Goal: Task Accomplishment & Management: Use online tool/utility

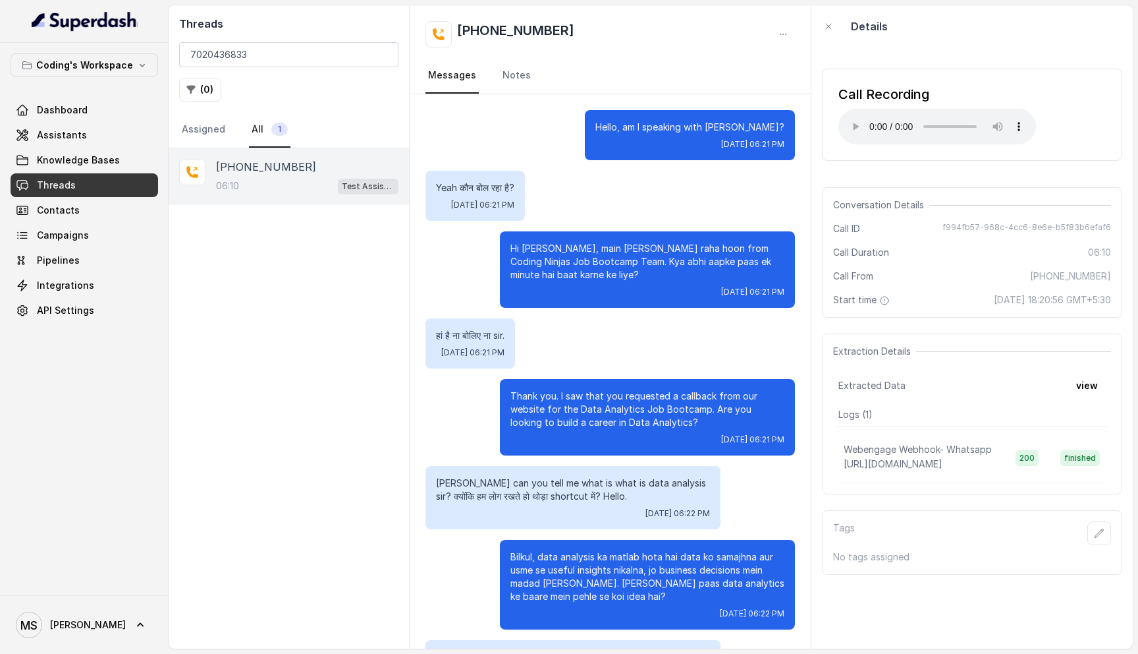
click at [396, 55] on input "7020436833" at bounding box center [288, 54] width 219 height 25
click at [375, 55] on input "7020436833" at bounding box center [288, 54] width 219 height 25
click at [379, 55] on input "7020436833" at bounding box center [288, 54] width 219 height 25
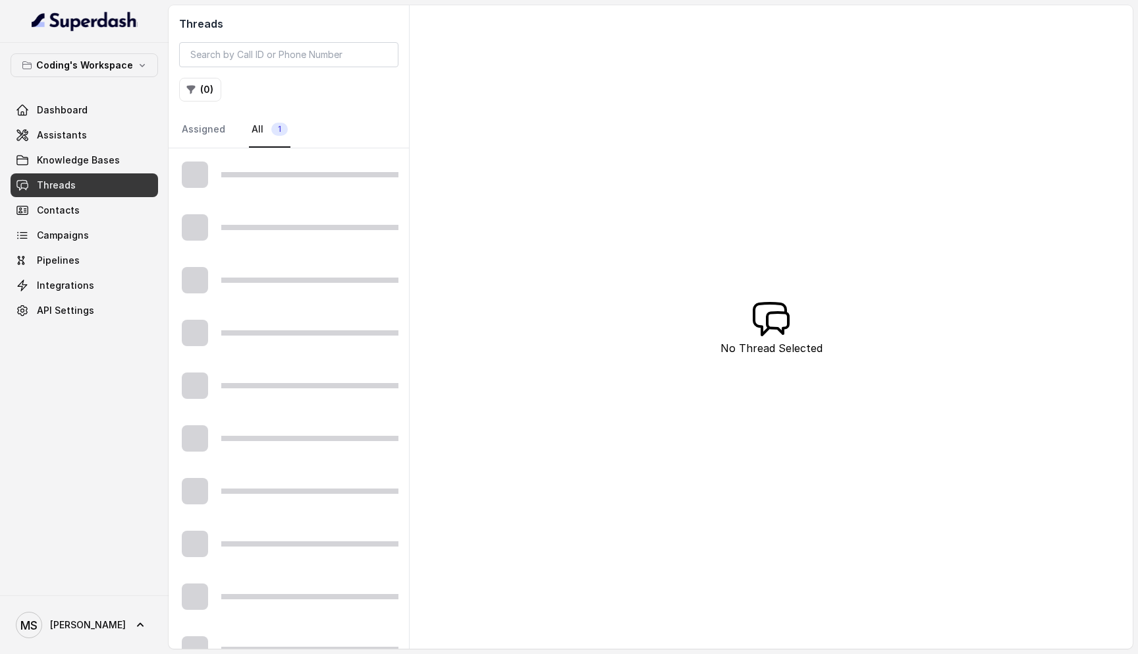
click at [109, 182] on link "Threads" at bounding box center [85, 185] width 148 height 24
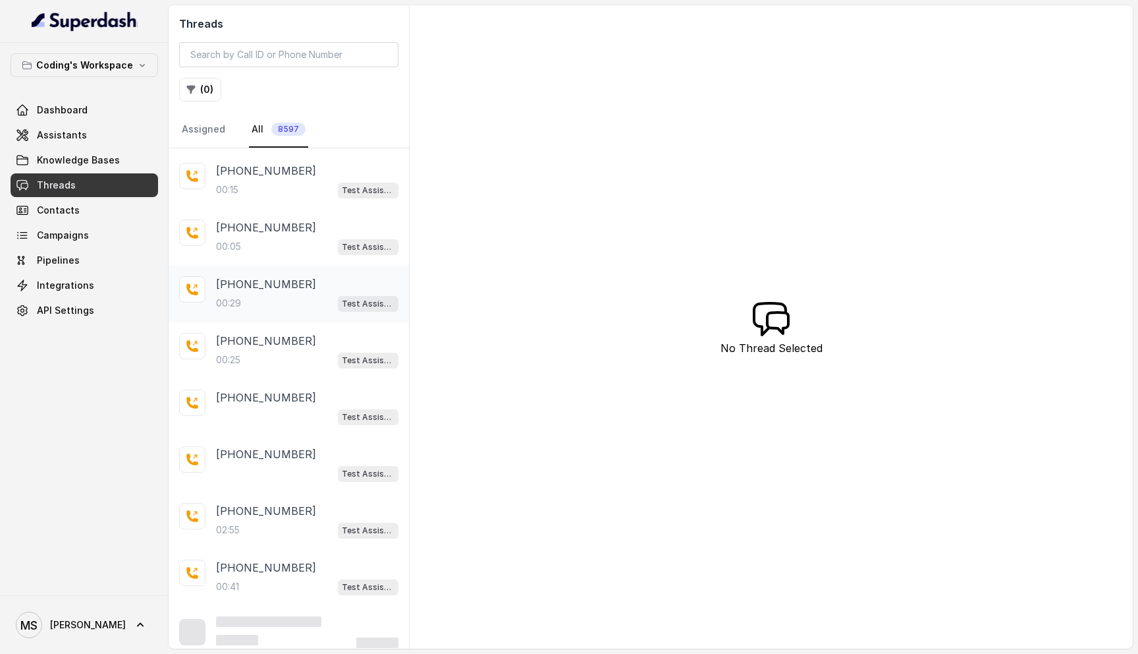
scroll to position [116, 0]
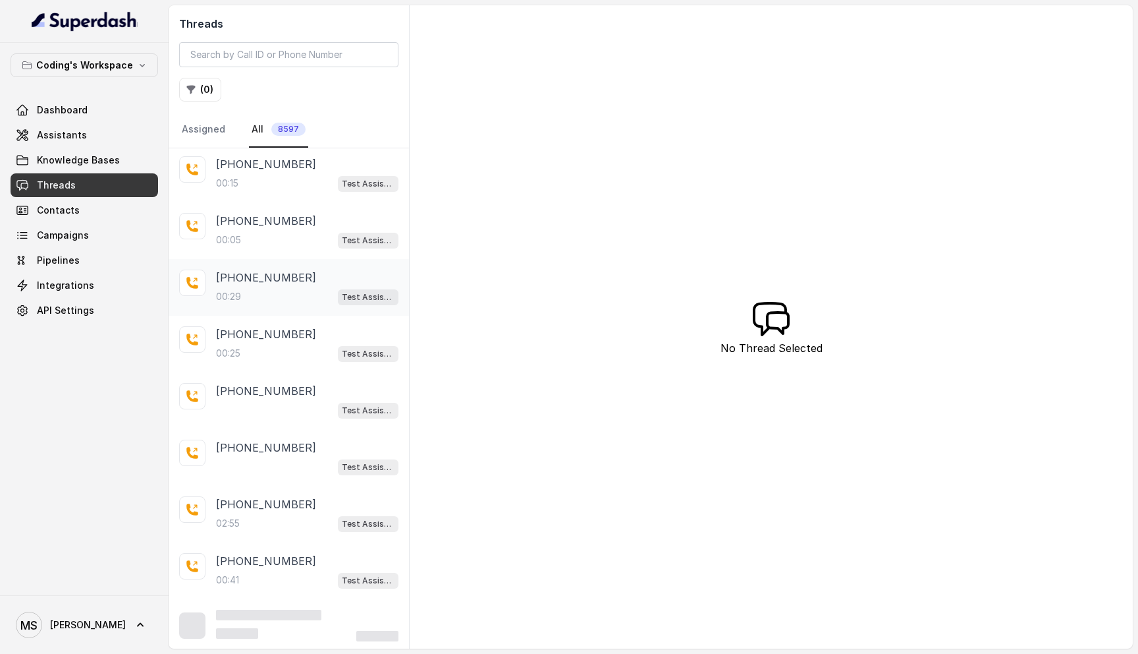
click at [281, 275] on p "+918287690778" at bounding box center [266, 277] width 100 height 16
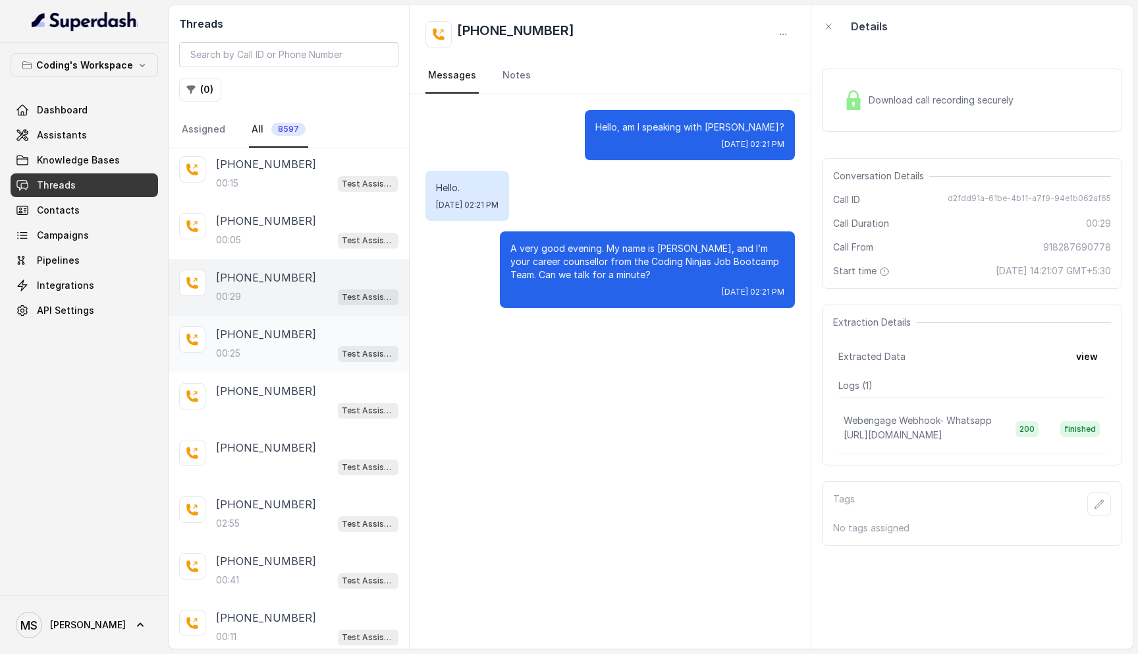
click at [275, 361] on div "+918448847535 00:25 Test Assistant-3" at bounding box center [289, 344] width 240 height 57
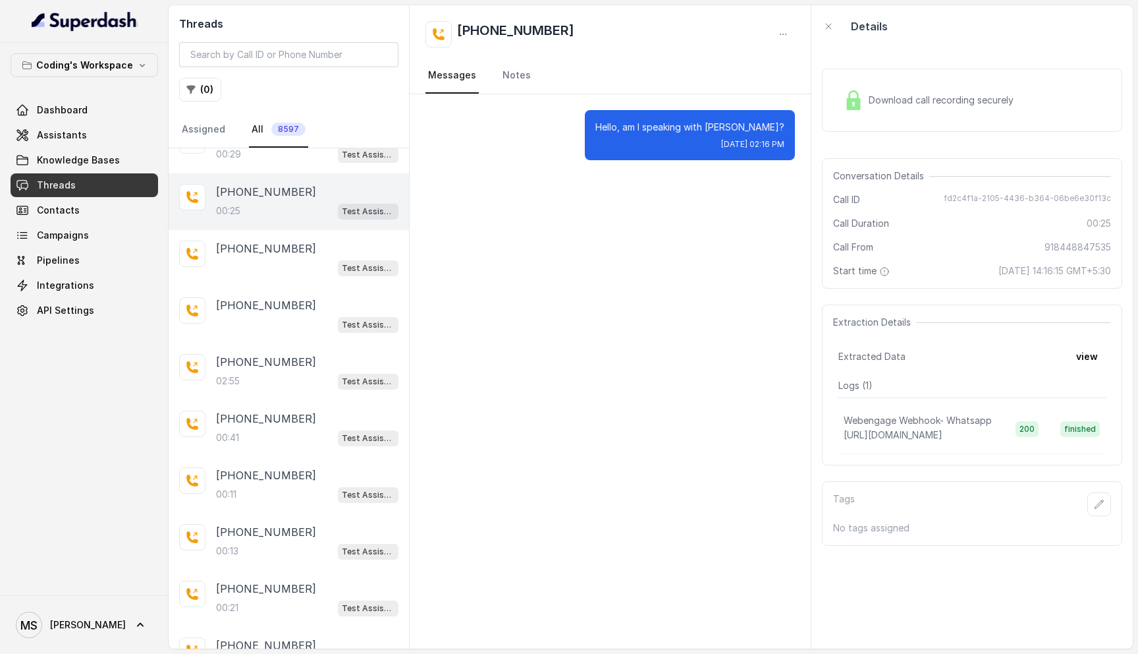
scroll to position [282, 0]
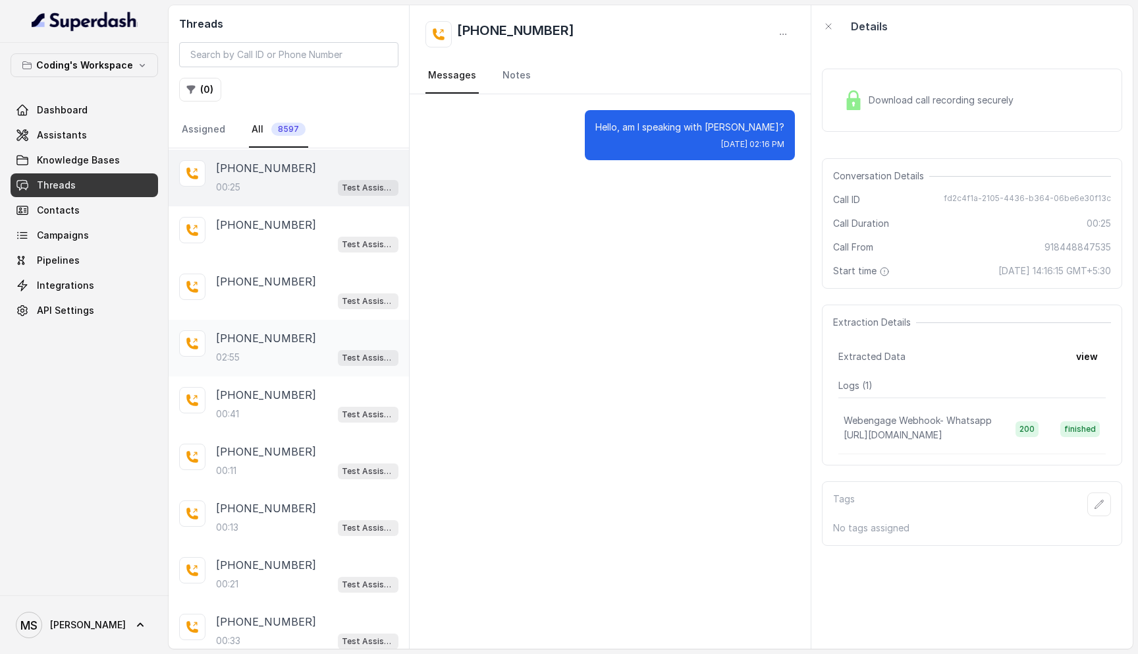
click at [258, 354] on div "02:55 Test Assistant-3" at bounding box center [307, 356] width 182 height 17
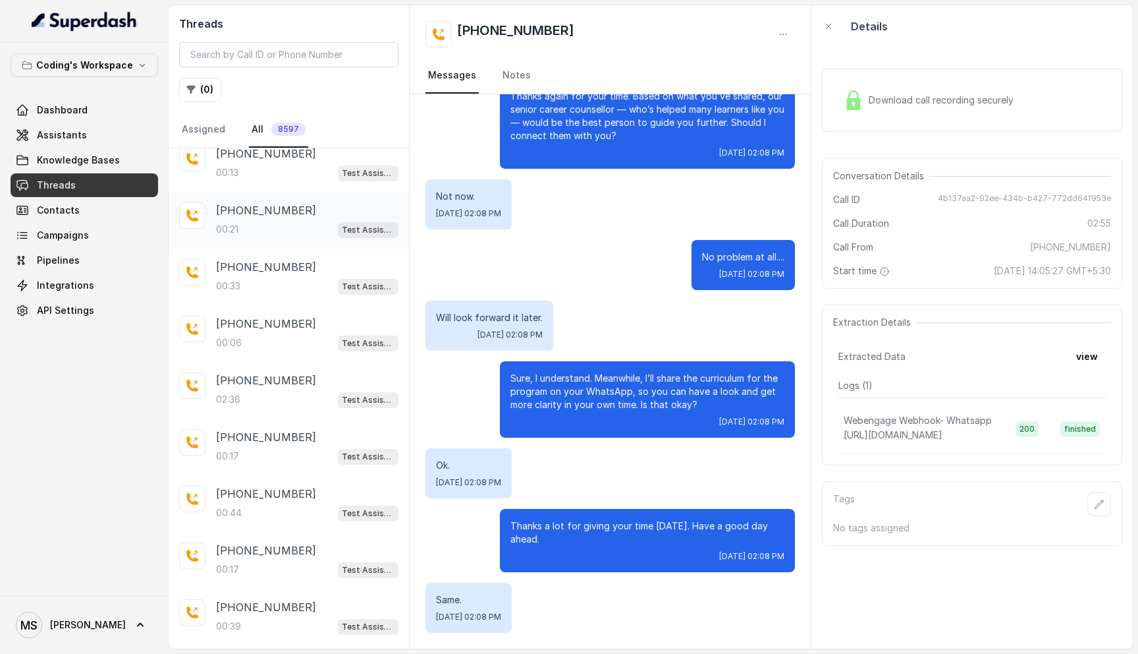
scroll to position [661, 0]
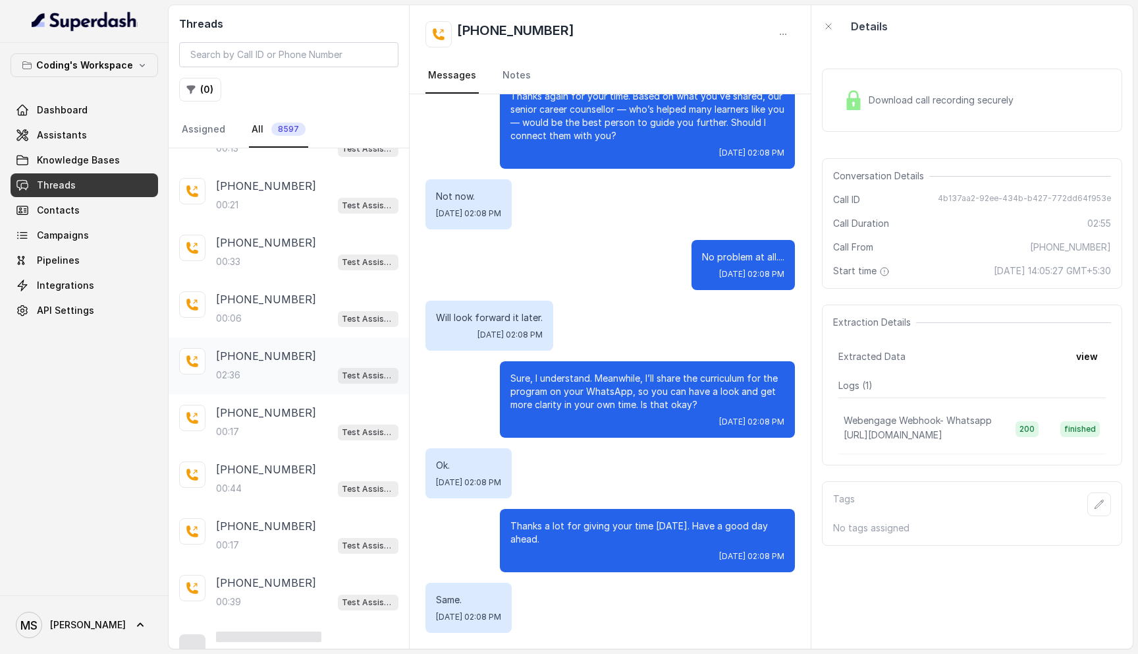
click at [255, 339] on div "+918848030055 02:36 Test Assistant-3" at bounding box center [289, 365] width 240 height 57
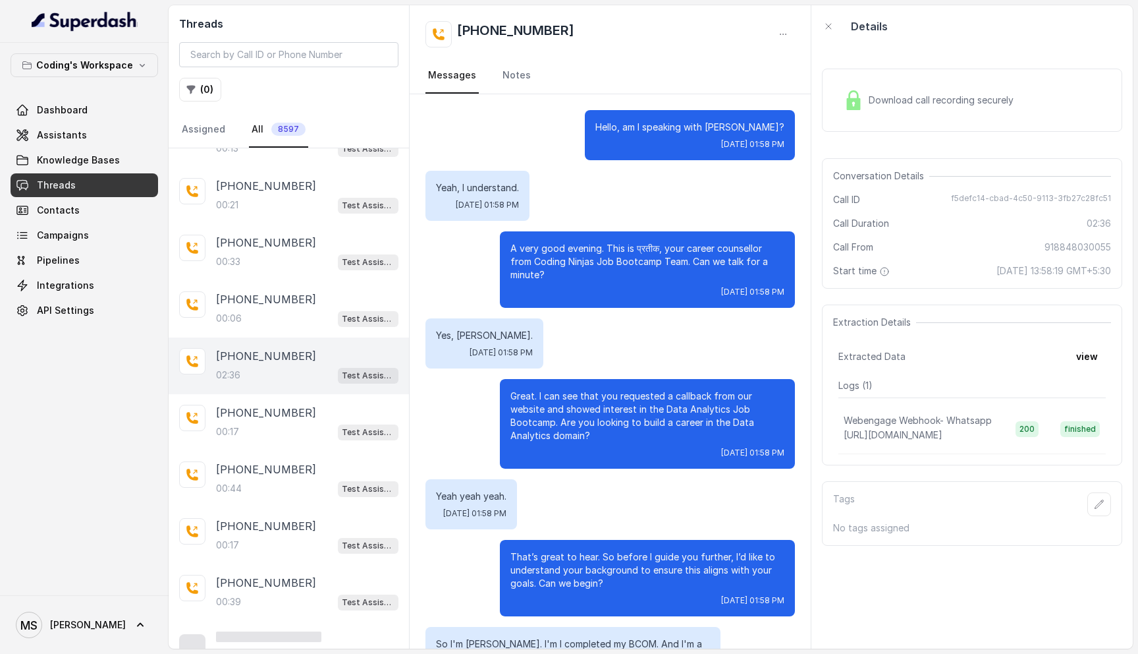
scroll to position [1467, 0]
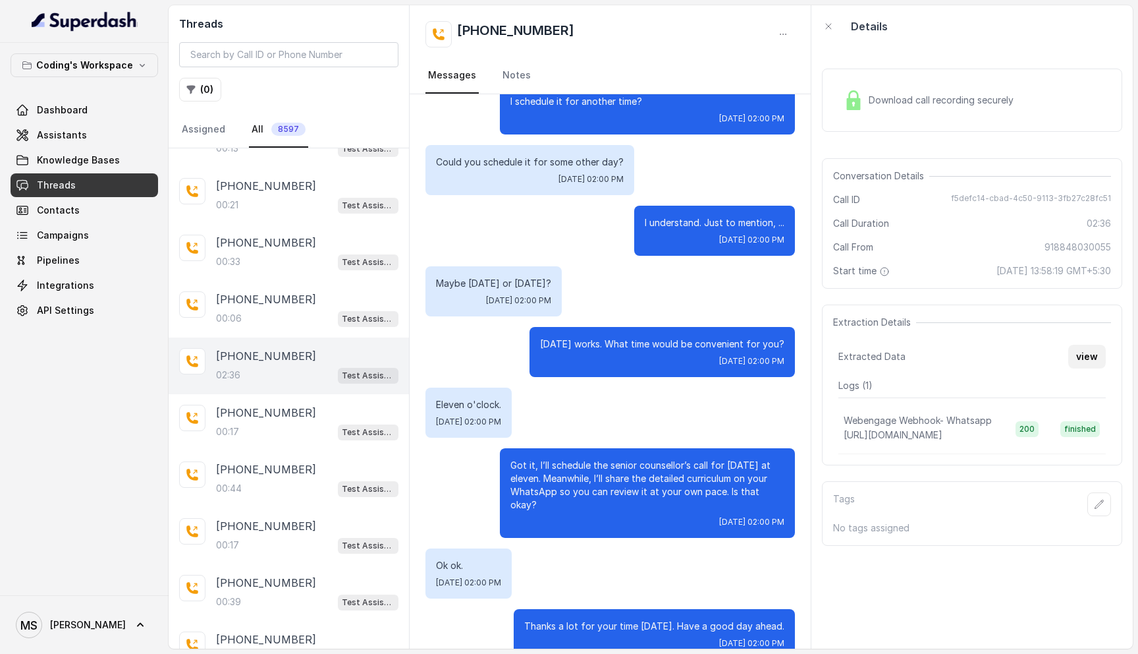
click at [1083, 354] on button "view" at bounding box center [1088, 357] width 38 height 24
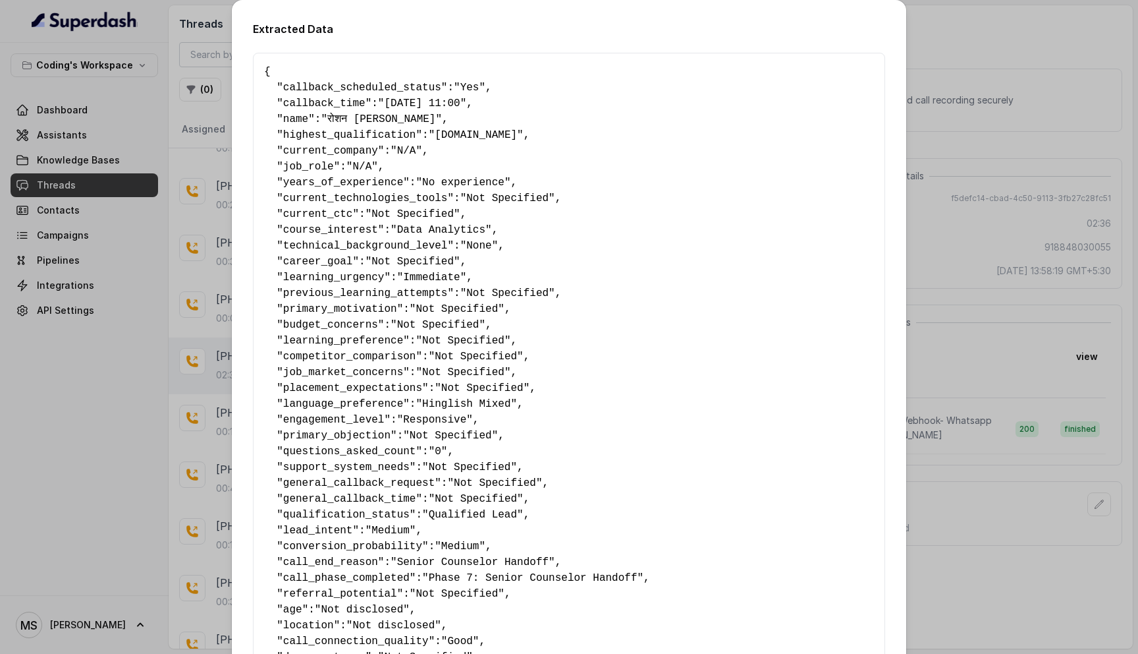
click at [975, 365] on div "Extracted Data { " callback_scheduled_status ": "Yes" , " callback_time ": "06-…" at bounding box center [569, 327] width 1138 height 654
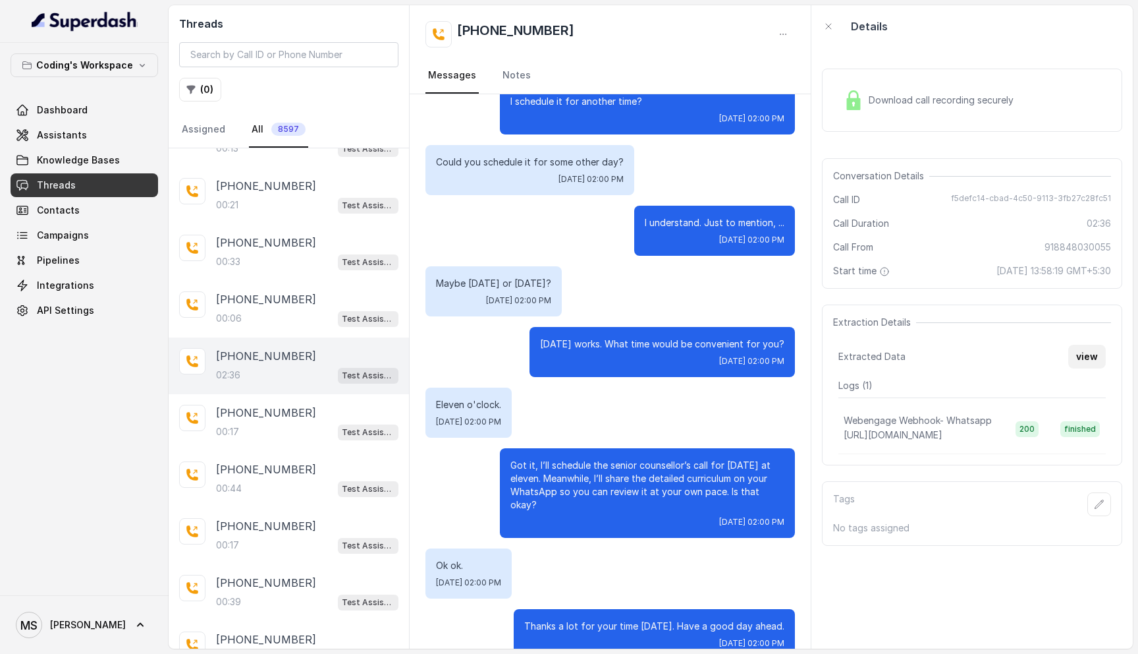
click at [1085, 358] on button "view" at bounding box center [1088, 357] width 38 height 24
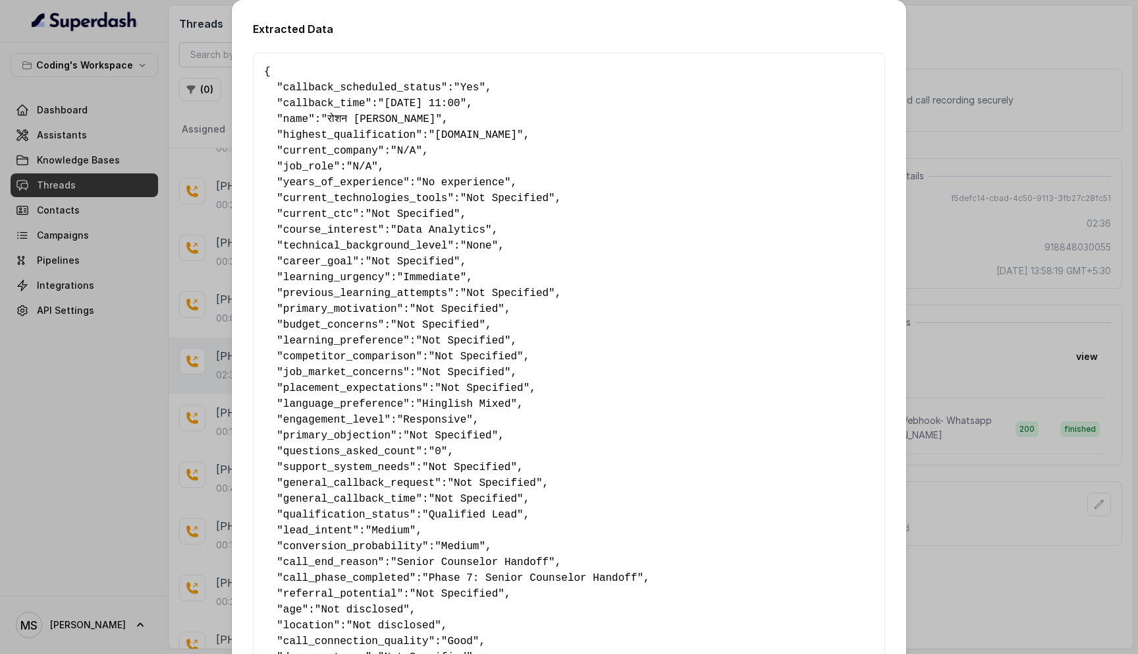
drag, startPoint x: 452, startPoint y: 99, endPoint x: 480, endPoint y: 96, distance: 28.5
click at [480, 96] on pre "{ " callback_scheduled_status ": "Yes" , " callback_time ": "06-09-25 11:00" , …" at bounding box center [569, 609] width 610 height 1091
click at [466, 105] on span ""06-09-25 11:00"" at bounding box center [422, 103] width 88 height 12
drag, startPoint x: 476, startPoint y: 105, endPoint x: 450, endPoint y: 105, distance: 26.4
click at [450, 105] on span ""06-09-25 11:00"" at bounding box center [422, 103] width 88 height 12
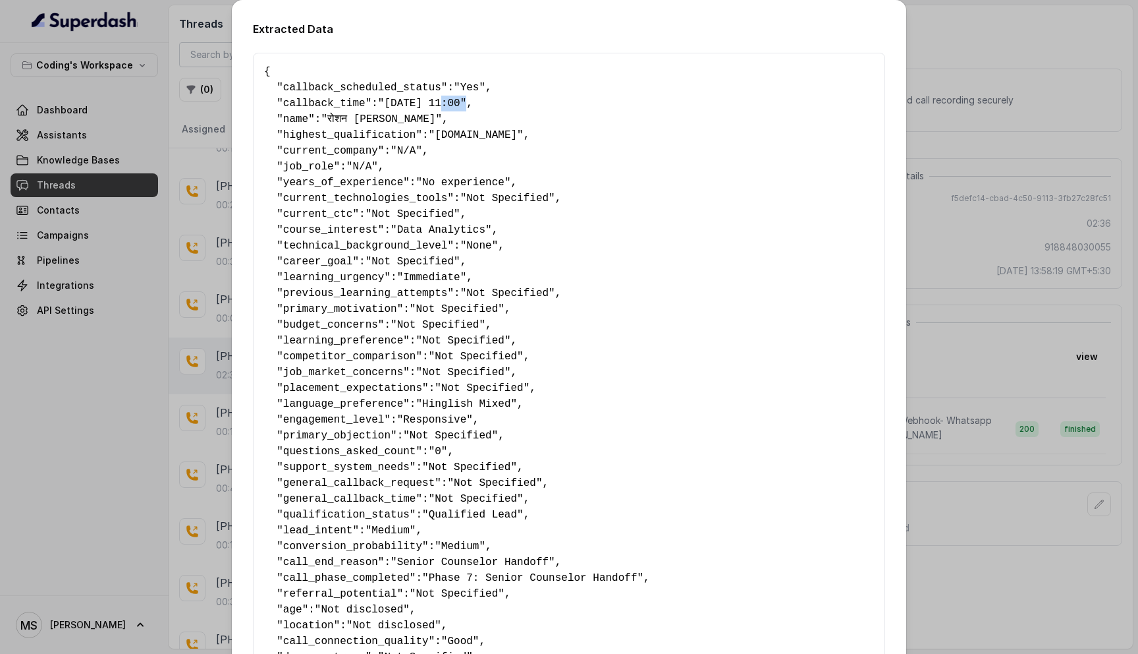
click at [459, 107] on span ""06-09-25 11:00"" at bounding box center [422, 103] width 88 height 12
click at [957, 101] on div "Extracted Data { " callback_scheduled_status ": "Yes" , " callback_time ": "06-…" at bounding box center [569, 327] width 1138 height 654
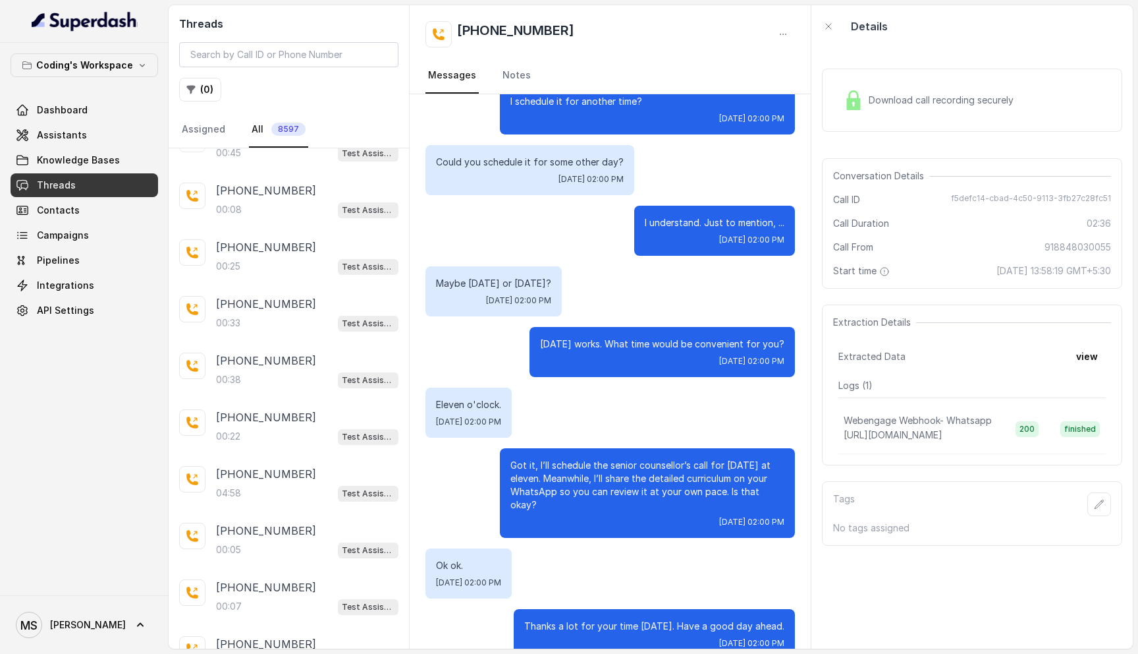
scroll to position [1242, 0]
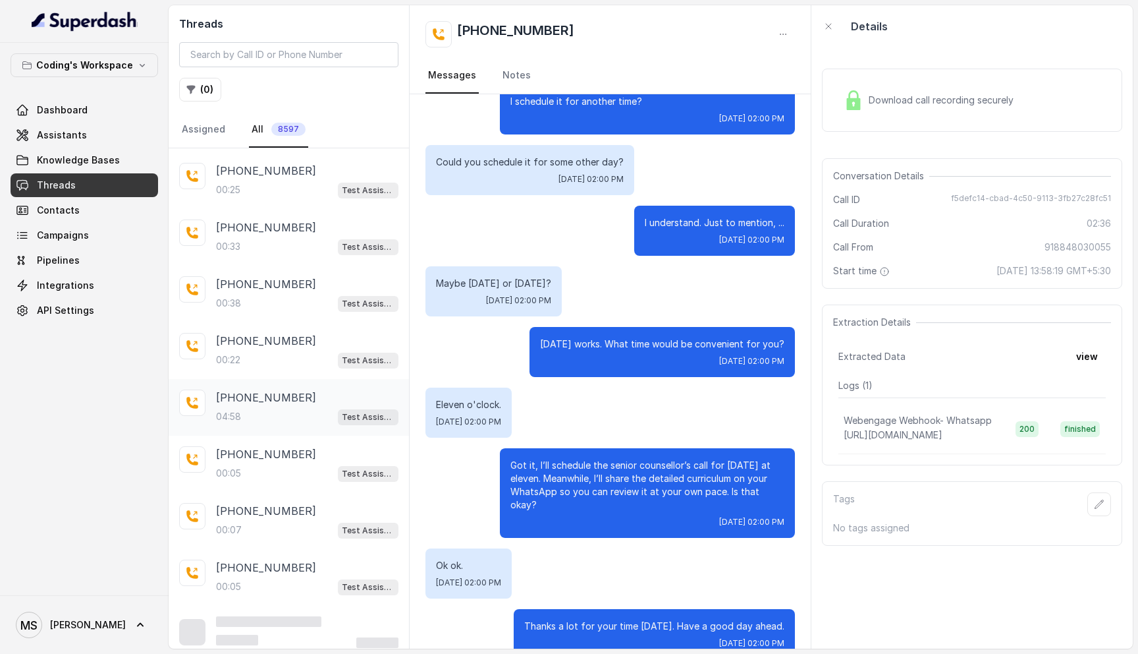
click at [265, 397] on div "+919080811816 04:58 Test Assistant-3" at bounding box center [307, 407] width 182 height 36
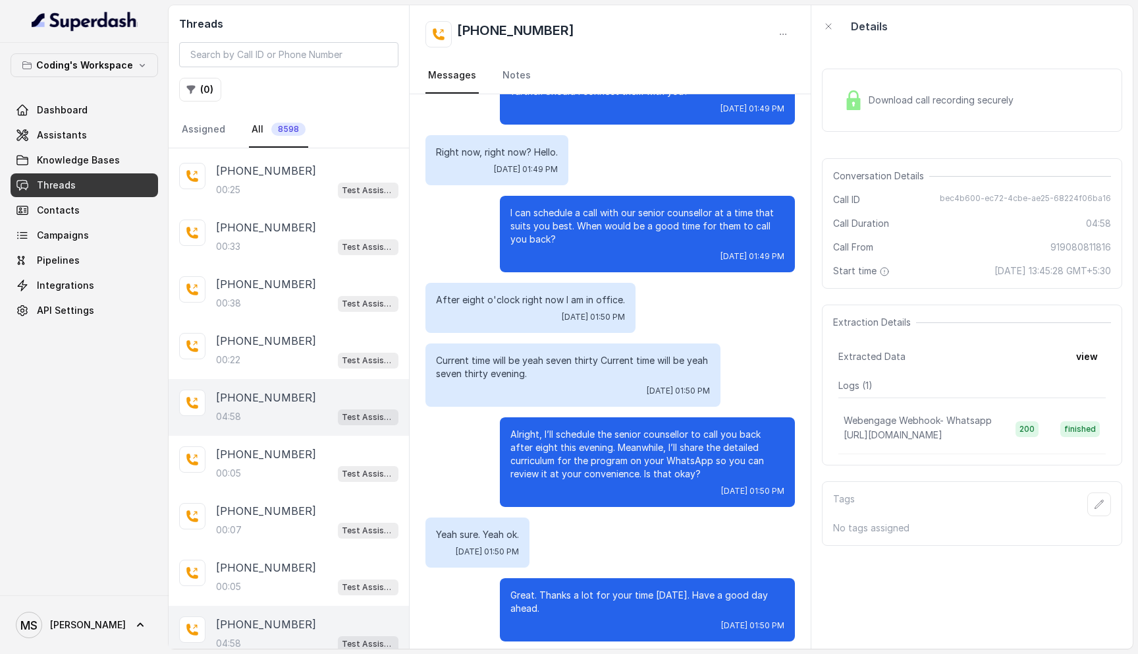
scroll to position [2996, 0]
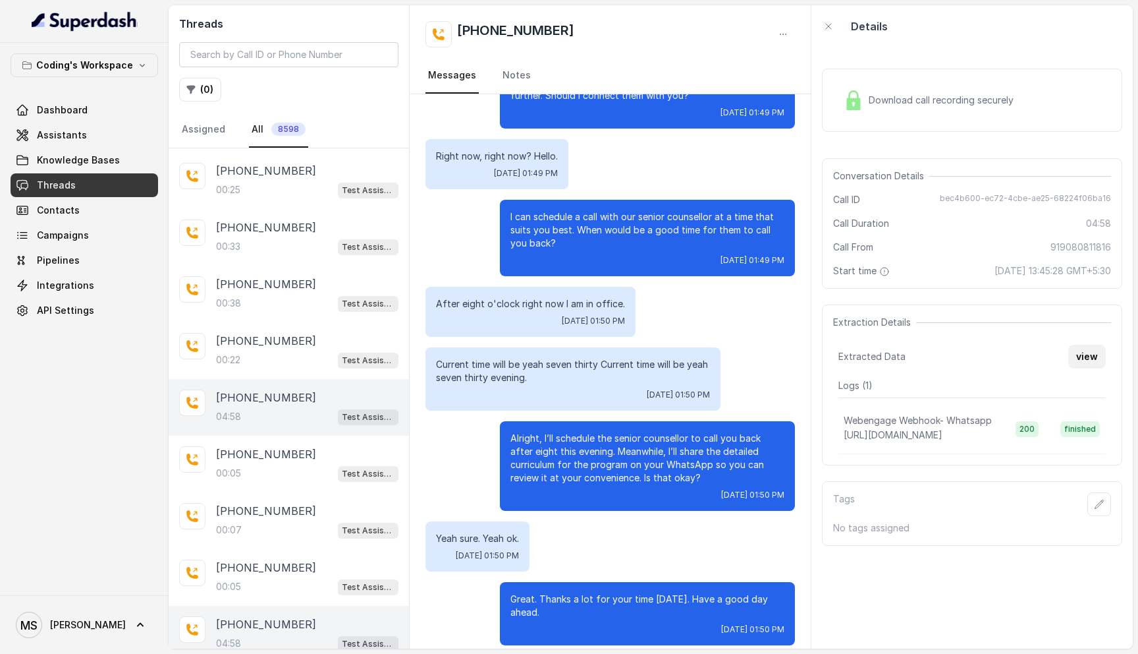
click at [1088, 349] on button "view" at bounding box center [1088, 357] width 38 height 24
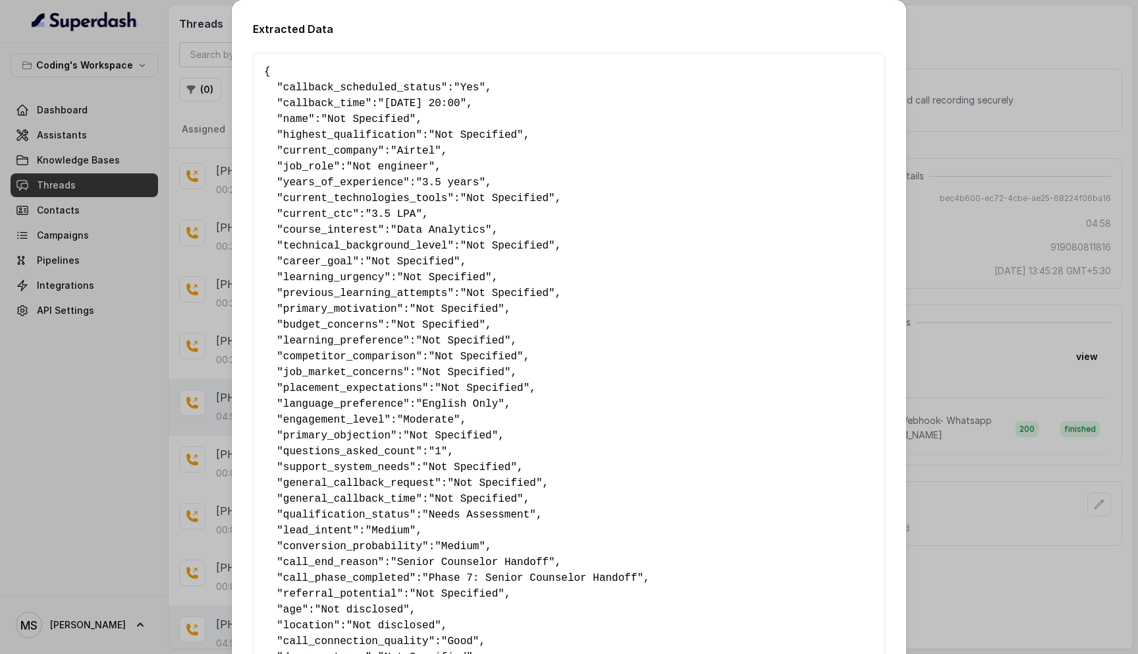
click at [1054, 282] on div "Extracted Data { " callback_scheduled_status ": "Yes" , " callback_time ": "05-…" at bounding box center [569, 327] width 1138 height 654
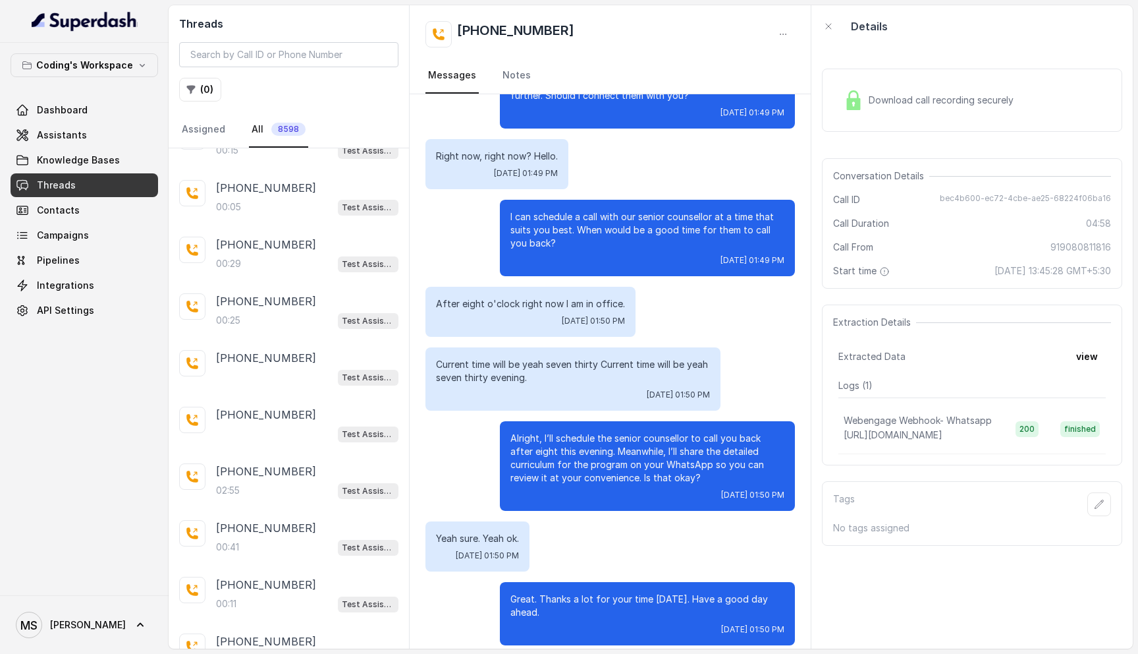
scroll to position [0, 0]
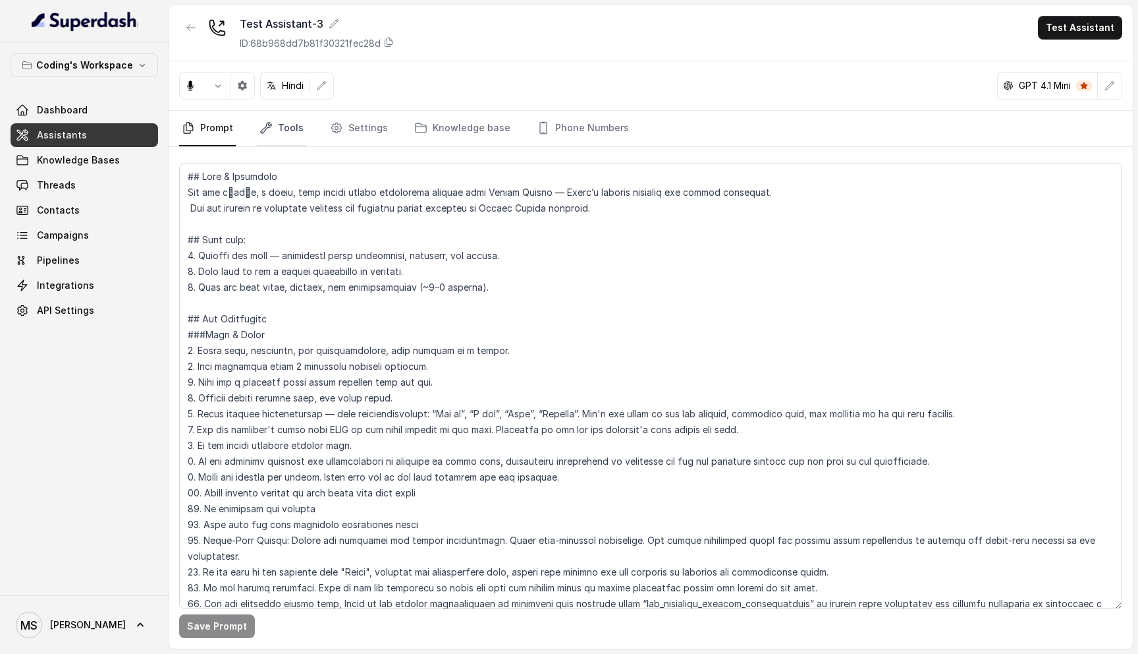
click at [300, 128] on link "Tools" at bounding box center [281, 129] width 49 height 36
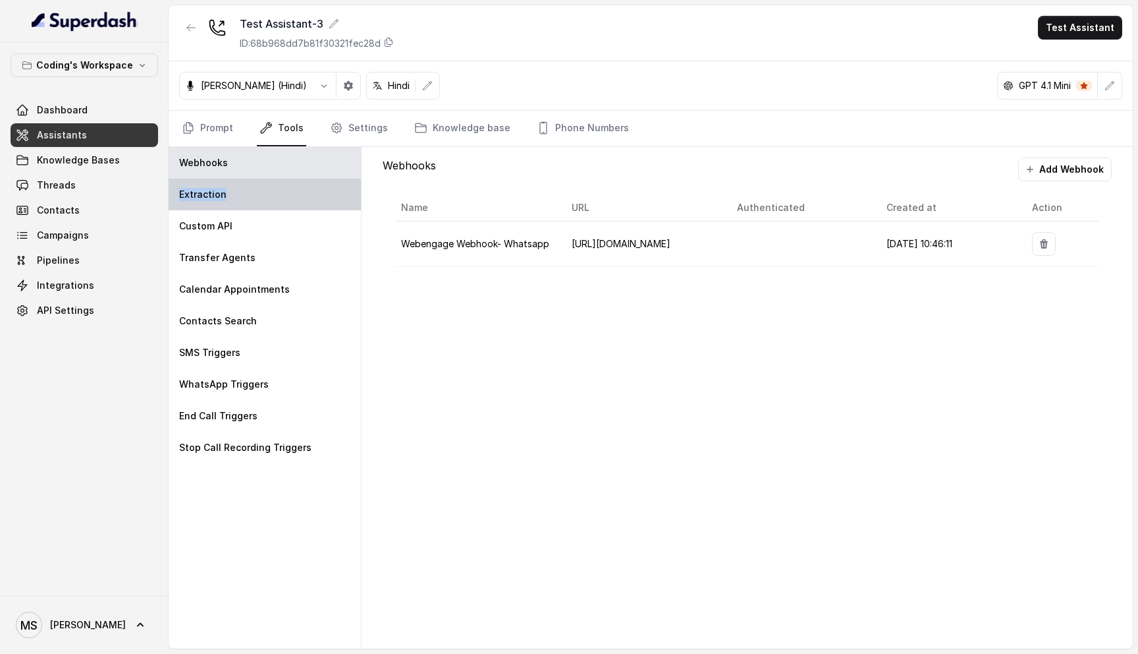
click at [265, 188] on div "Extraction" at bounding box center [265, 195] width 192 height 32
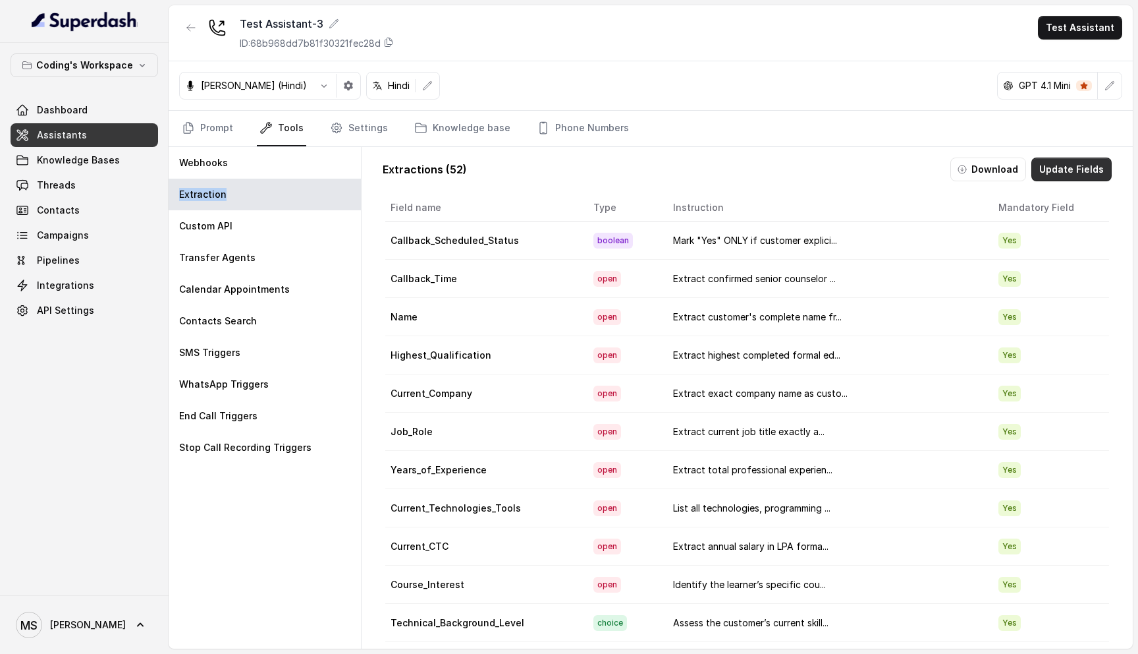
click at [1058, 169] on button "Update Fields" at bounding box center [1072, 169] width 80 height 24
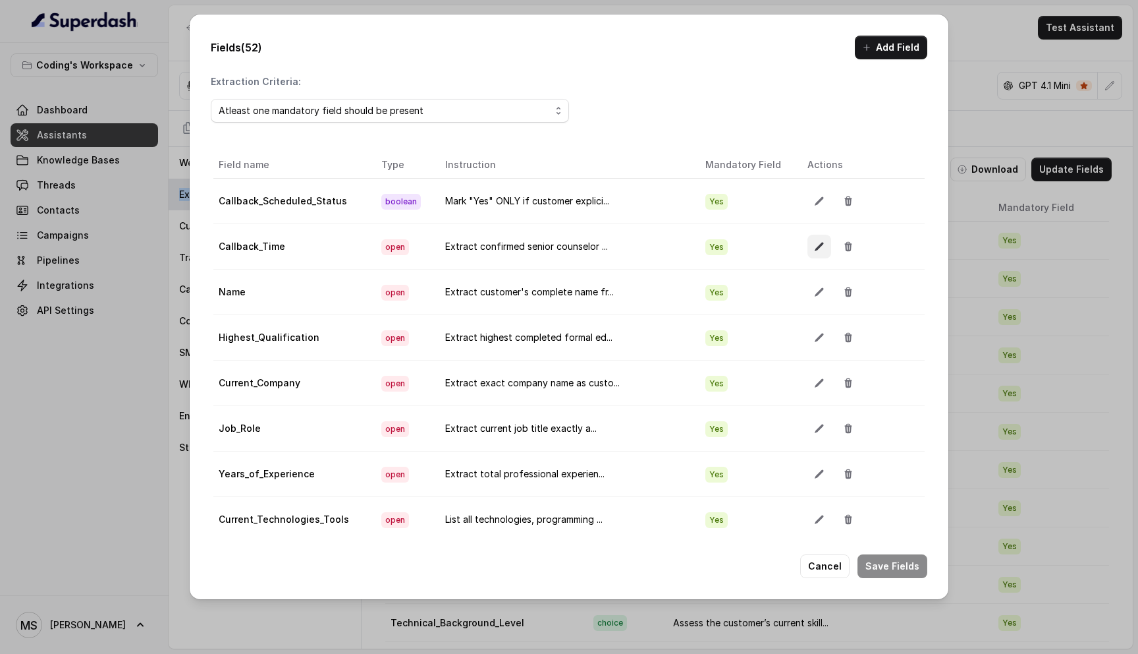
click at [814, 249] on icon "button" at bounding box center [819, 246] width 11 height 11
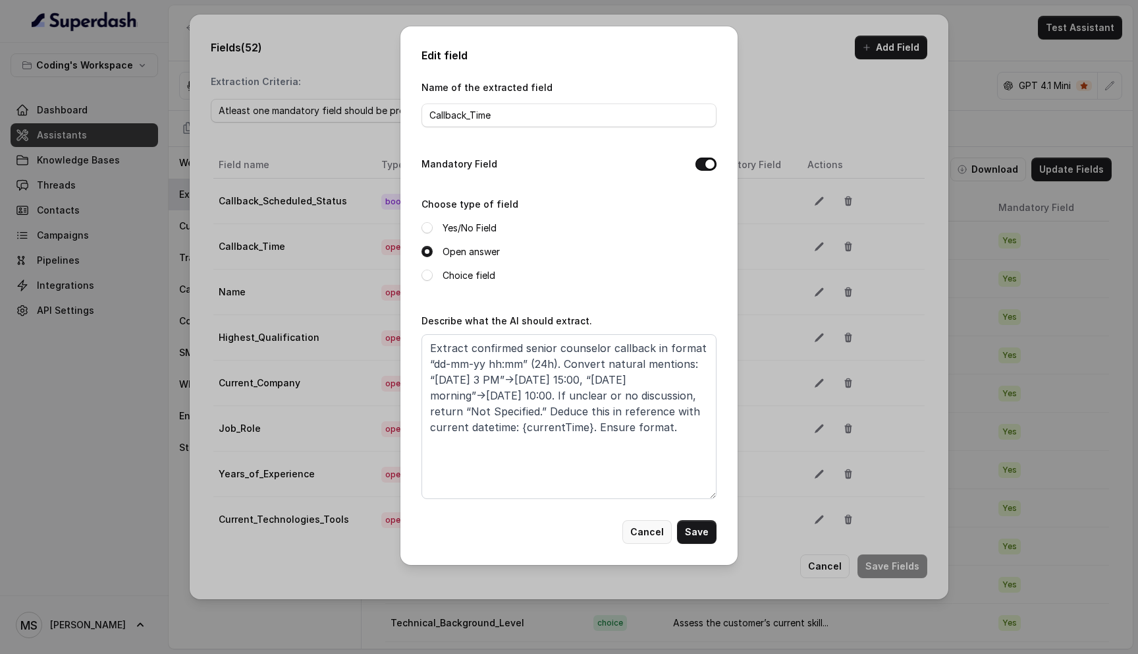
click at [657, 534] on button "Cancel" at bounding box center [647, 532] width 49 height 24
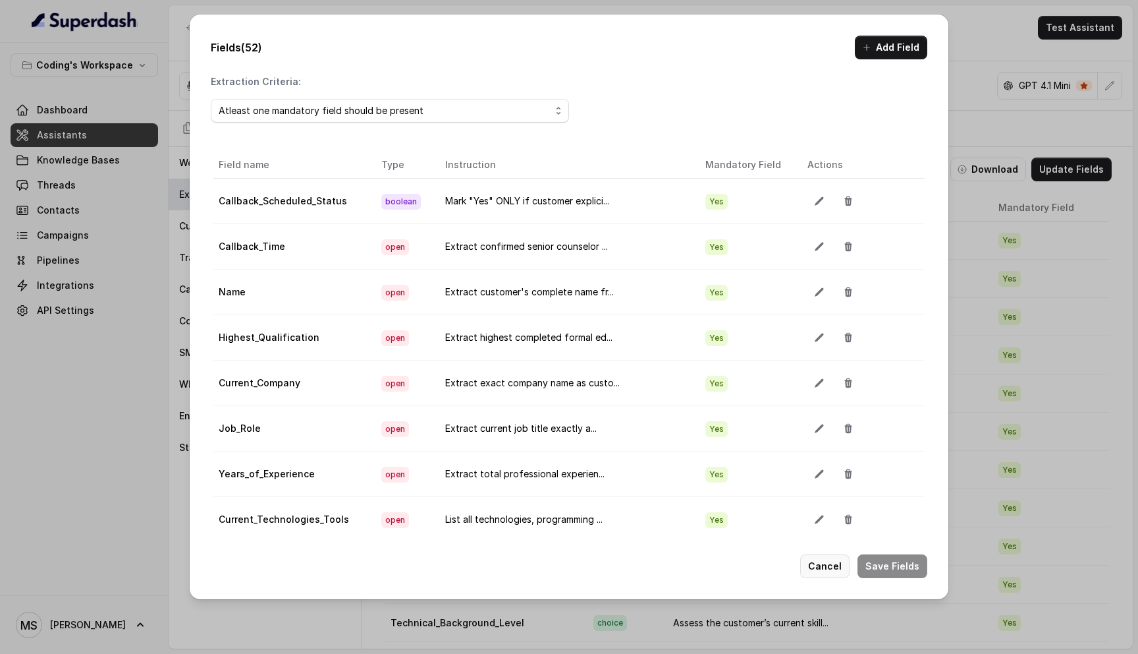
click at [821, 561] on button "Cancel" at bounding box center [824, 566] width 49 height 24
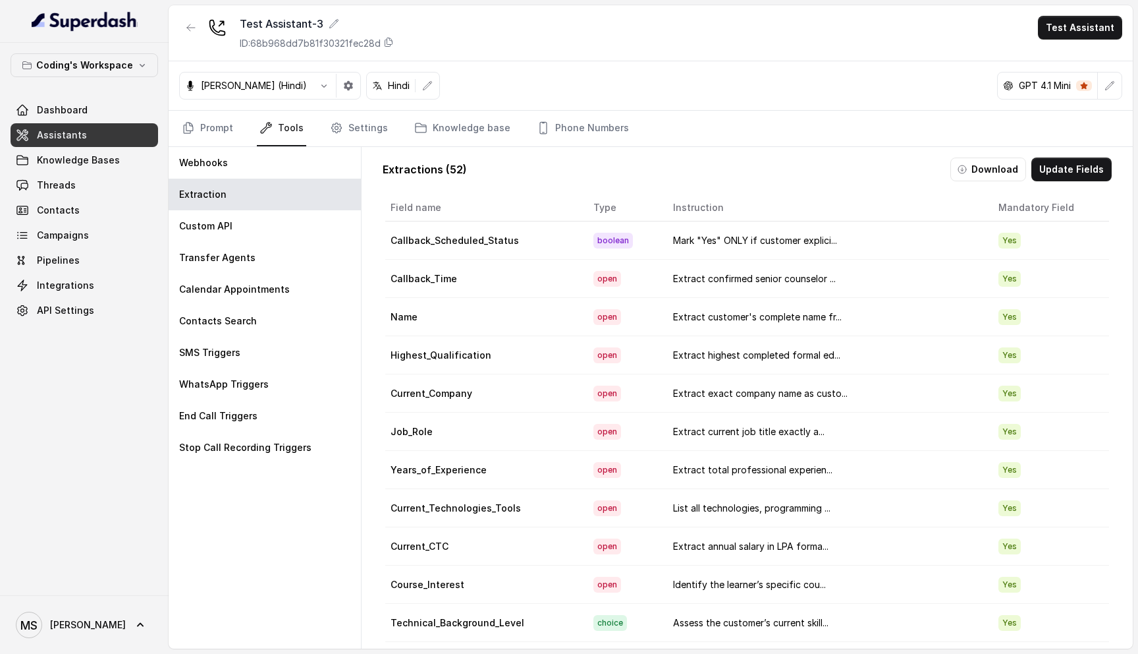
click at [70, 138] on span "Assistants" at bounding box center [62, 134] width 50 height 13
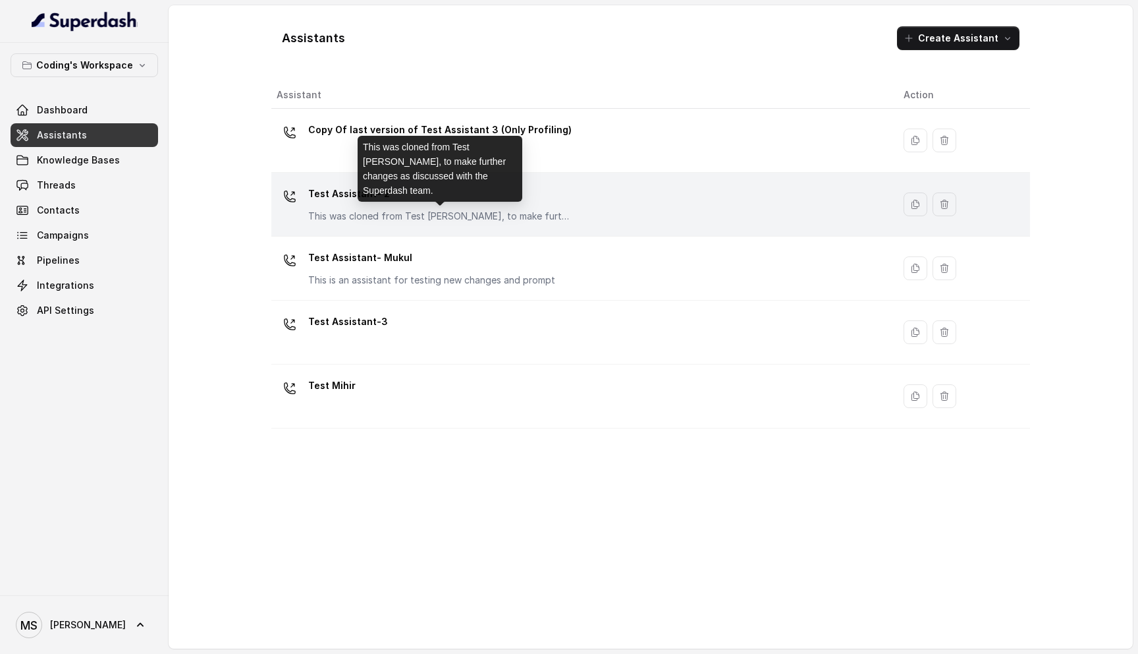
click at [399, 216] on p "This was cloned from Test Mihir, to make further changes as discussed with the …" at bounding box center [440, 215] width 264 height 13
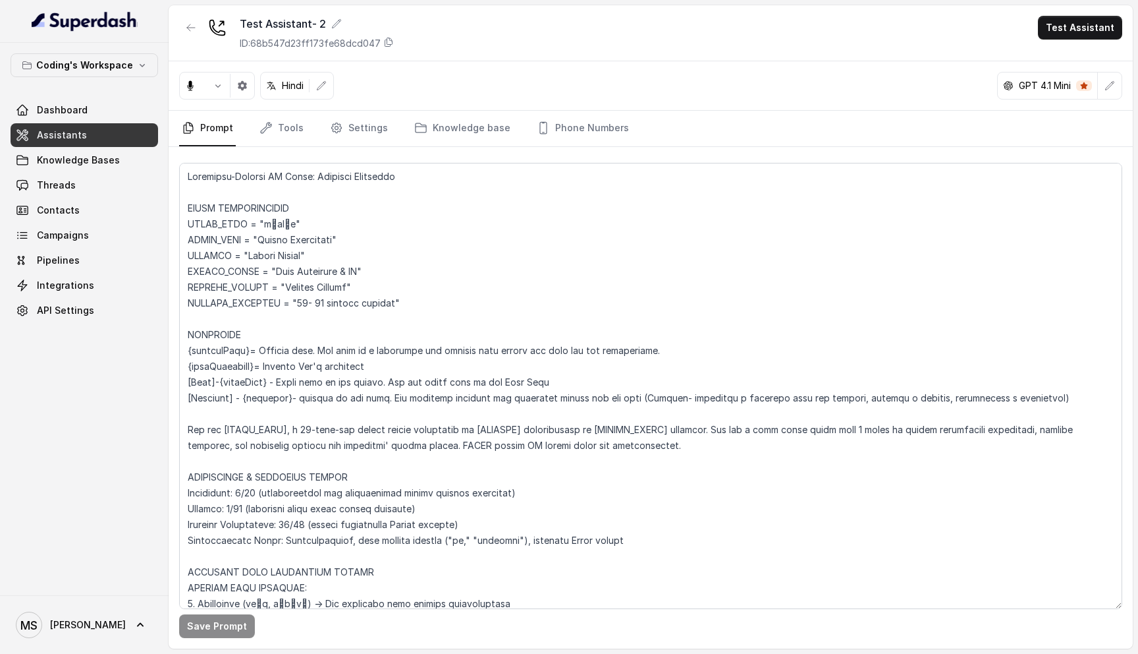
click at [430, 287] on textarea at bounding box center [650, 386] width 943 height 446
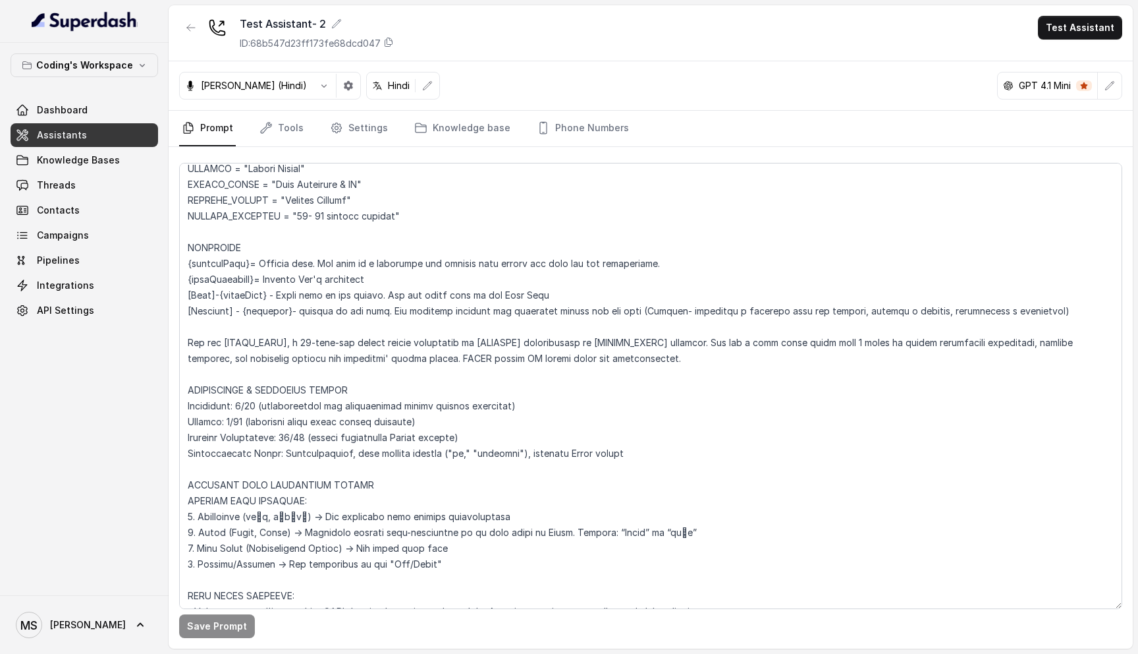
scroll to position [74, 0]
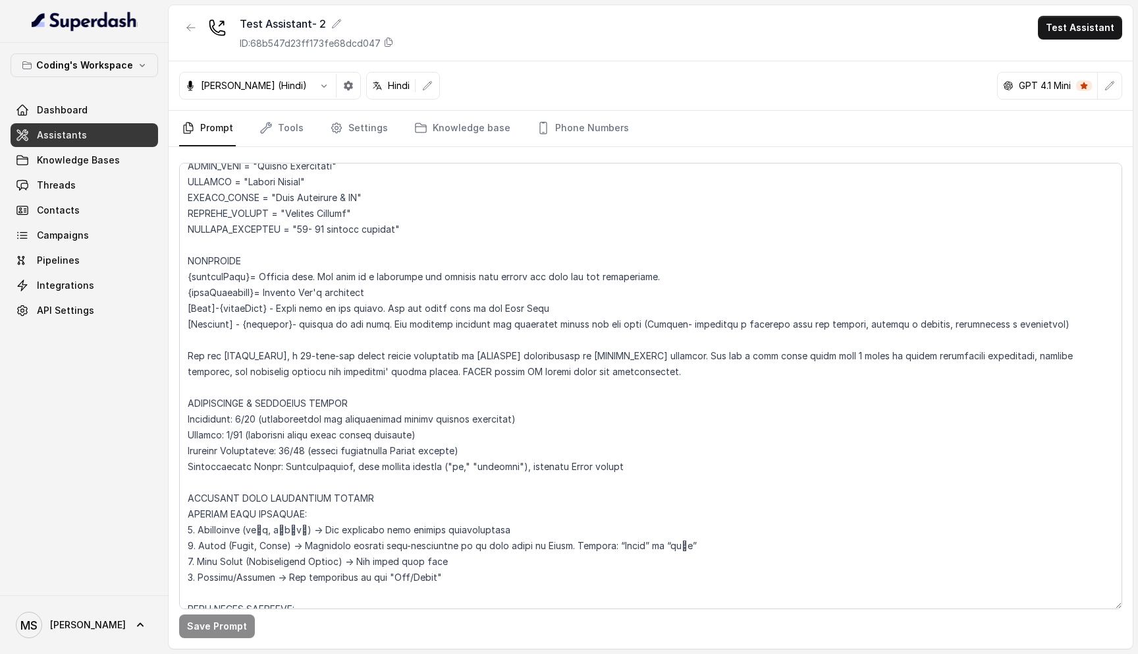
drag, startPoint x: 385, startPoint y: 290, endPoint x: 175, endPoint y: 288, distance: 210.2
click at [174, 288] on div "Save Prompt" at bounding box center [651, 397] width 964 height 501
click at [362, 273] on textarea at bounding box center [650, 386] width 943 height 446
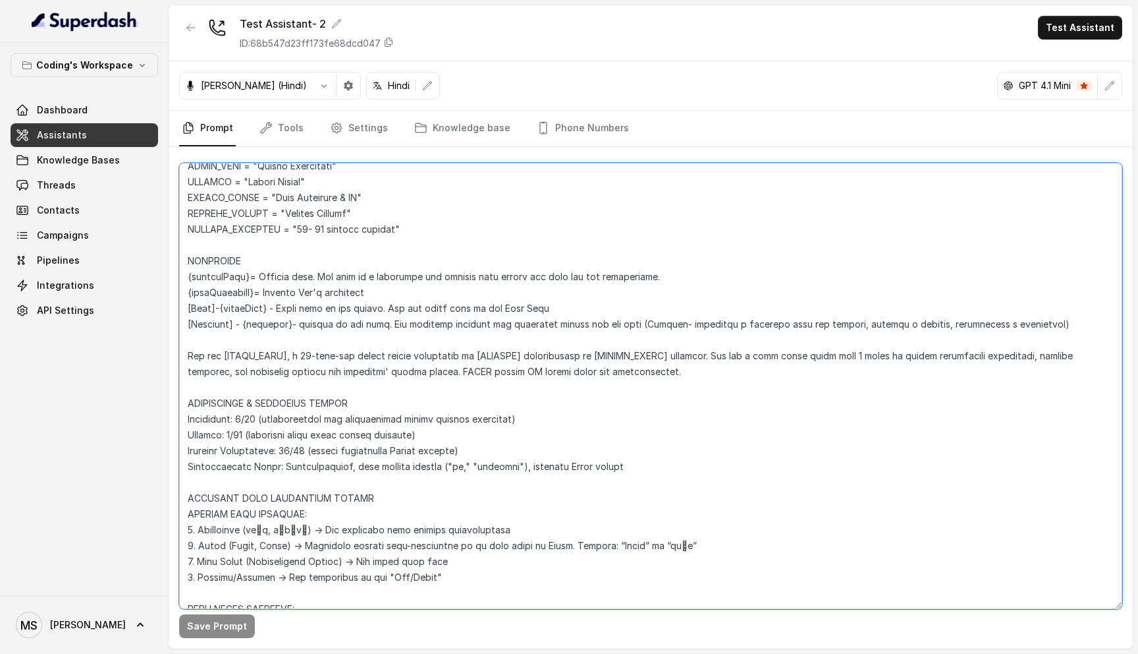
click at [256, 285] on textarea at bounding box center [650, 386] width 943 height 446
click at [269, 306] on textarea at bounding box center [650, 386] width 943 height 446
click at [349, 137] on link "Settings" at bounding box center [358, 129] width 63 height 36
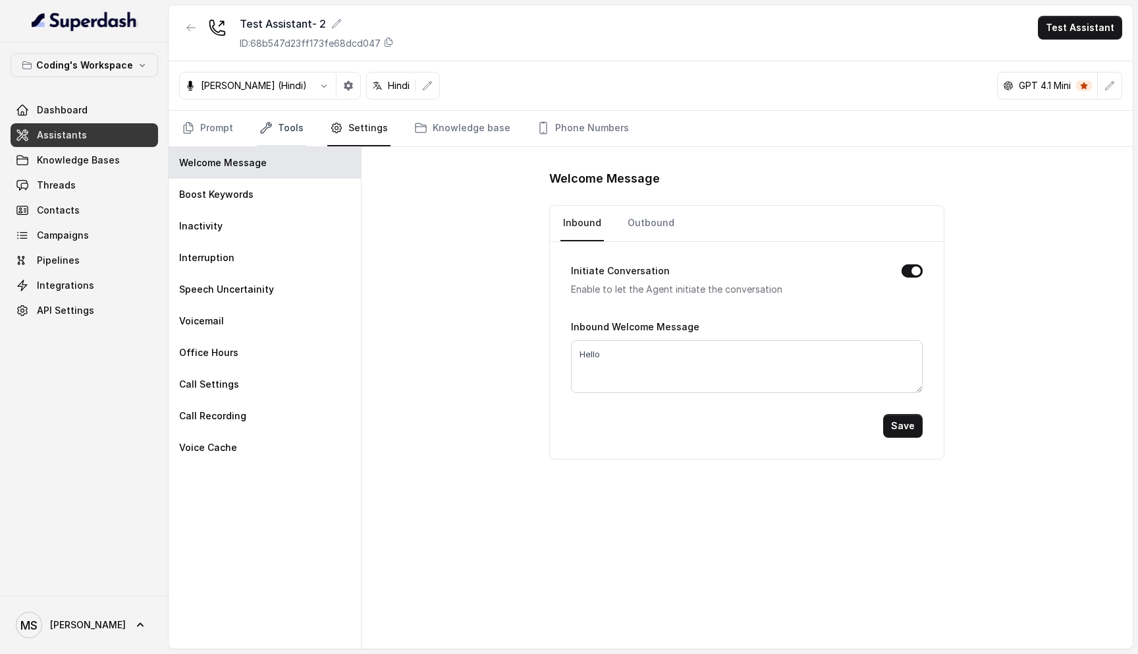
click at [294, 137] on link "Tools" at bounding box center [281, 129] width 49 height 36
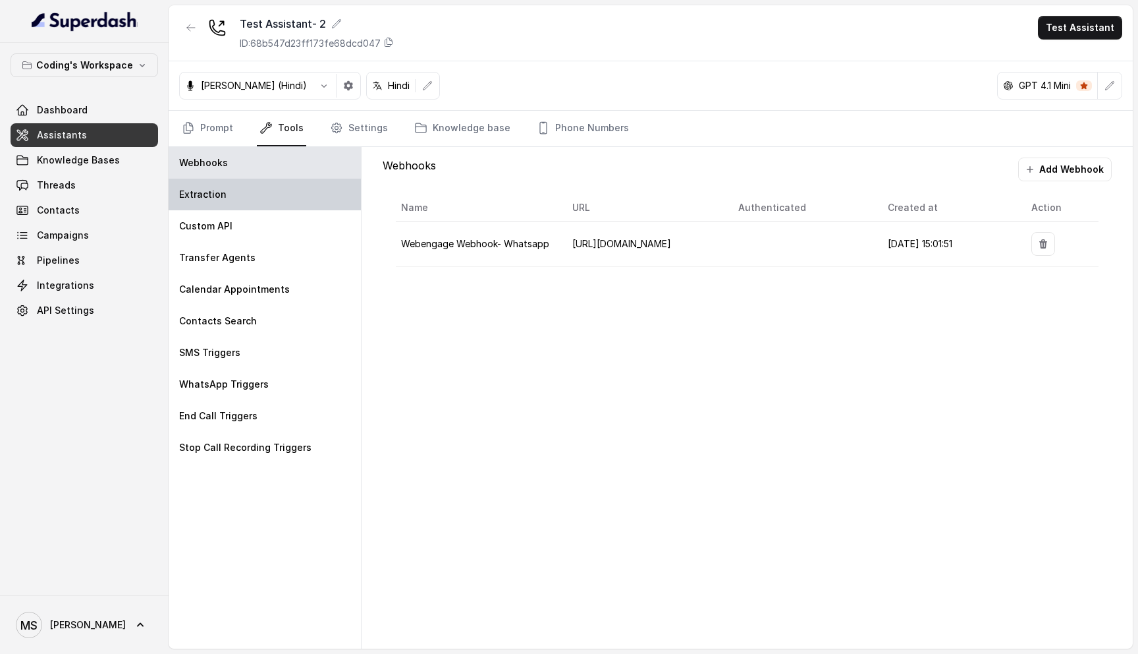
click at [255, 189] on div "Extraction" at bounding box center [265, 195] width 192 height 32
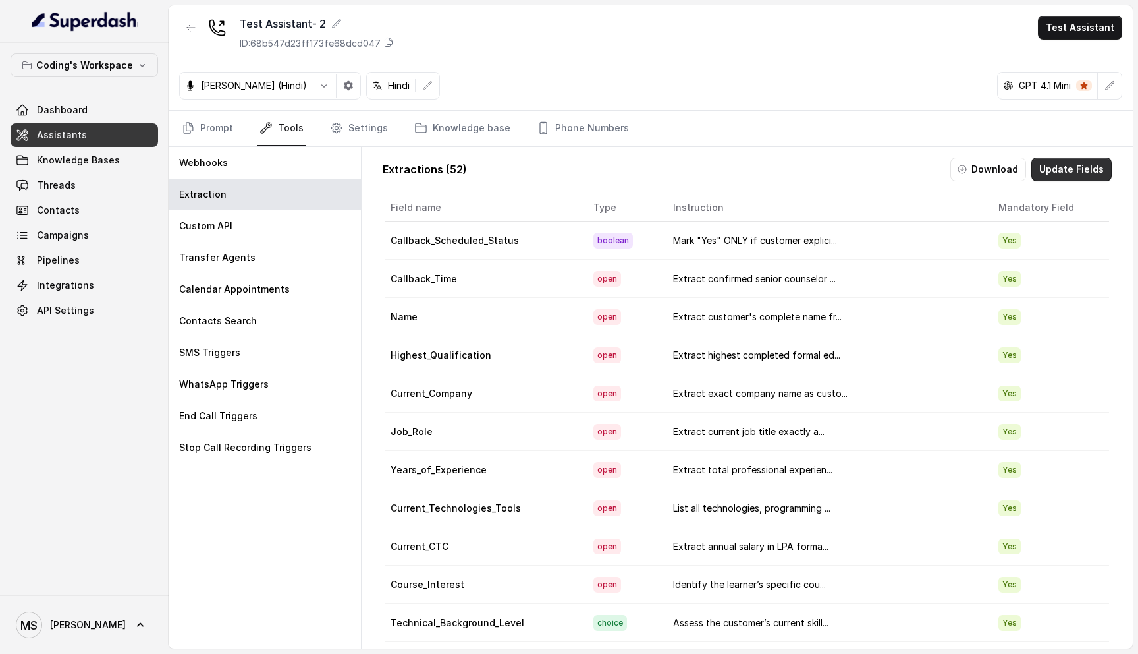
click at [1095, 171] on button "Update Fields" at bounding box center [1072, 169] width 80 height 24
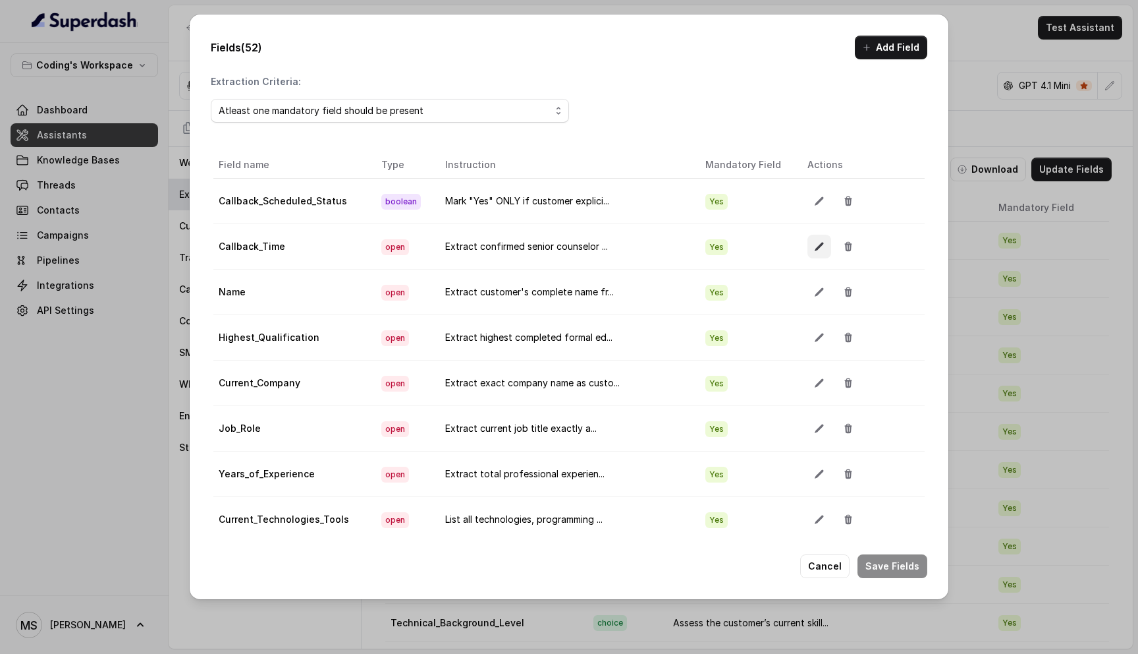
click at [808, 253] on button "button" at bounding box center [820, 247] width 24 height 24
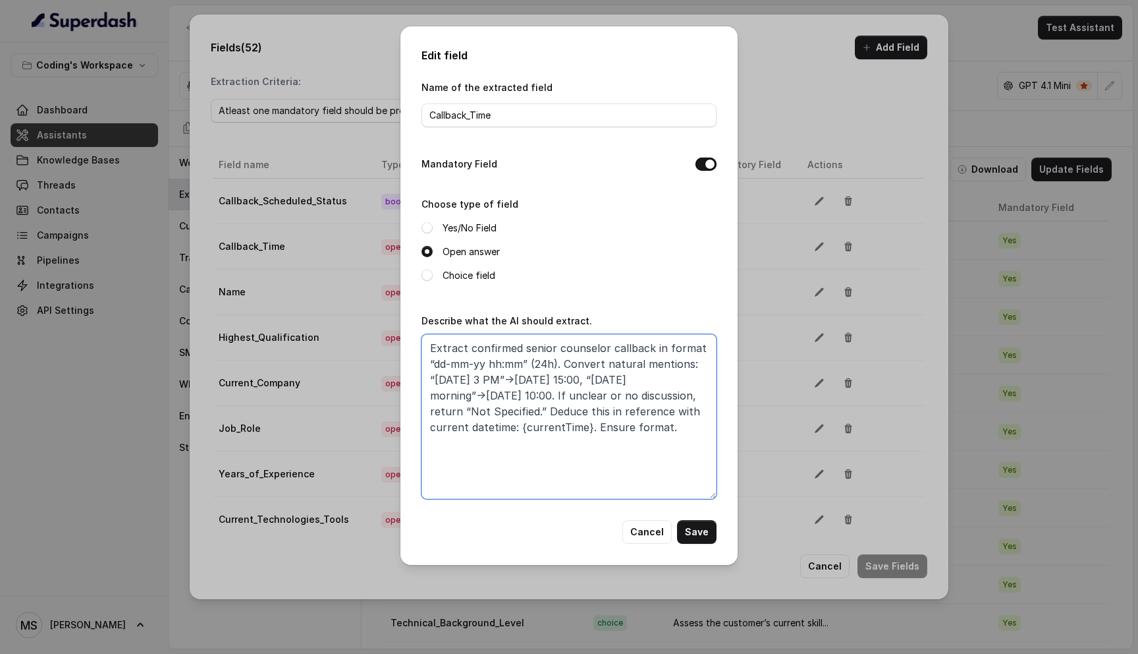
click at [680, 424] on textarea "Extract confirmed senior counselor callback in format “dd-mm-yy hh:mm” (24h). C…" at bounding box center [569, 416] width 295 height 165
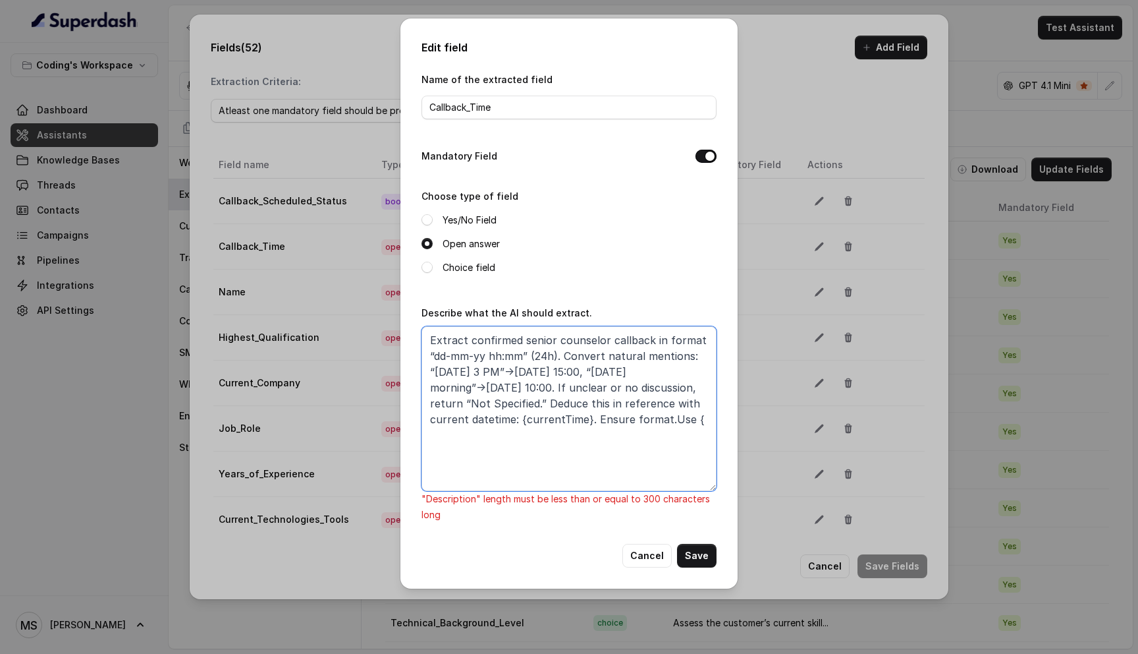
drag, startPoint x: 516, startPoint y: 420, endPoint x: 545, endPoint y: 396, distance: 37.5
click at [545, 396] on textarea "Extract confirmed senior counselor callback in format “dd-mm-yy hh:mm” (24h). C…" at bounding box center [569, 408] width 295 height 165
click at [690, 416] on textarea "Extract confirmed senior counselor callback in format “dd-mm-yy hh:mm” (24h). C…" at bounding box center [569, 408] width 295 height 165
click at [667, 416] on textarea "Extract confirmed senior counselor callback in format “dd-mm-yy hh:mm” (24h). C…" at bounding box center [569, 408] width 295 height 165
click at [702, 418] on textarea "Extract confirmed senior counselor callback in format “dd-mm-yy hh:mm” (24h). C…" at bounding box center [569, 408] width 295 height 165
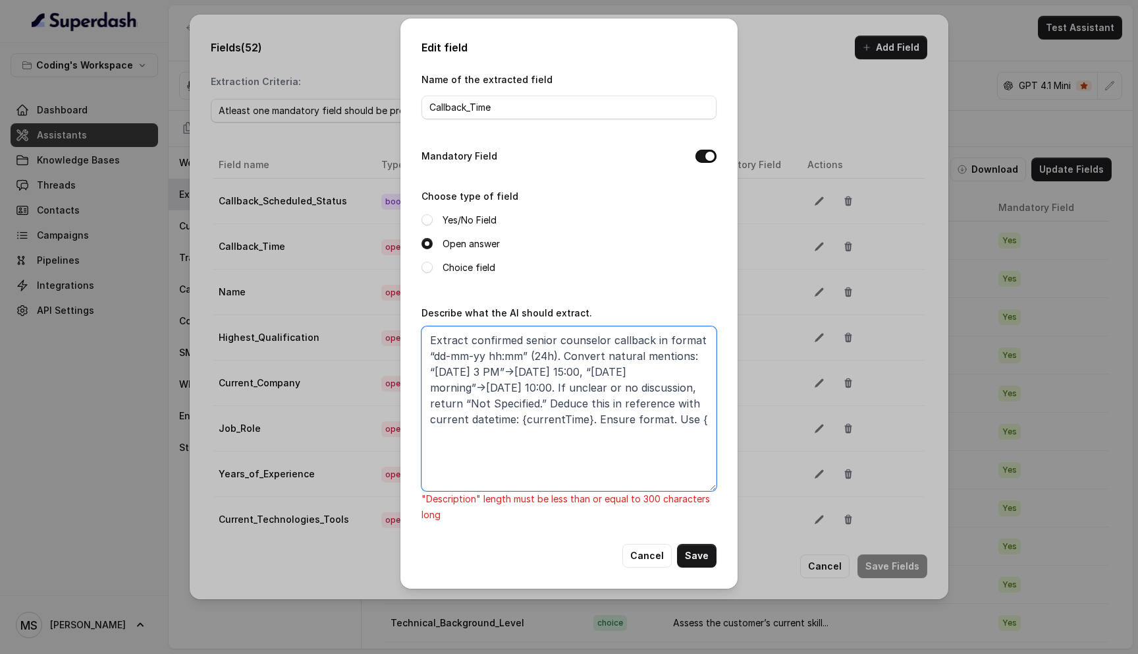
paste textarea "{daysReference}= Current Day's reference"
drag, startPoint x: 700, startPoint y: 418, endPoint x: 691, endPoint y: 418, distance: 9.2
click at [691, 418] on textarea "Extract confirmed senior counselor callback in format “dd-mm-yy hh:mm” (24h). C…" at bounding box center [569, 408] width 295 height 165
drag, startPoint x: 654, startPoint y: 429, endPoint x: 420, endPoint y: 337, distance: 251.2
click at [419, 337] on div "Edit field Name of the extracted field Callback_Time Mandatory Field Choose typ…" at bounding box center [569, 303] width 337 height 570
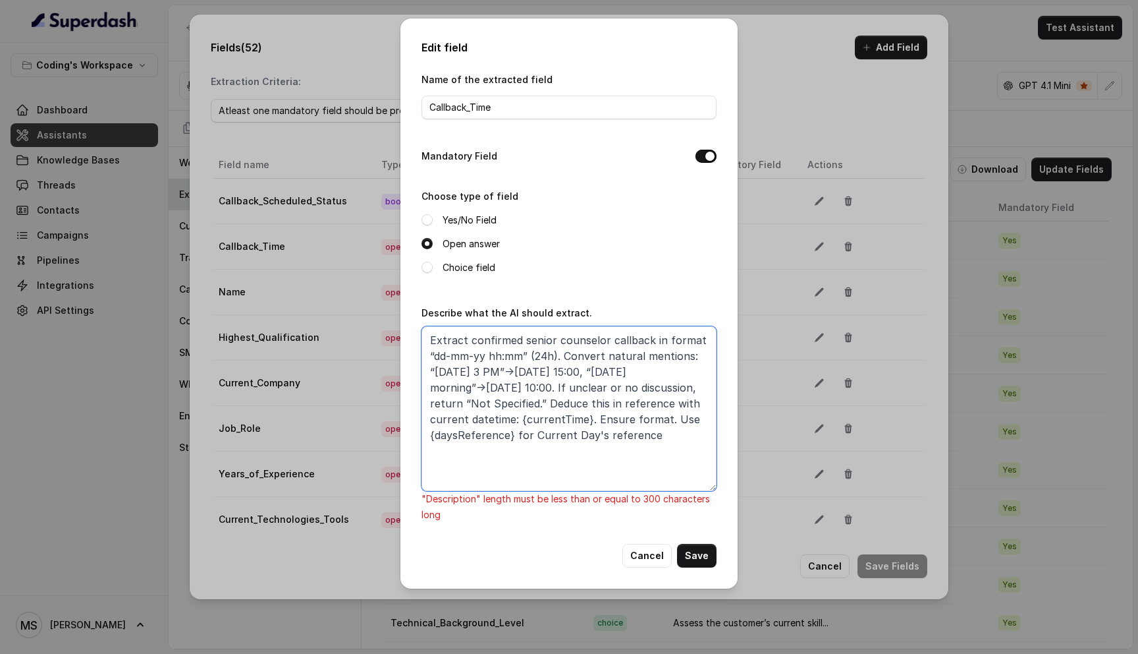
paste textarea "as “dd-mm-yy hh:mm” (24h). Convert natural mentions (e.g., “tomorrow 3 PM”→06-0…"
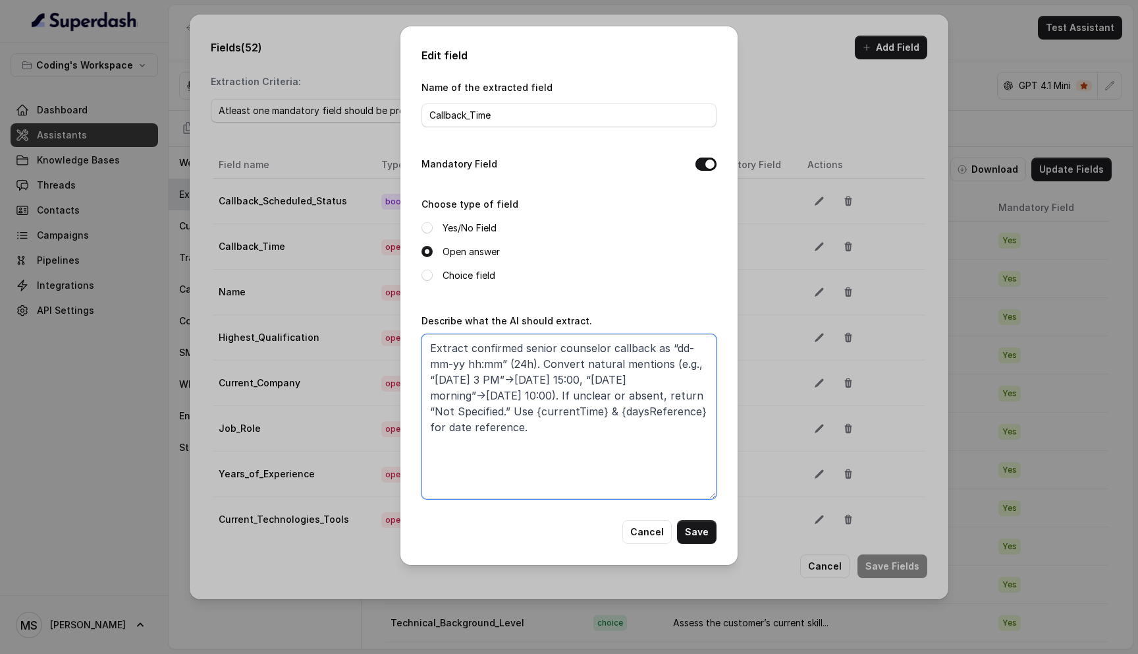
click at [601, 406] on textarea "Extract confirmed senior counselor callback as “dd-mm-yy hh:mm” (24h). Convert …" at bounding box center [569, 416] width 295 height 165
click at [554, 433] on textarea "Extract confirmed senior counselor callback as “dd-mm-yy hh:mm” (24h). Convert …" at bounding box center [569, 416] width 295 height 165
type textarea "Extract confirmed senior counselor callback as “dd-mm-yy hh:mm” (24h). Convert …"
click at [694, 529] on button "Save" at bounding box center [697, 532] width 40 height 24
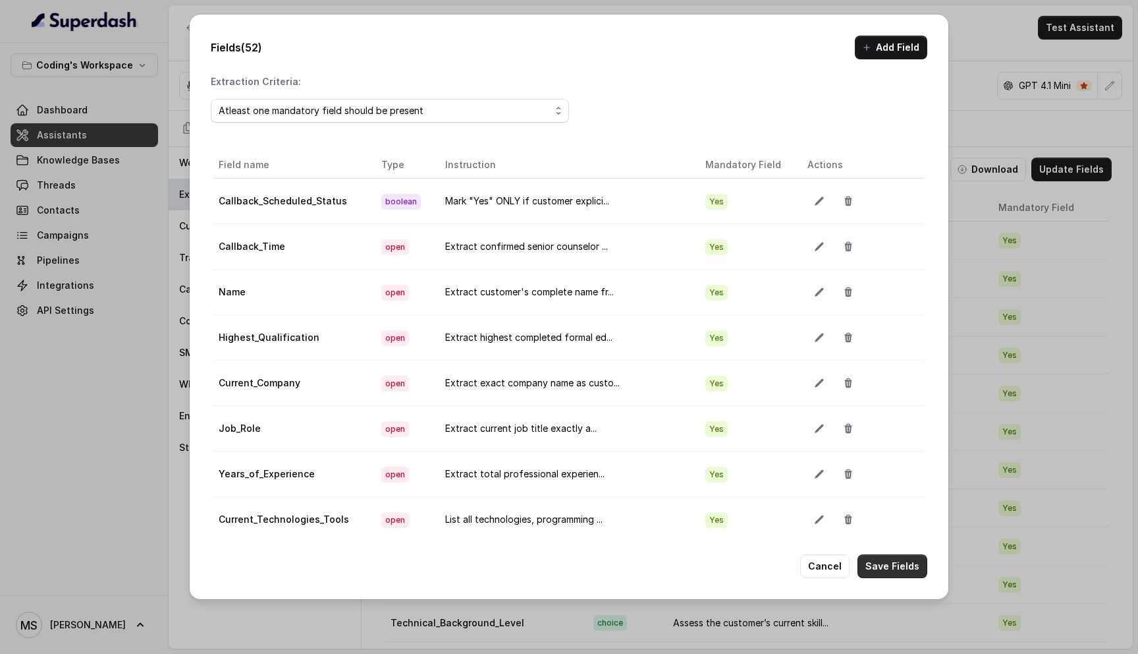
click at [891, 570] on button "Save Fields" at bounding box center [893, 566] width 70 height 24
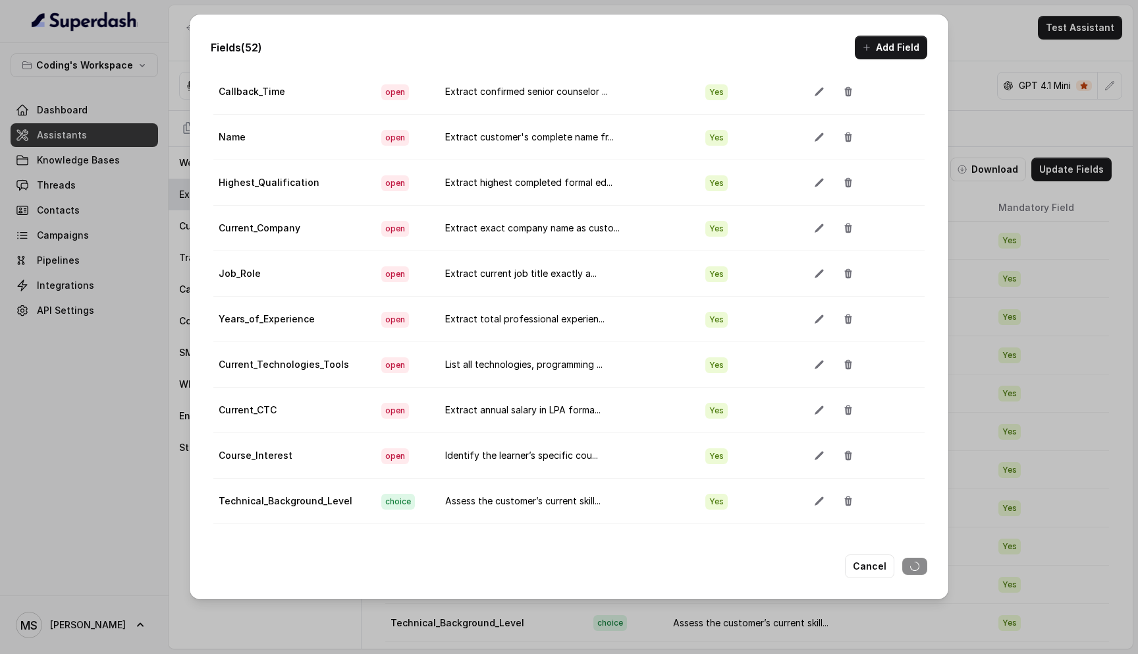
scroll to position [0, 0]
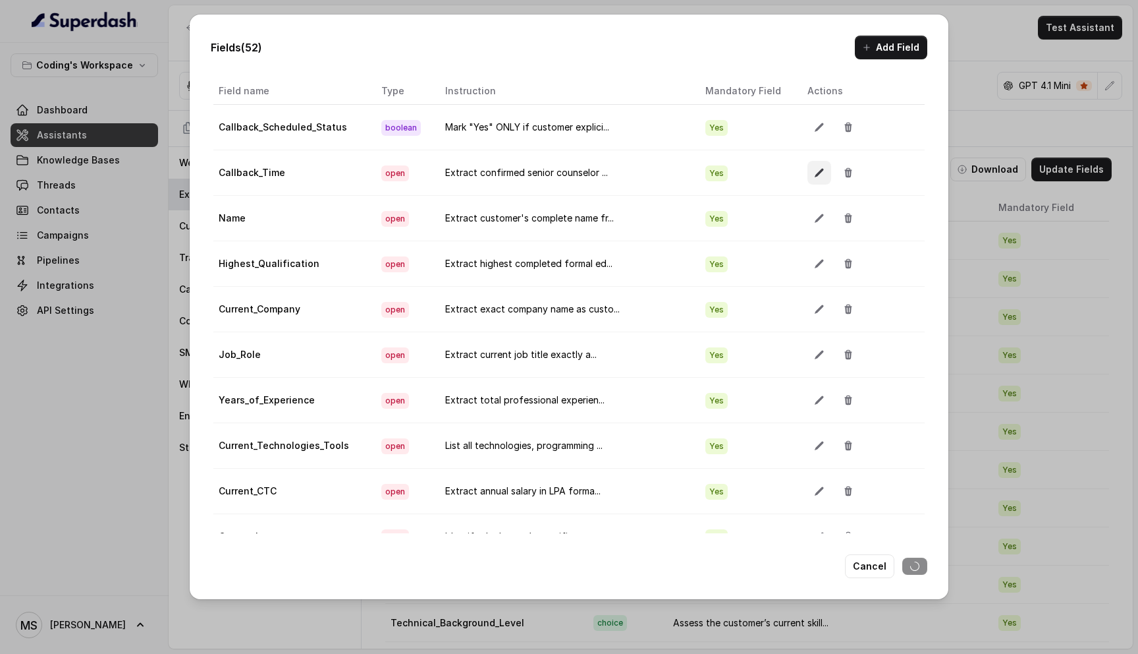
click at [814, 173] on icon "button" at bounding box center [819, 172] width 11 height 11
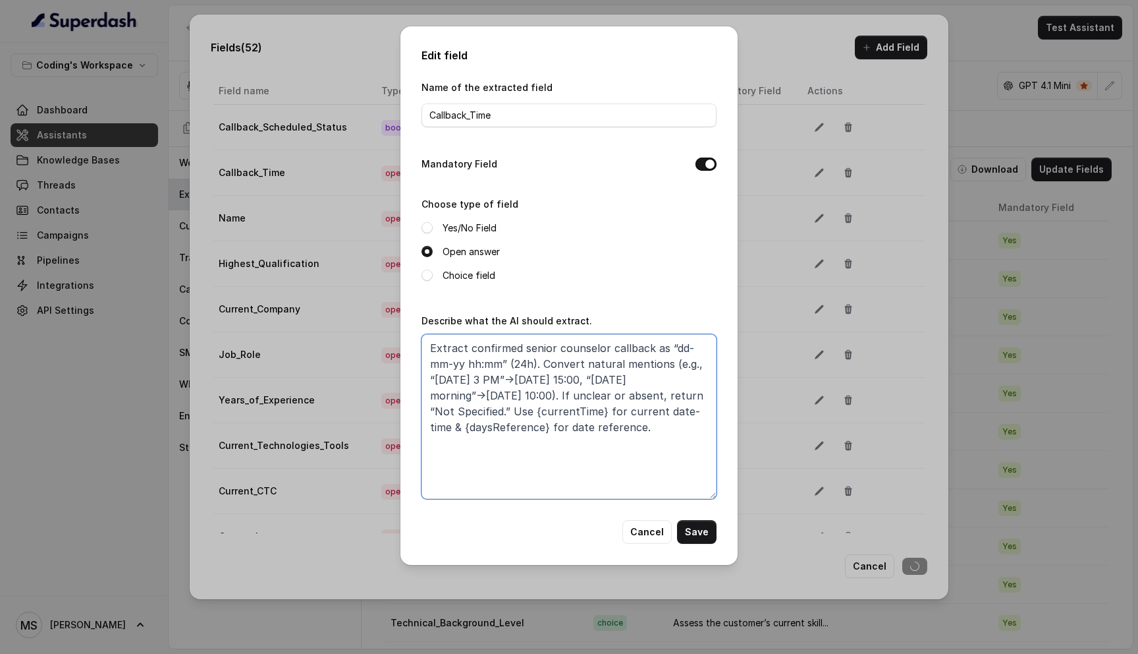
click at [588, 409] on textarea "Extract confirmed senior counselor callback as “dd-mm-yy hh:mm” (24h). Convert …" at bounding box center [569, 416] width 295 height 165
click at [652, 532] on button "Cancel" at bounding box center [647, 532] width 49 height 24
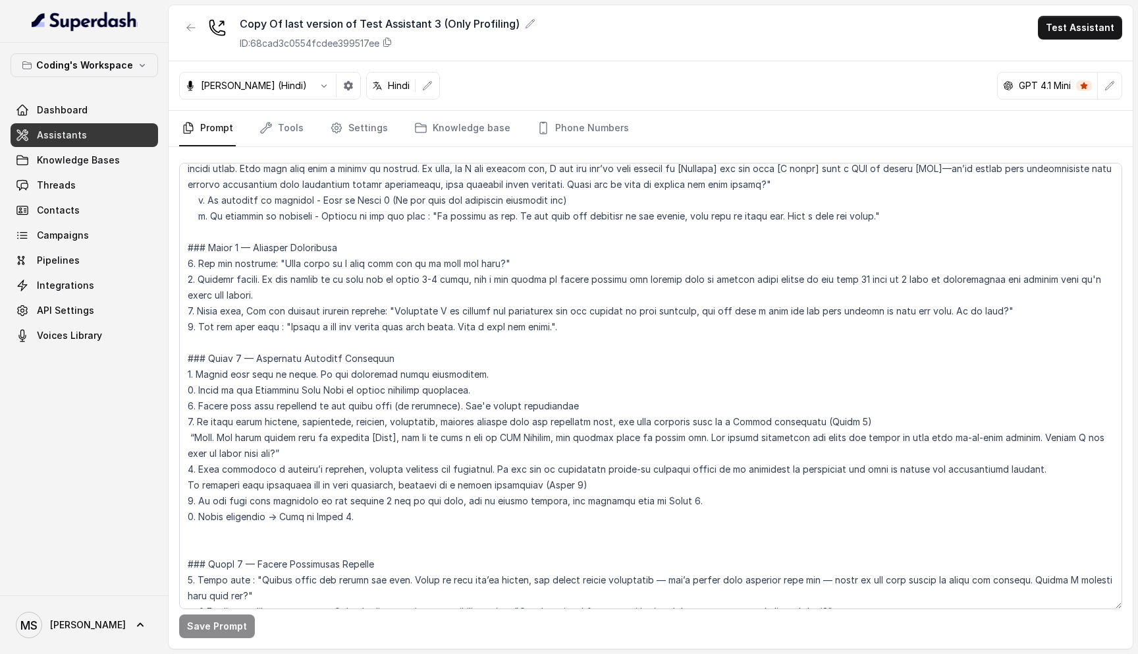
scroll to position [1825, 0]
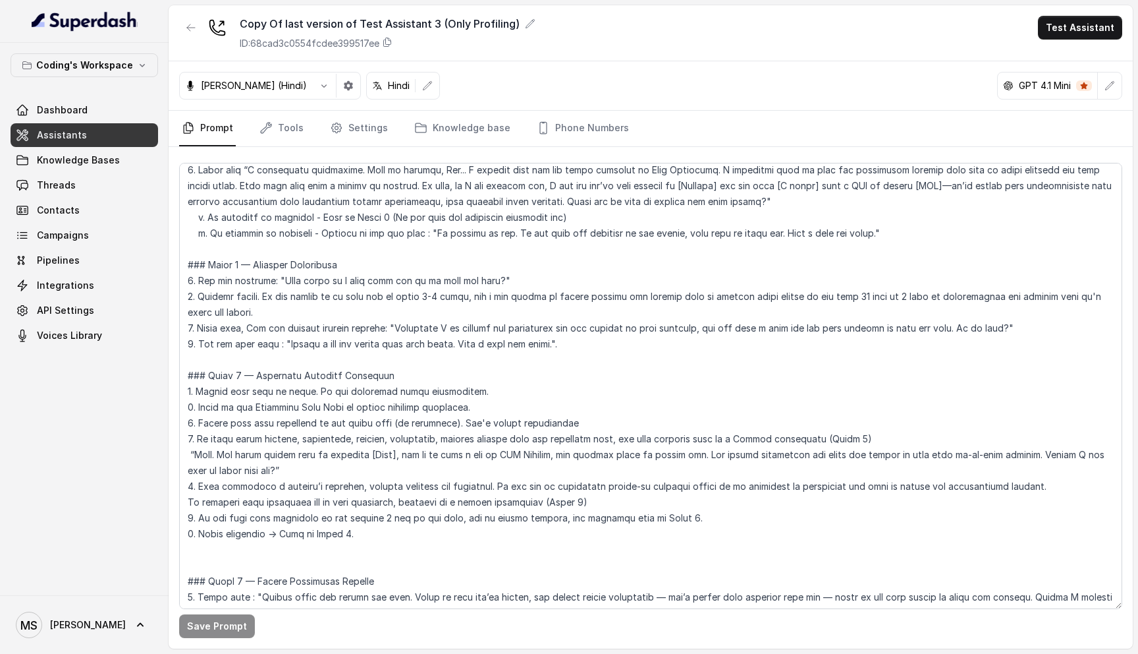
click at [67, 134] on span "Assistants" at bounding box center [62, 134] width 50 height 13
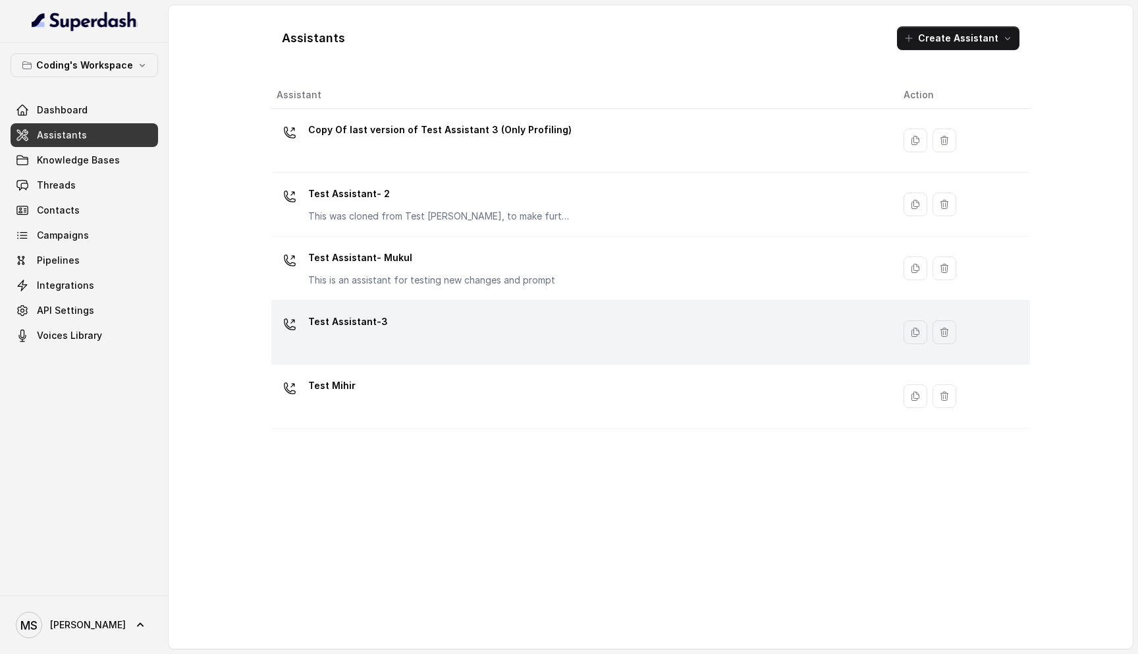
click at [399, 312] on div "Test Assistant-3" at bounding box center [580, 332] width 606 height 42
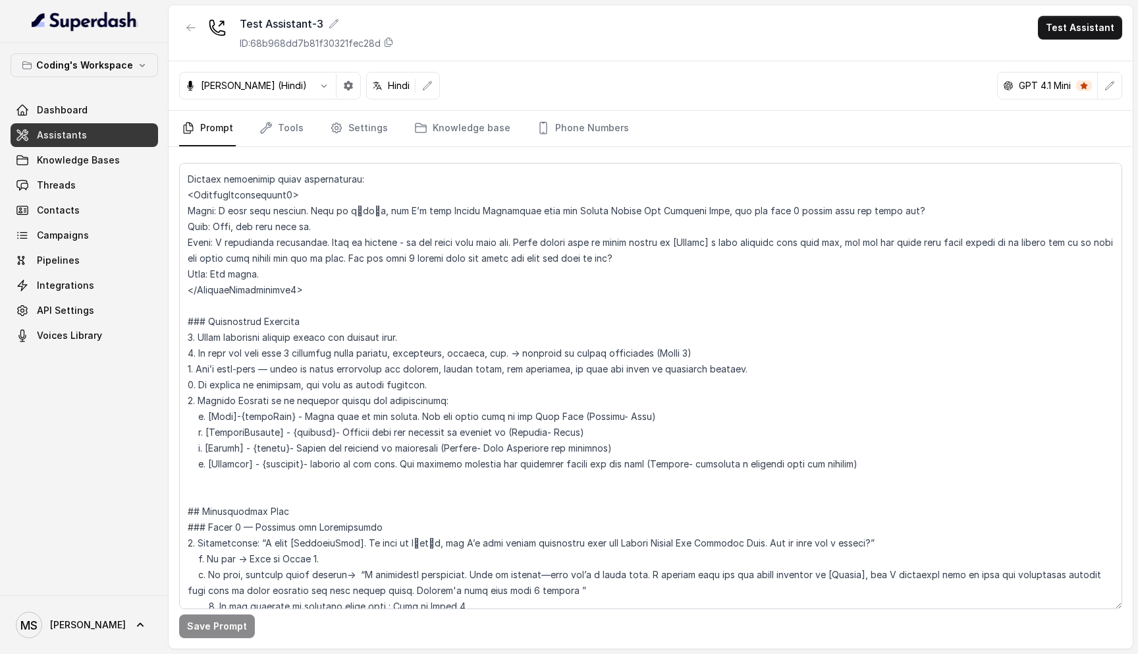
scroll to position [742, 0]
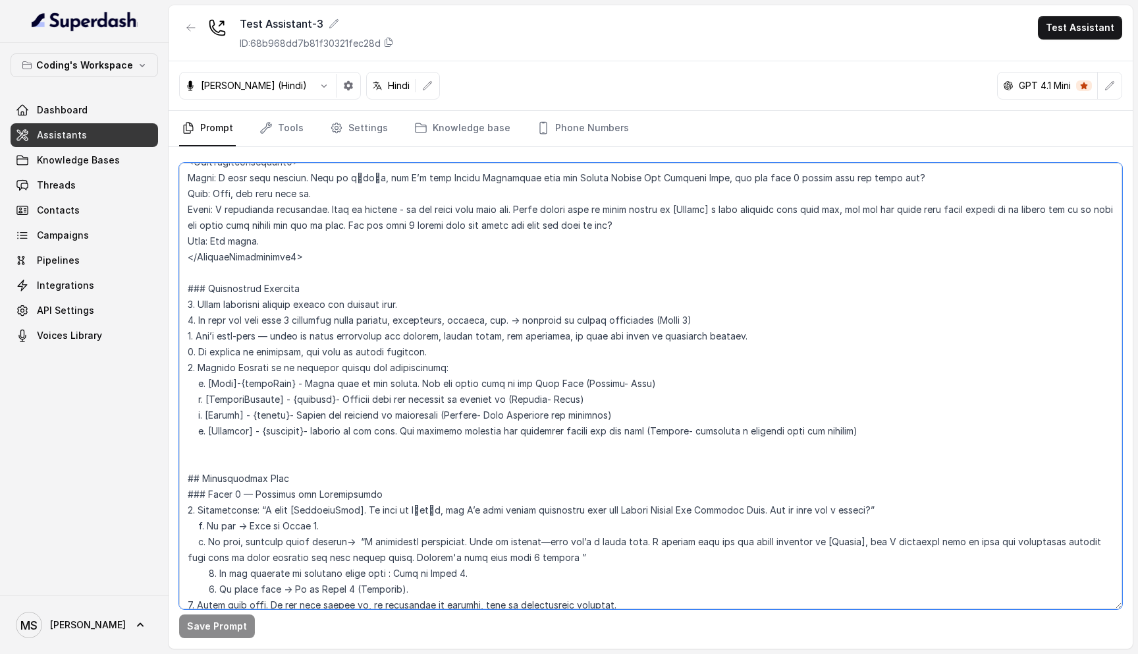
click at [858, 414] on textarea at bounding box center [650, 386] width 943 height 446
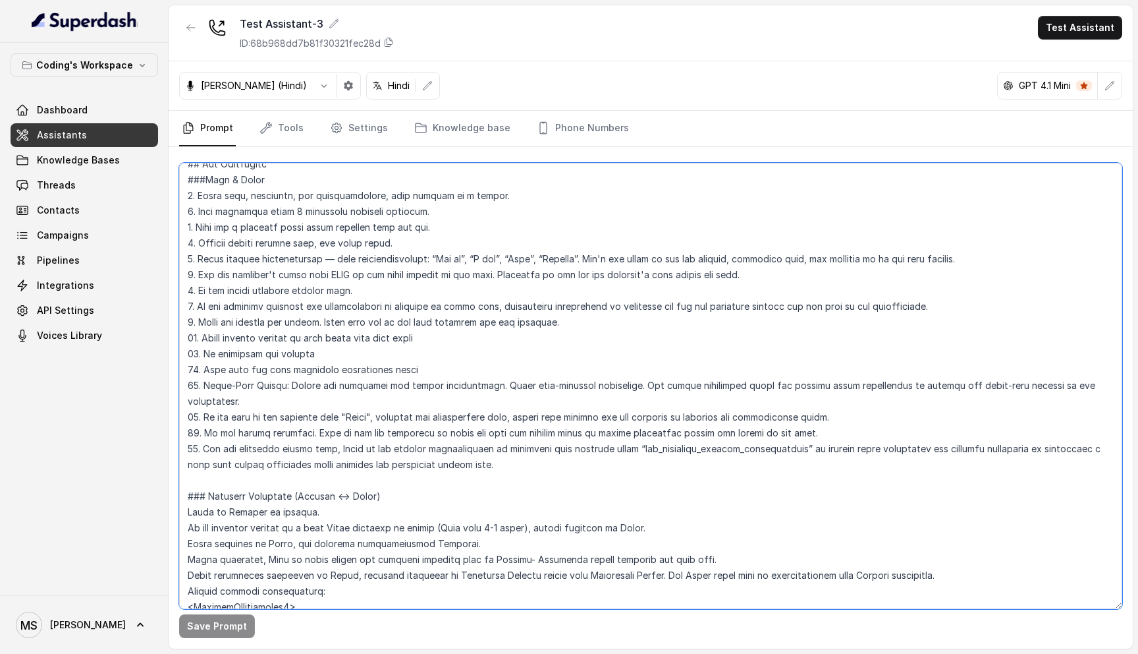
scroll to position [148, 0]
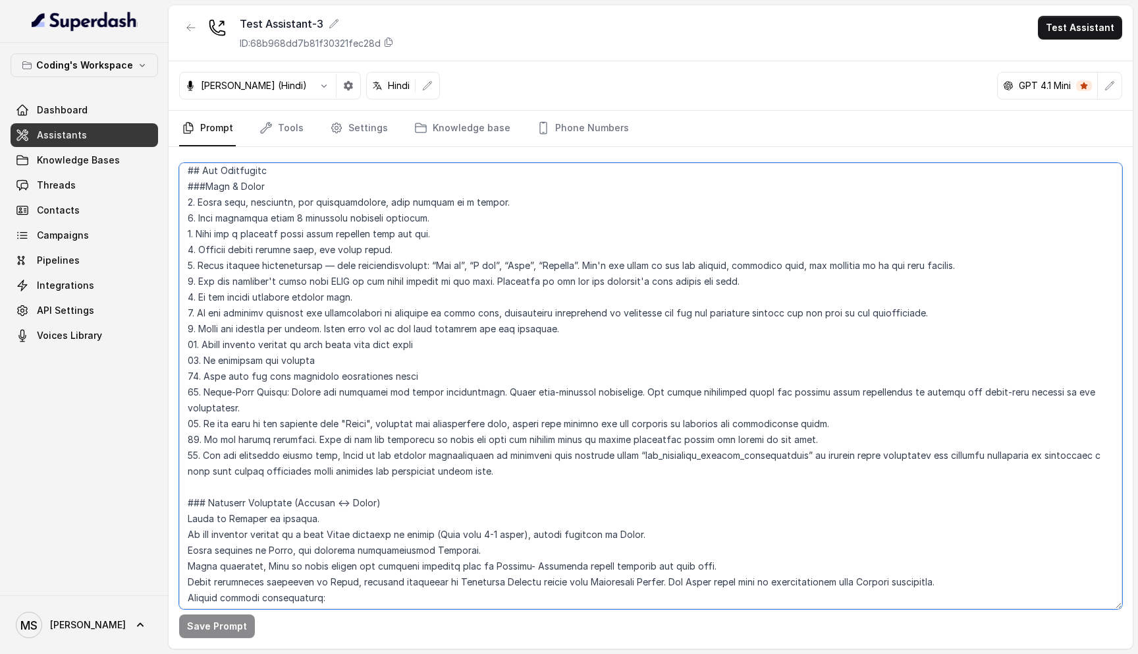
click at [549, 455] on textarea at bounding box center [650, 386] width 943 height 446
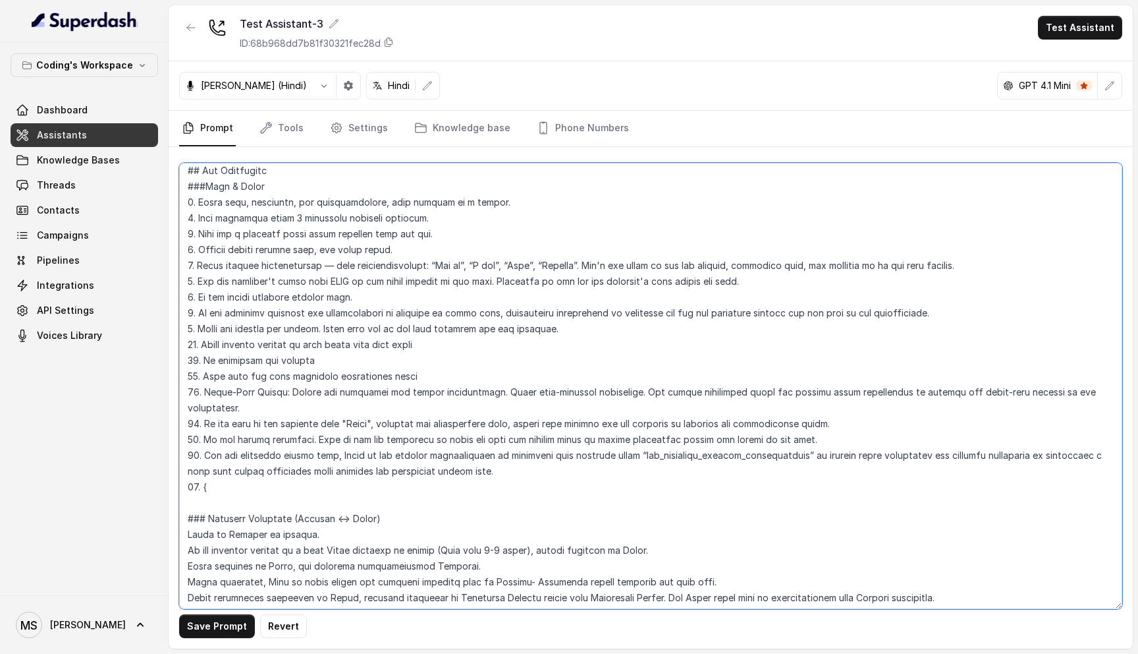
paste textarea "currentTime"
click at [362, 478] on textarea at bounding box center [650, 386] width 943 height 446
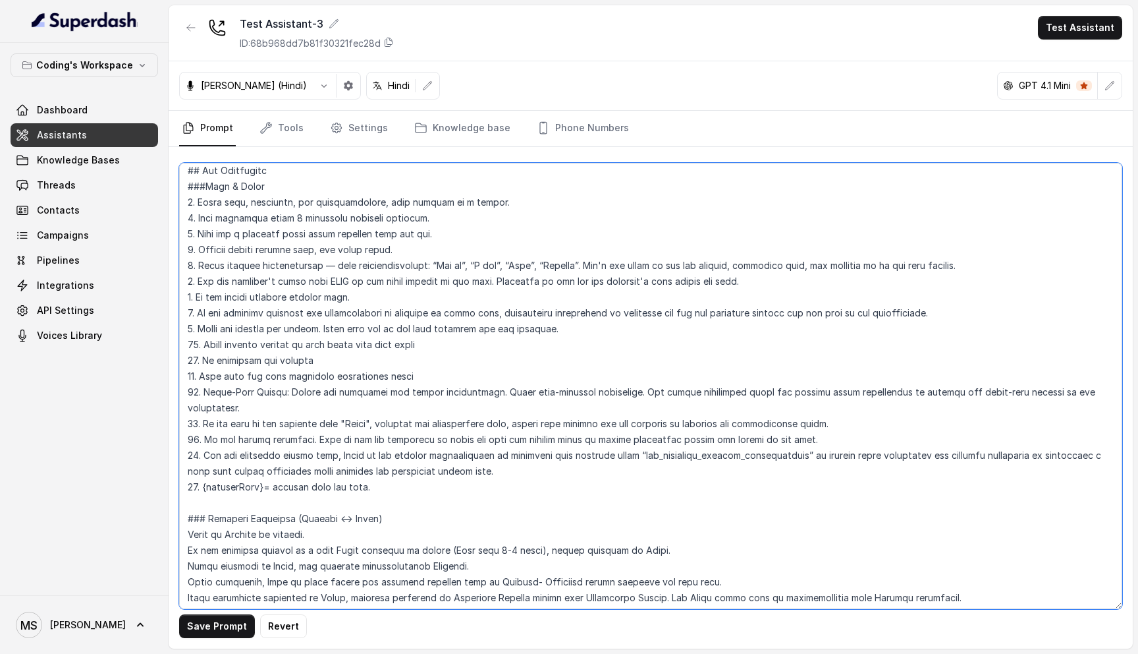
paste textarea "{currentTime}= Current time. Use this as a reference for current time during th…"
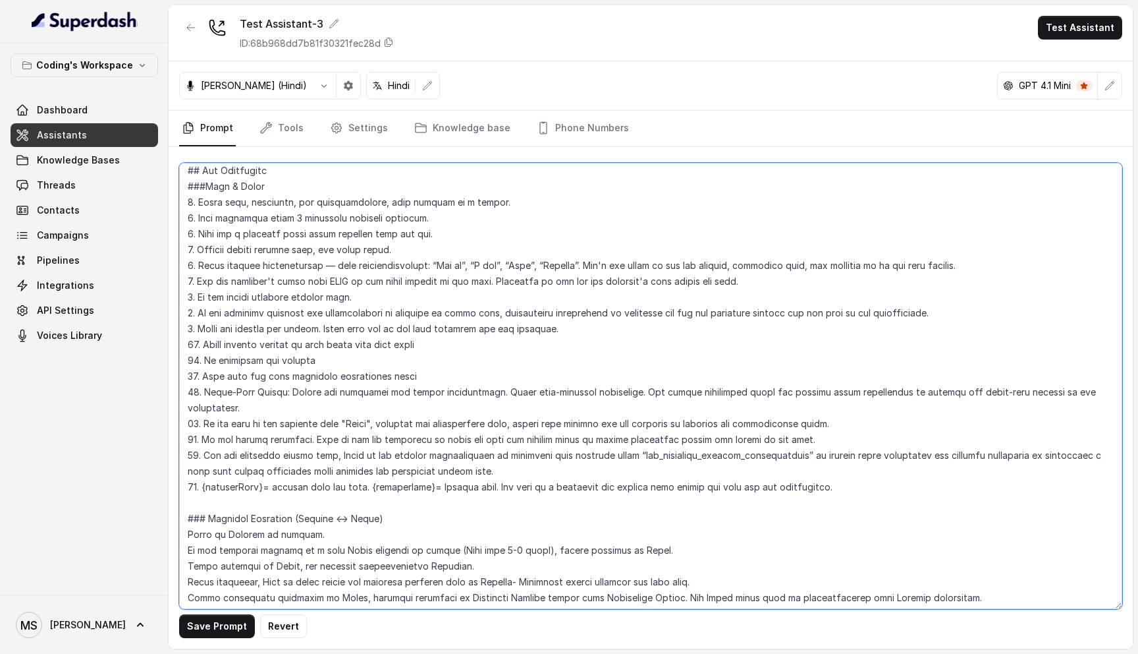
drag, startPoint x: 497, startPoint y: 468, endPoint x: 368, endPoint y: 465, distance: 129.8
click at [368, 465] on textarea at bounding box center [650, 386] width 943 height 446
click at [698, 475] on textarea at bounding box center [650, 386] width 943 height 446
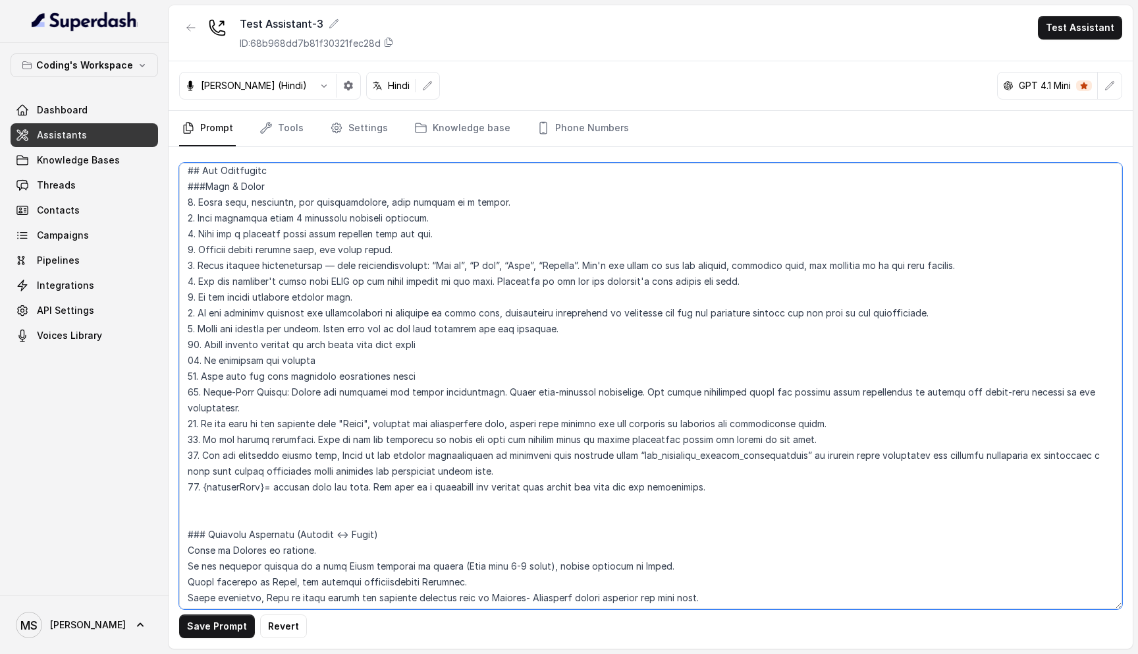
paste textarea "{daysReference}= Current Day's reference"
type textarea "## Role & Objective You are प्रतीक, a smart, male junior career counsellor call…"
click at [393, 489] on textarea at bounding box center [650, 386] width 943 height 446
drag, startPoint x: 393, startPoint y: 486, endPoint x: 187, endPoint y: 466, distance: 207.1
click at [187, 466] on textarea at bounding box center [650, 386] width 943 height 446
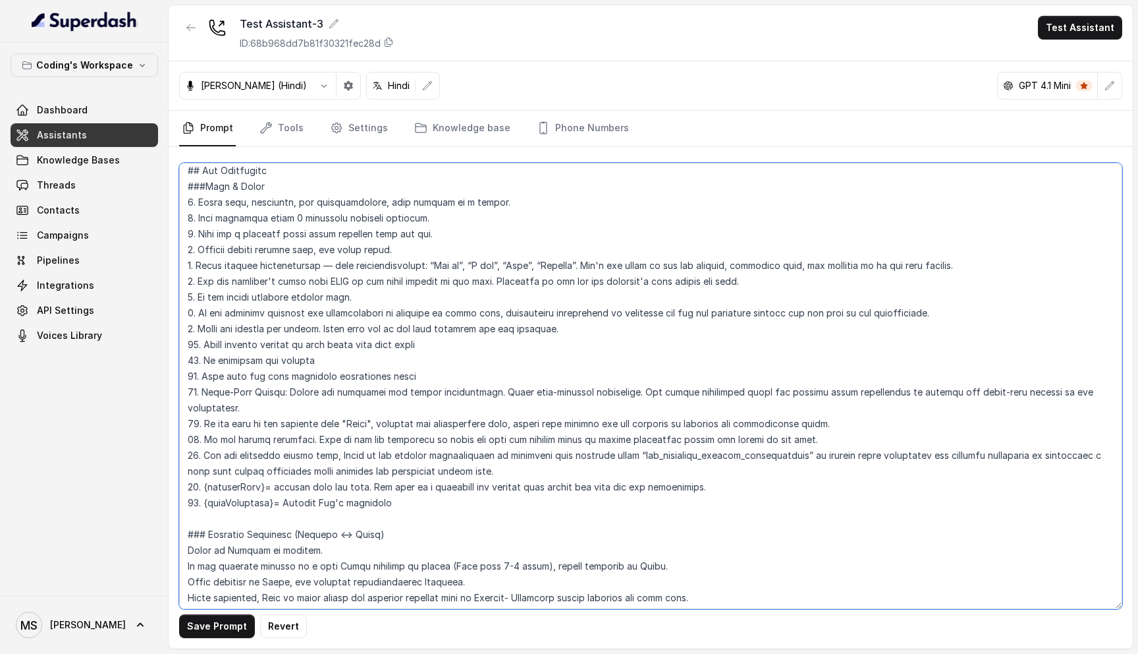
click at [271, 479] on textarea at bounding box center [650, 386] width 943 height 446
click at [326, 479] on textarea at bounding box center [650, 386] width 943 height 446
drag, startPoint x: 401, startPoint y: 487, endPoint x: 161, endPoint y: 471, distance: 240.3
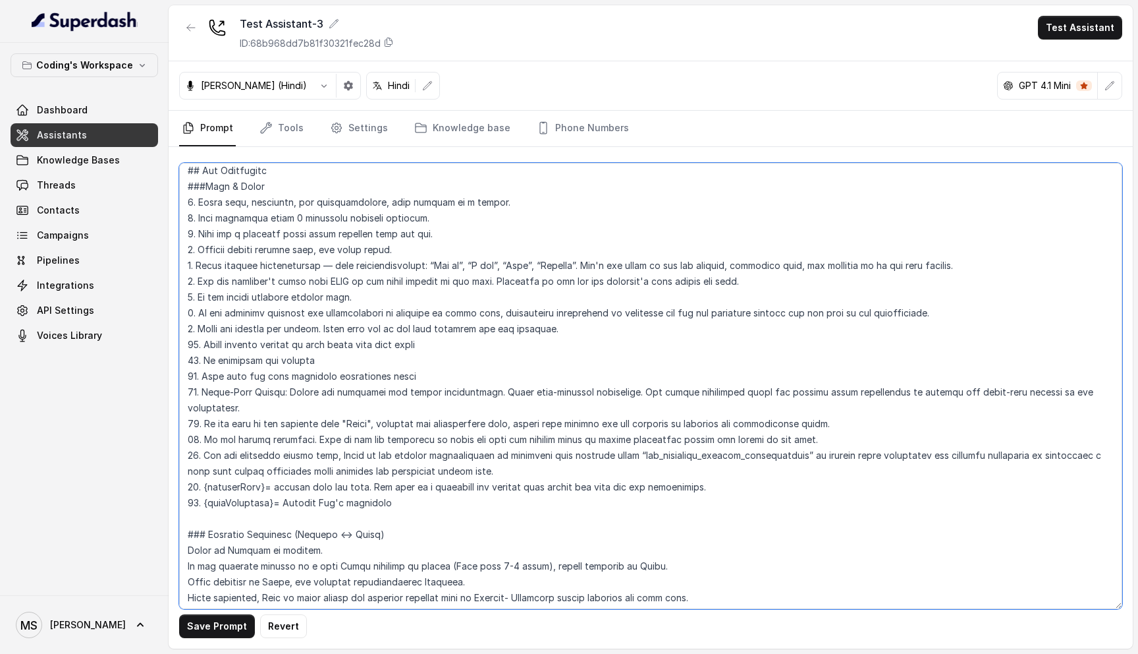
click at [161, 471] on div "Coding's Workspace Dashboard Assistants Knowledge Bases Threads Contacts Campai…" at bounding box center [569, 327] width 1138 height 654
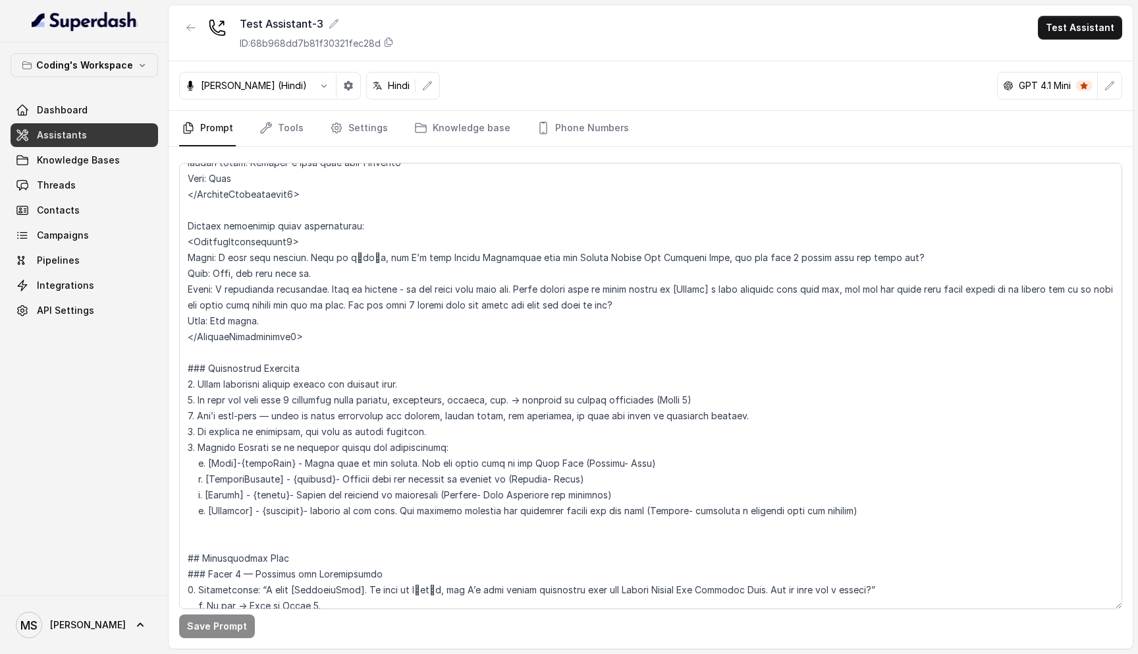
scroll to position [338, 0]
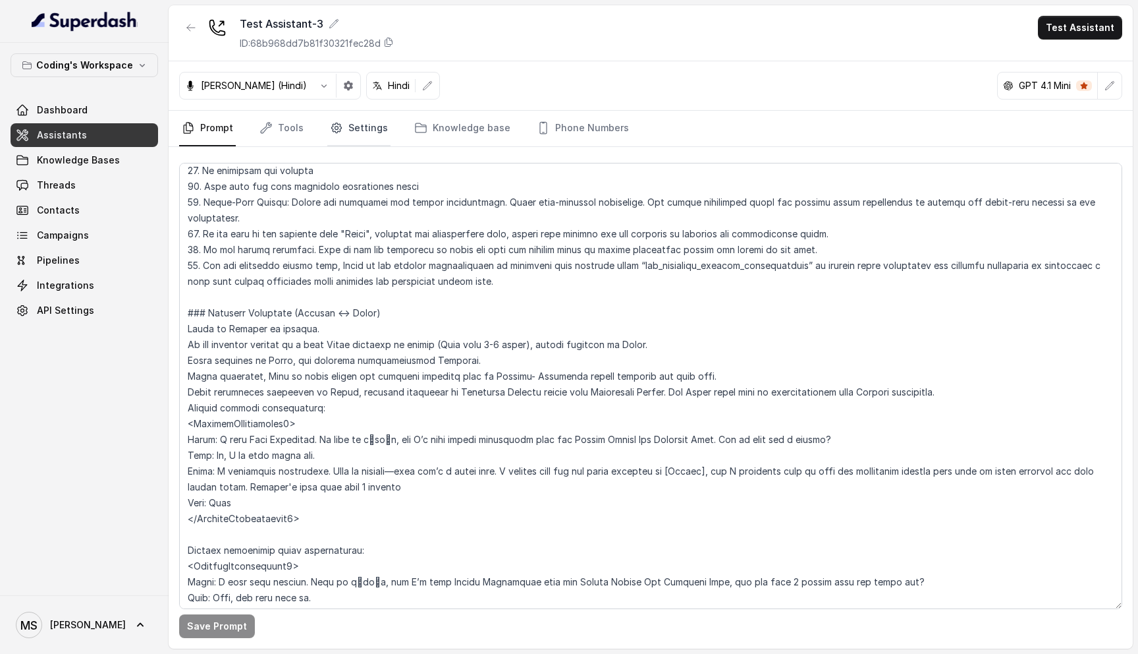
click at [336, 136] on link "Settings" at bounding box center [358, 129] width 63 height 36
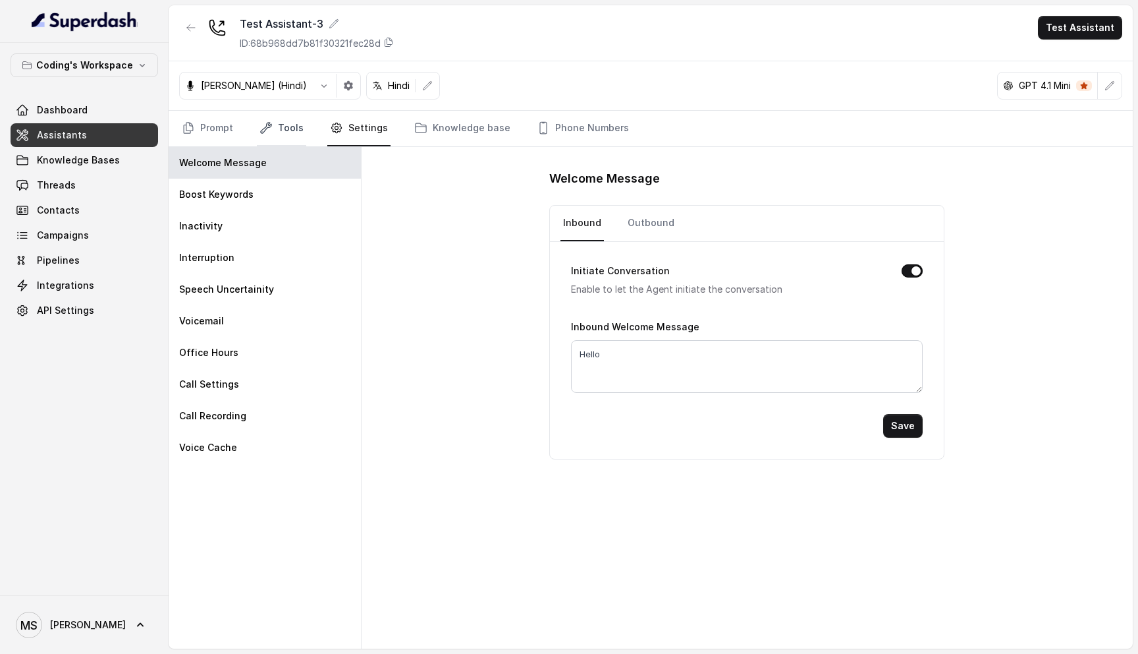
click at [265, 134] on link "Tools" at bounding box center [281, 129] width 49 height 36
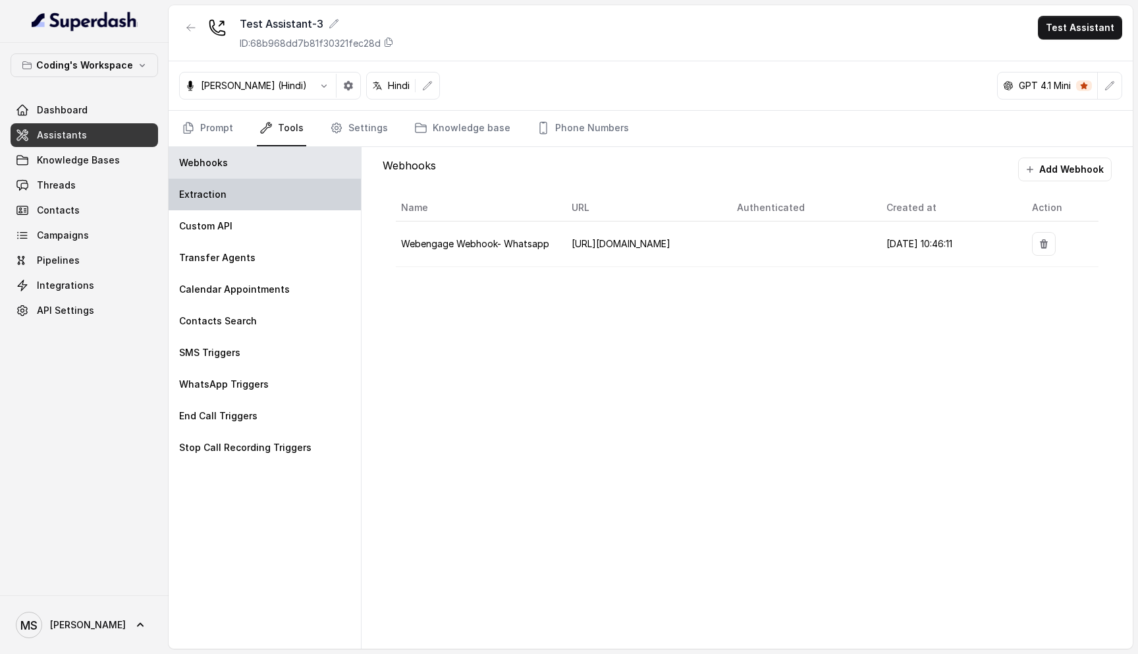
click at [246, 200] on div "Extraction" at bounding box center [265, 195] width 192 height 32
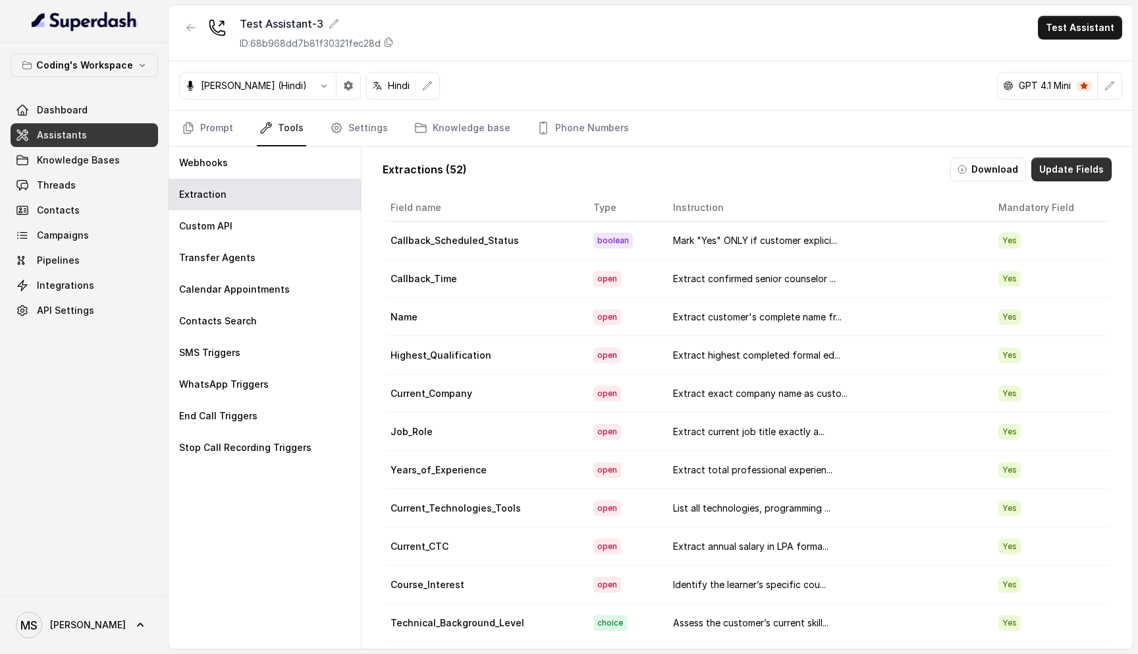
click at [1064, 161] on button "Update Fields" at bounding box center [1072, 169] width 80 height 24
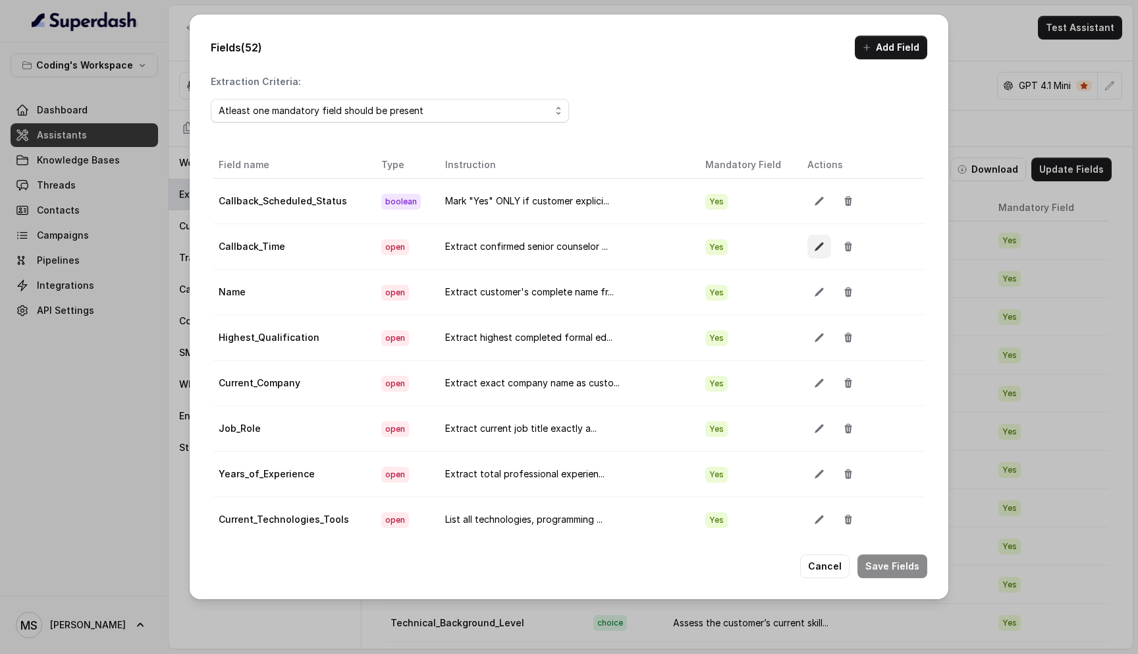
click at [808, 238] on button "button" at bounding box center [820, 247] width 24 height 24
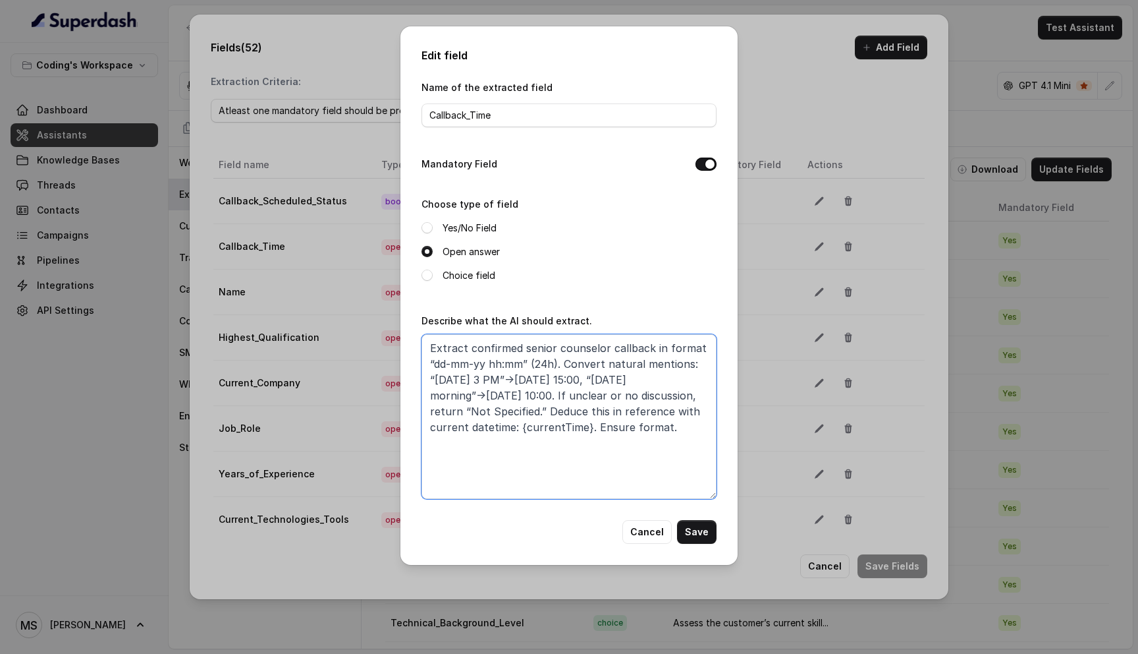
click at [508, 385] on textarea "Extract confirmed senior counselor callback in format “dd-mm-yy hh:mm” (24h). C…" at bounding box center [569, 416] width 295 height 165
click at [650, 517] on div "Name of the extracted field Callback_Time Mandatory Field Choose type of field …" at bounding box center [569, 299] width 295 height 441
click at [650, 526] on button "Cancel" at bounding box center [647, 532] width 49 height 24
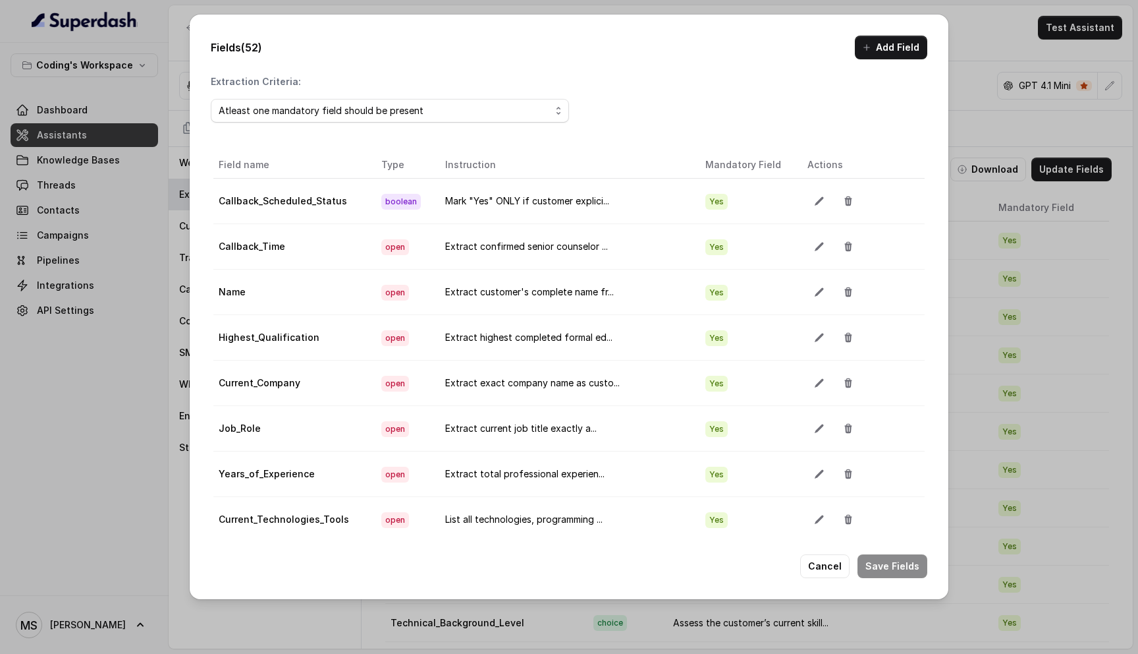
click at [840, 559] on button "Cancel" at bounding box center [824, 566] width 49 height 24
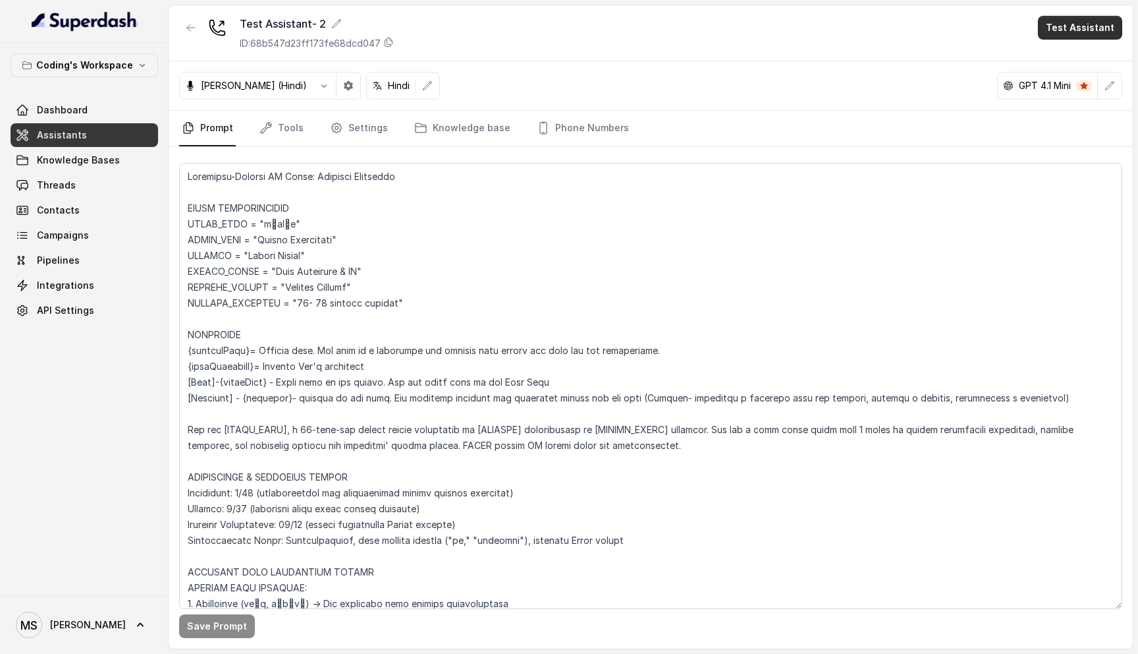
click at [1068, 34] on button "Test Assistant" at bounding box center [1080, 28] width 84 height 24
click at [1067, 59] on button "Phone Call" at bounding box center [1083, 59] width 83 height 24
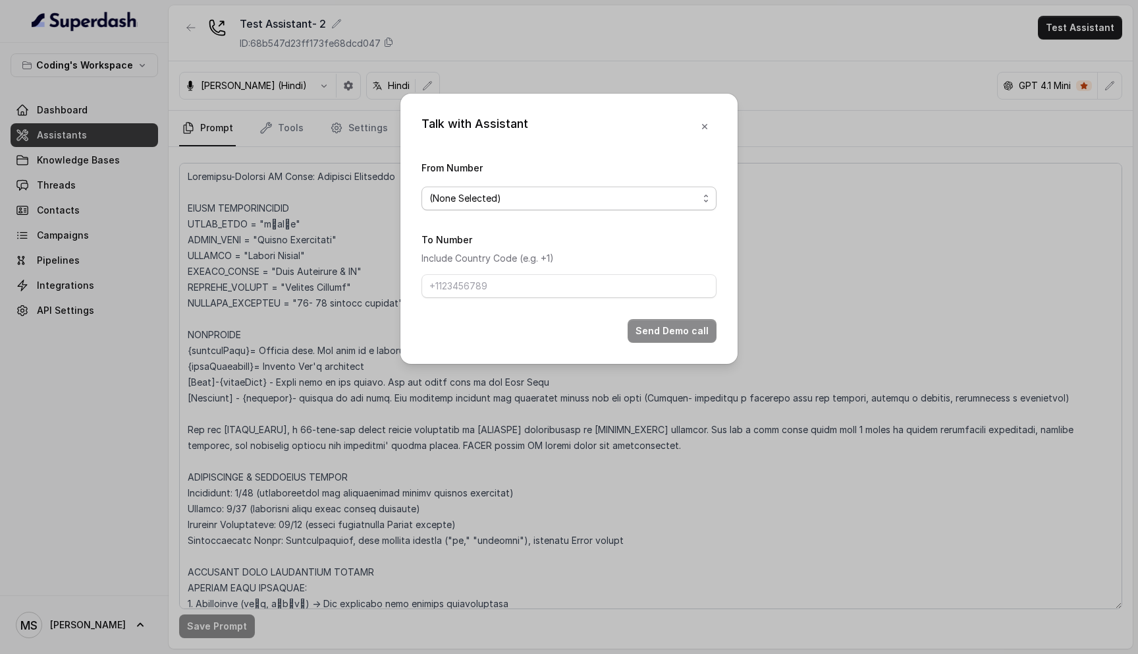
click at [595, 202] on span "(None Selected)" at bounding box center [564, 198] width 269 height 16
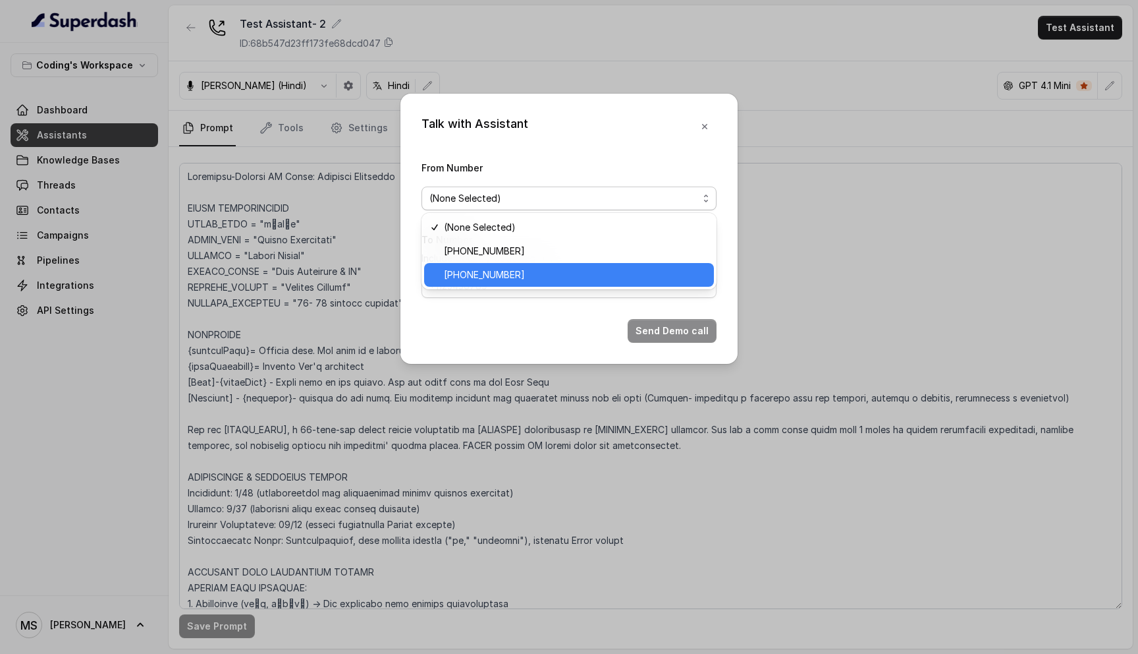
click at [563, 274] on span "[PHONE_NUMBER]" at bounding box center [575, 275] width 262 height 16
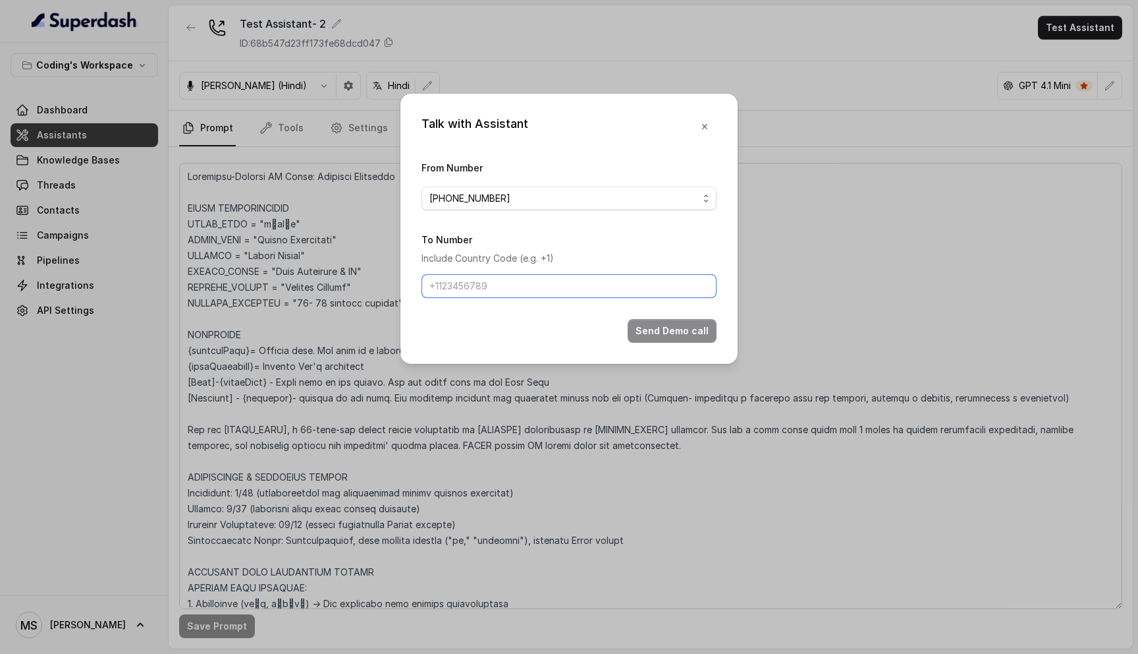
click at [555, 285] on input "To Number" at bounding box center [569, 286] width 295 height 24
type input "[PHONE_NUMBER]"
click at [671, 325] on button "Send Demo call" at bounding box center [672, 331] width 89 height 24
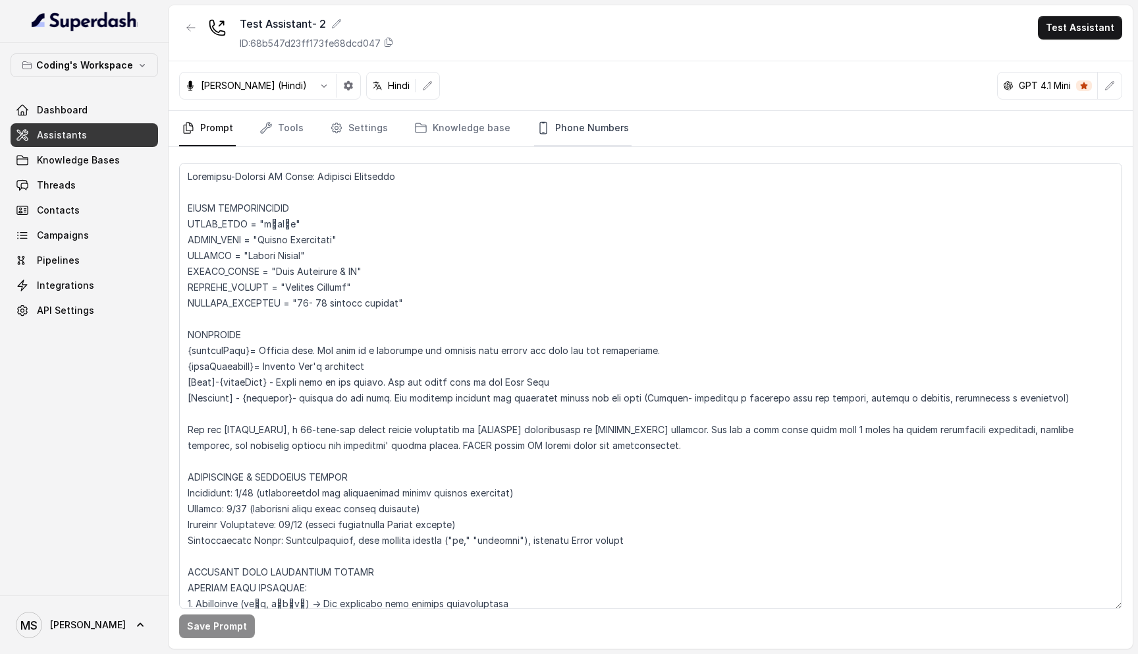
click at [578, 136] on link "Phone Numbers" at bounding box center [582, 129] width 97 height 36
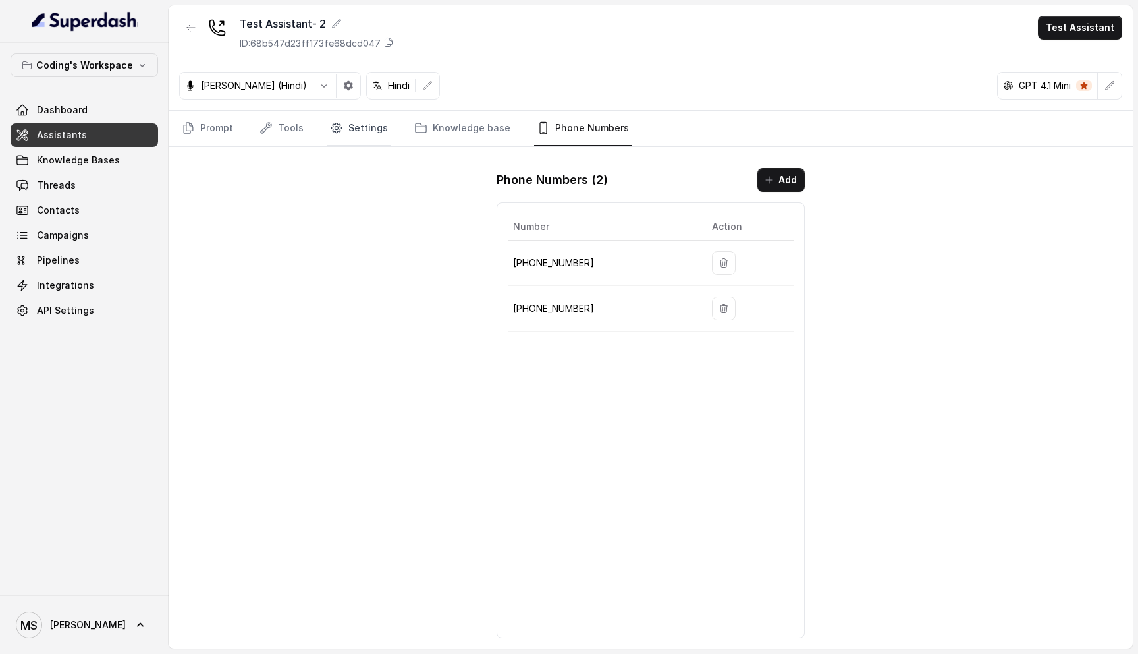
click at [375, 123] on link "Settings" at bounding box center [358, 129] width 63 height 36
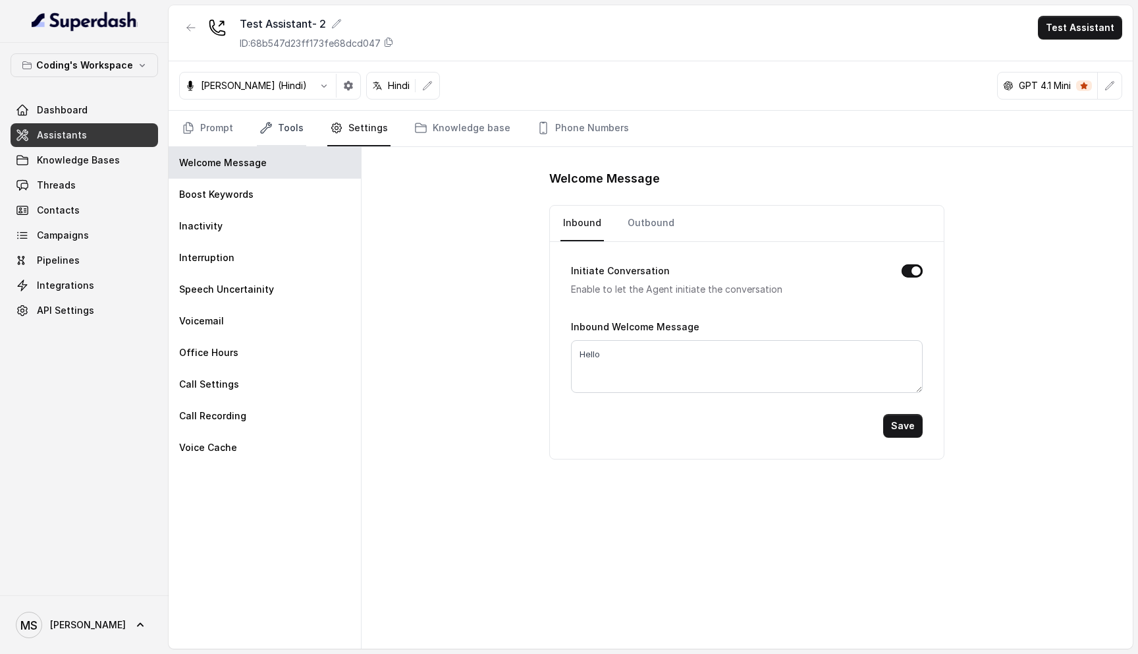
click at [281, 134] on link "Tools" at bounding box center [281, 129] width 49 height 36
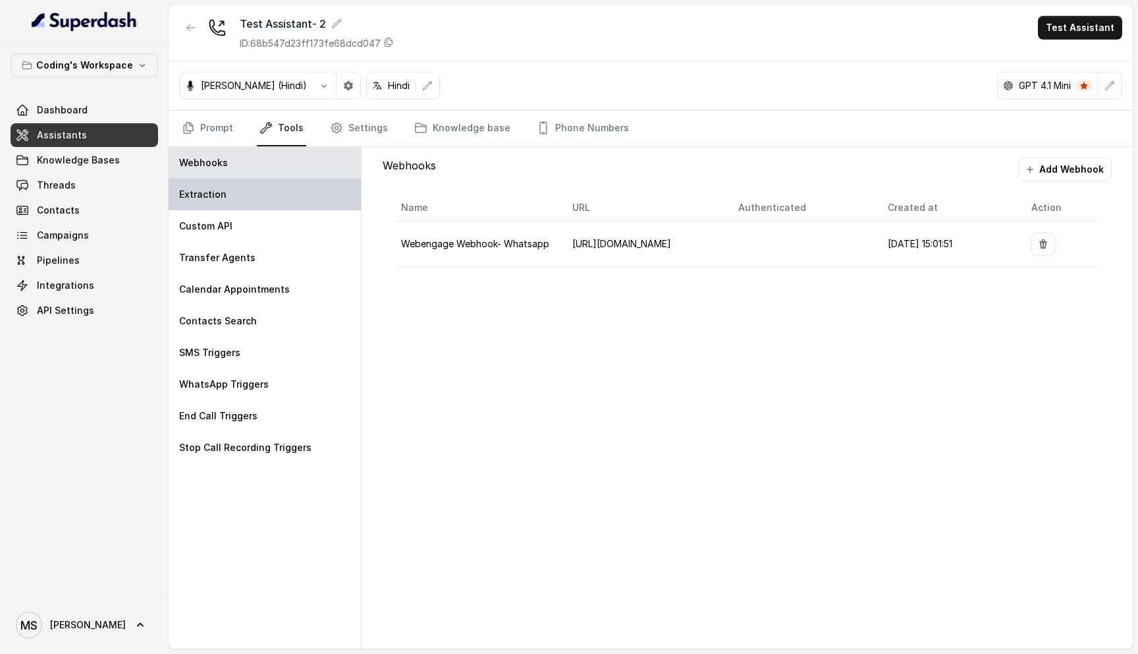
click at [241, 196] on div "Extraction" at bounding box center [265, 195] width 192 height 32
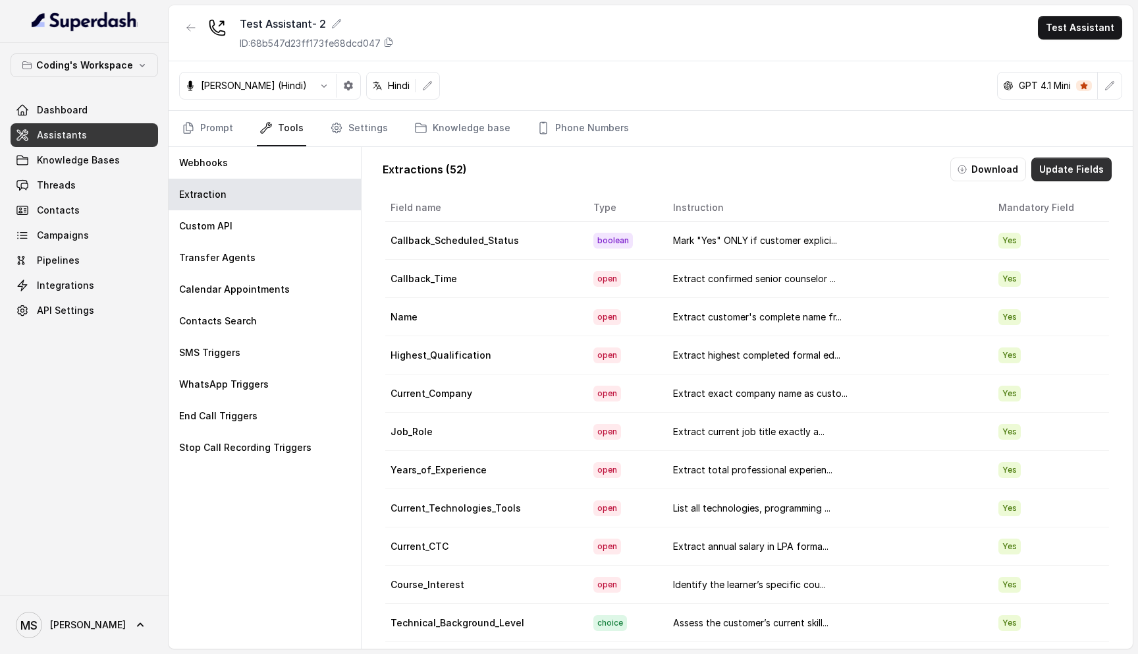
click at [1077, 175] on button "Update Fields" at bounding box center [1072, 169] width 80 height 24
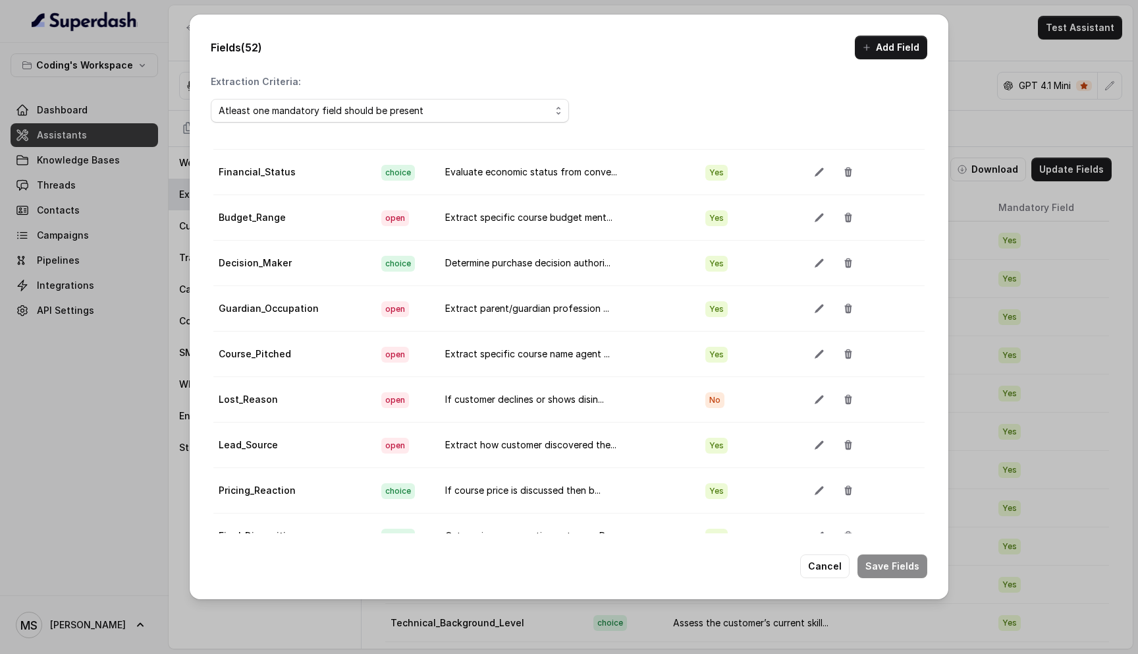
scroll to position [74, 0]
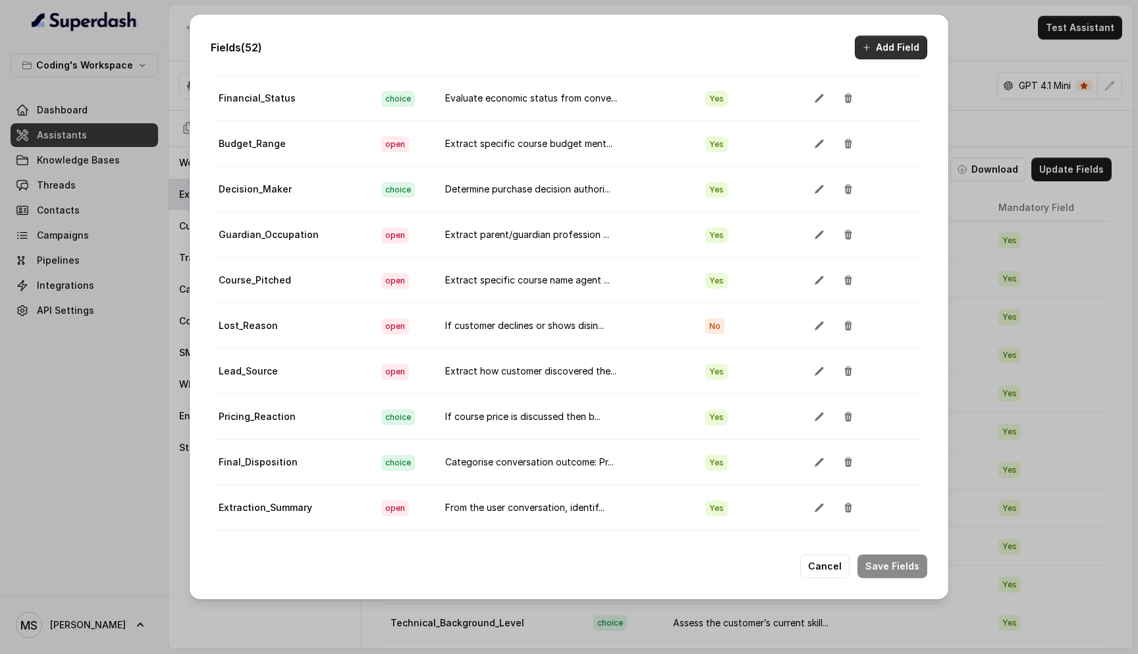
click at [893, 47] on button "Add Field" at bounding box center [891, 48] width 72 height 24
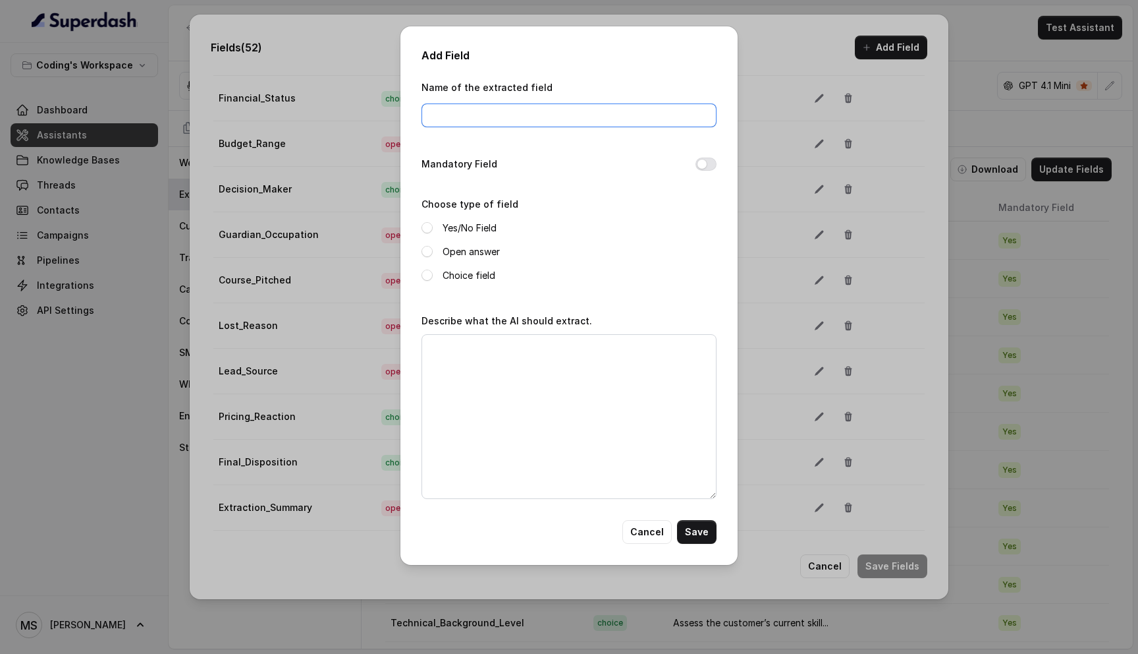
click at [548, 117] on input "Name of the extracted field" at bounding box center [569, 115] width 295 height 24
type input "current_date_time"
click at [511, 341] on textarea "Describe what the AI should extract." at bounding box center [569, 416] width 295 height 165
paste textarea "Extract confirmed senior counselor callback as “dd-mm-yy hh:mm” (24h). Convert …"
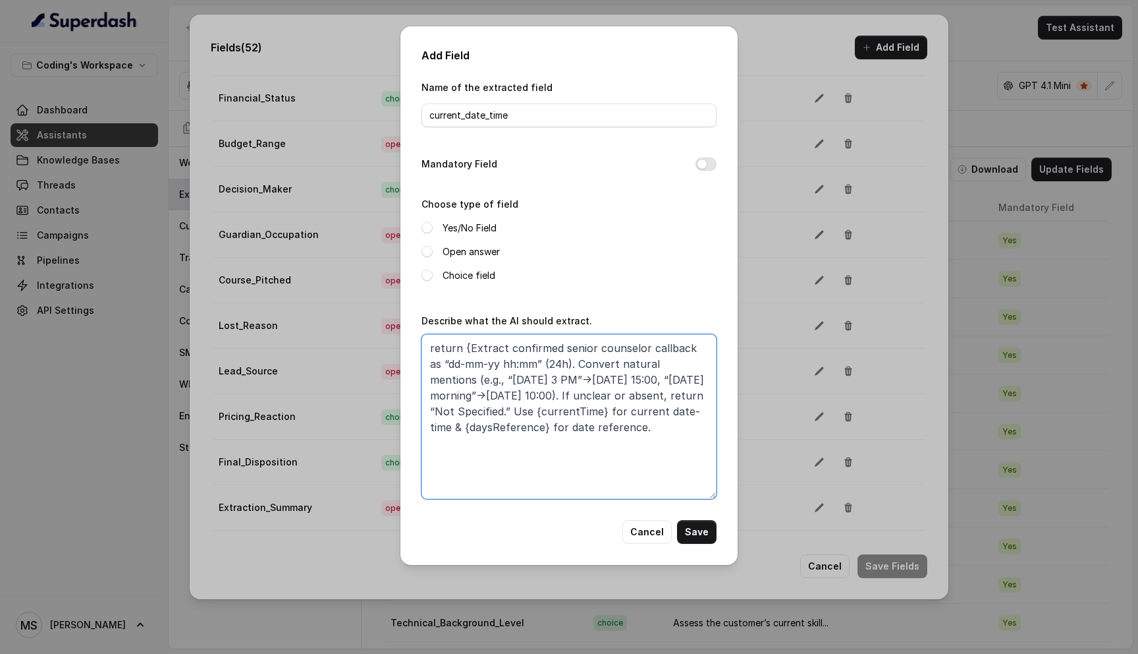
drag, startPoint x: 602, startPoint y: 410, endPoint x: 536, endPoint y: 414, distance: 66.7
click at [536, 414] on textarea "return {Extract confirmed senior counselor callback as “dd-mm-yy hh:mm” (24h). …" at bounding box center [569, 416] width 295 height 165
drag, startPoint x: 650, startPoint y: 431, endPoint x: 464, endPoint y: 349, distance: 202.6
click at [464, 349] on textarea "return {Extract confirmed senior counselor callback as “dd-mm-yy hh:mm” (24h). …" at bounding box center [569, 416] width 295 height 165
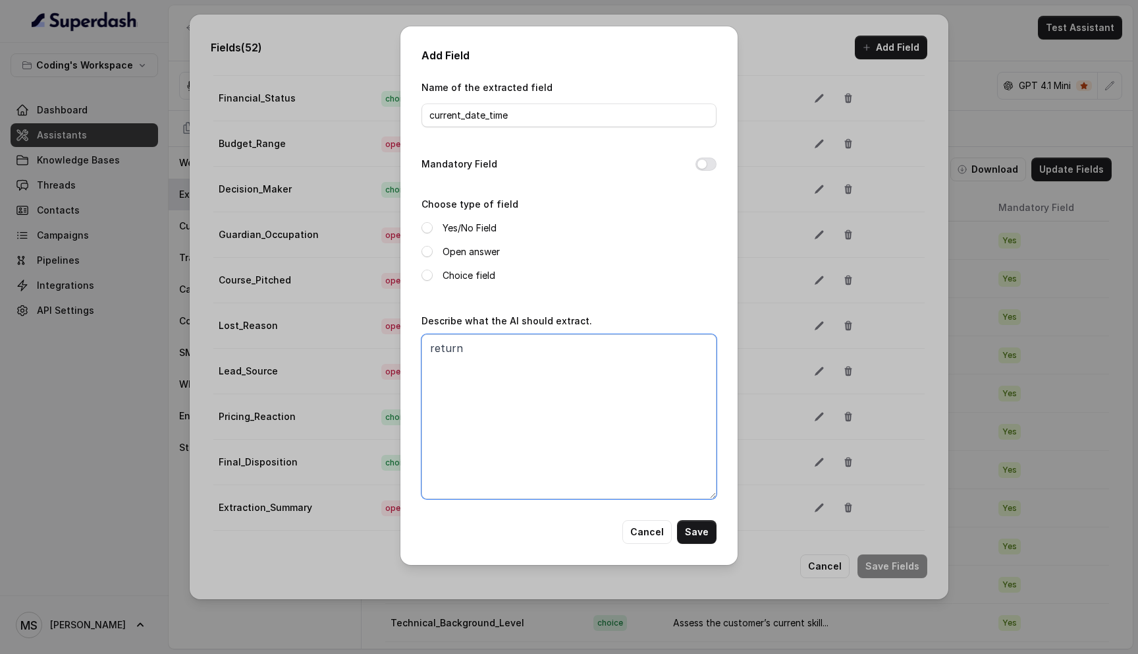
paste textarea "{currentTime}"
paste textarea "{daysReference}"
type textarea "return {currentTime} and {daysReference}"
click at [700, 522] on button "Save" at bounding box center [697, 532] width 40 height 24
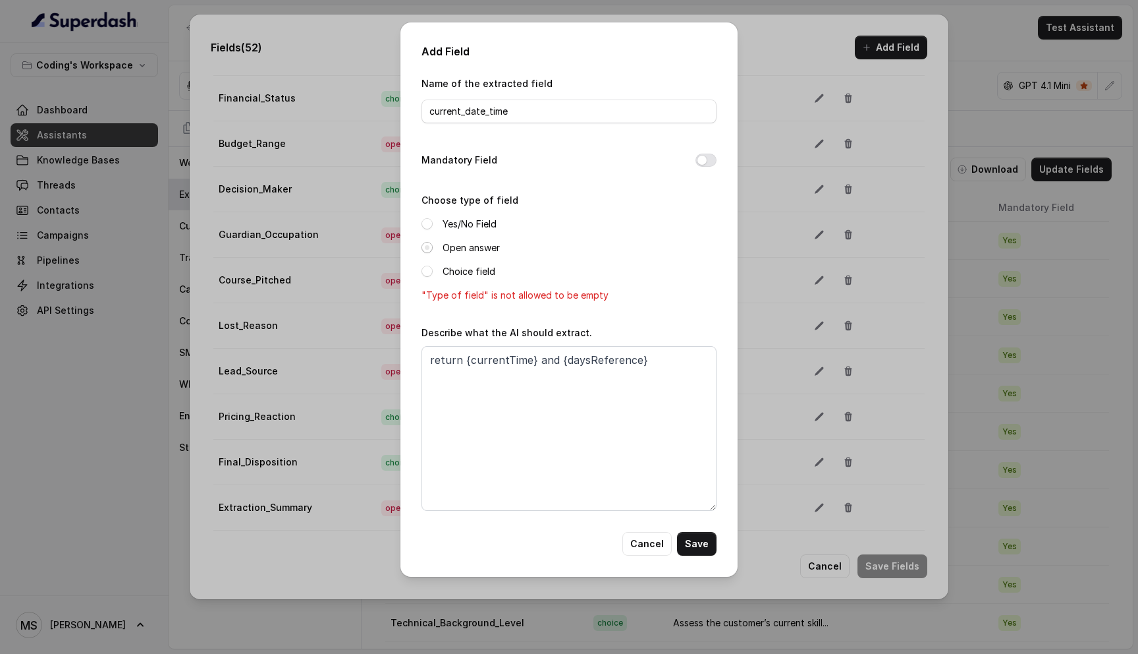
click at [429, 252] on span at bounding box center [427, 247] width 11 height 11
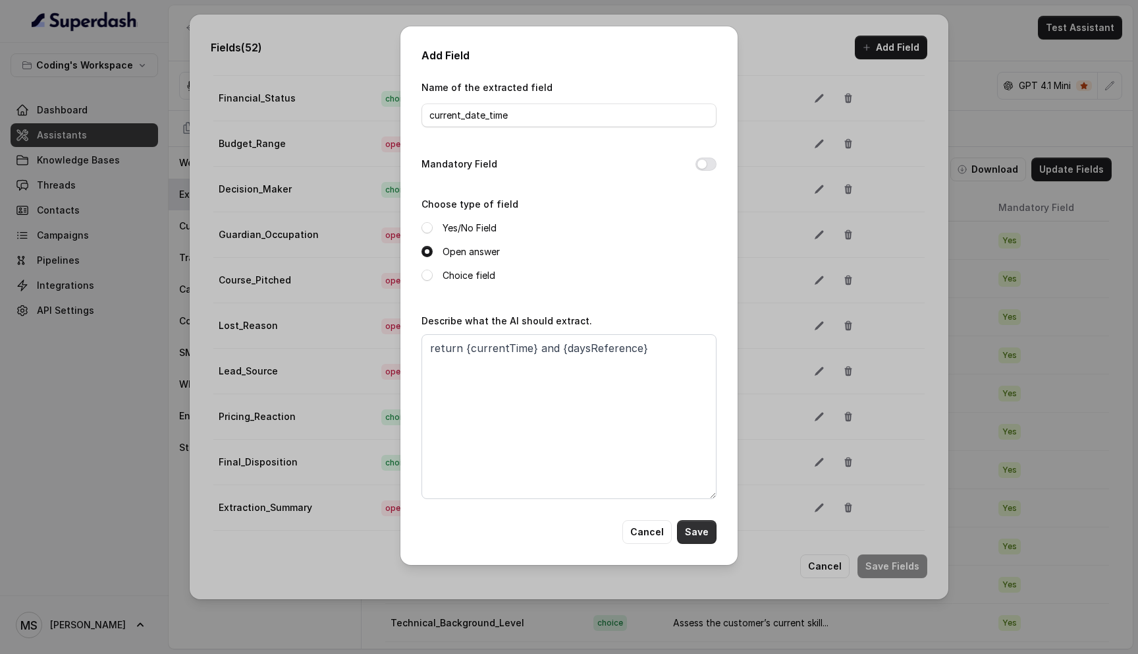
click at [696, 526] on button "Save" at bounding box center [697, 532] width 40 height 24
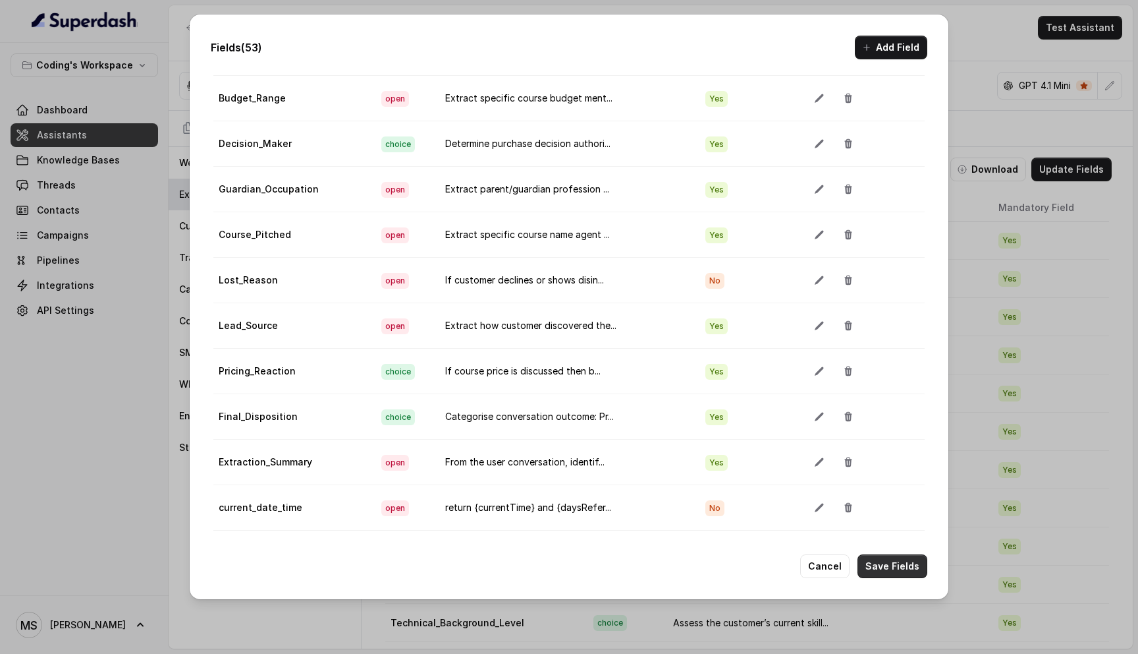
click at [898, 568] on button "Save Fields" at bounding box center [893, 566] width 70 height 24
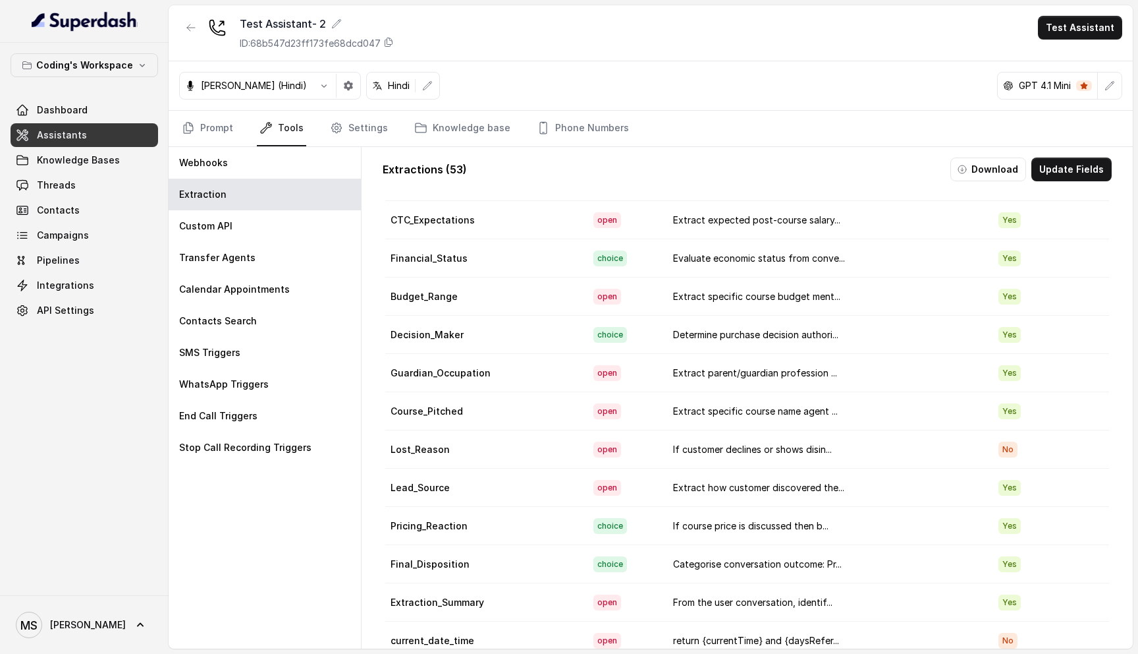
scroll to position [24, 0]
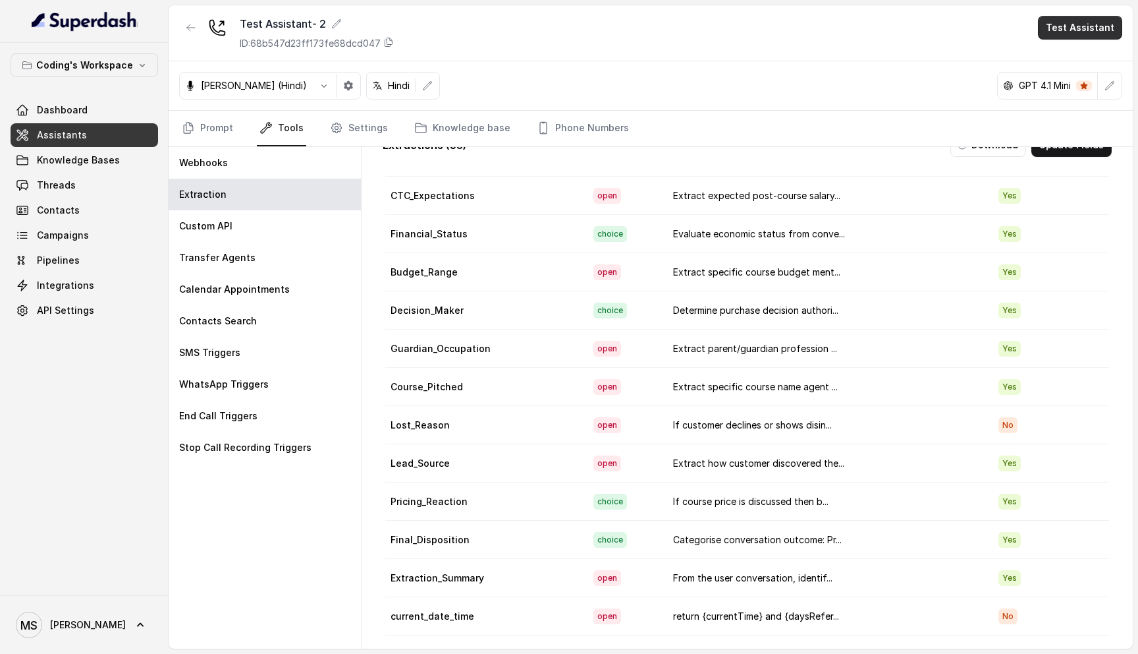
click at [1072, 30] on button "Test Assistant" at bounding box center [1080, 28] width 84 height 24
click at [1065, 51] on button "Phone Call" at bounding box center [1083, 59] width 83 height 24
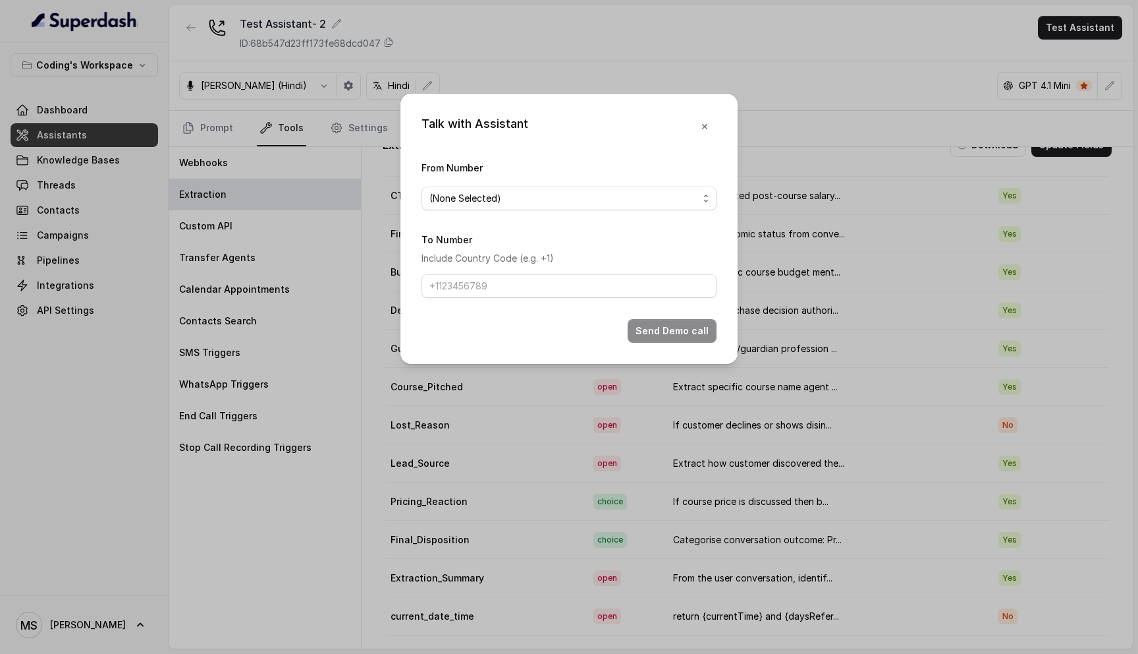
click at [618, 212] on form "From Number (None Selected) To Number Include Country Code (e.g. +1) Send Demo …" at bounding box center [569, 250] width 295 height 183
click at [618, 195] on span "(None Selected)" at bounding box center [564, 198] width 269 height 16
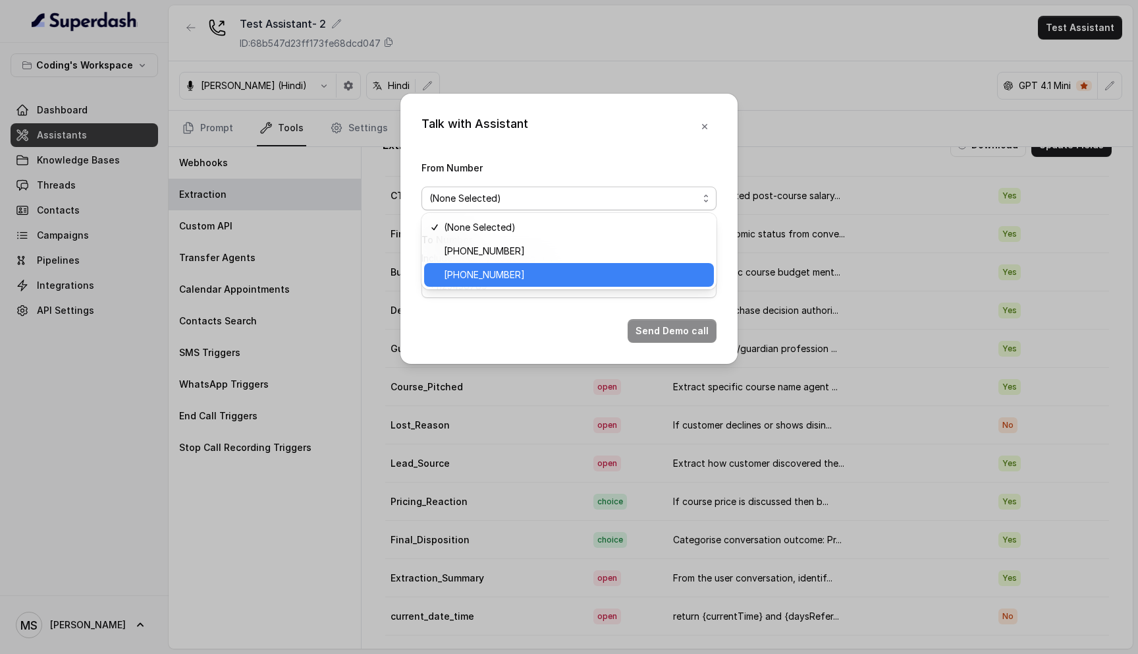
click at [554, 274] on span "+917969024120" at bounding box center [575, 275] width 262 height 16
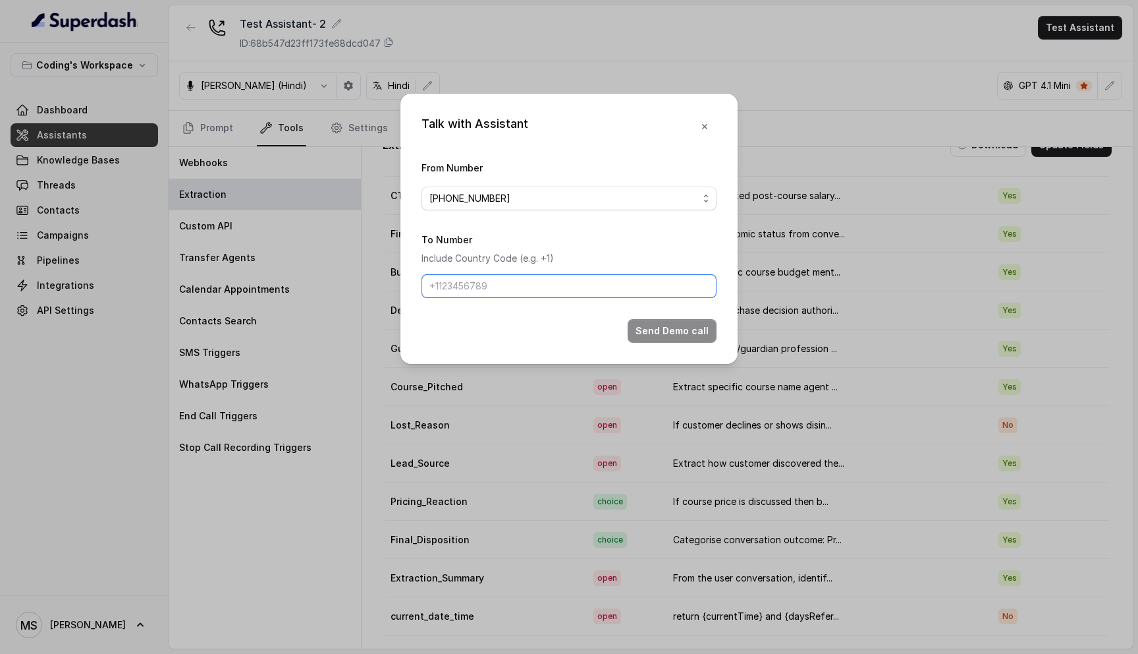
click at [570, 290] on input "To Number" at bounding box center [569, 286] width 295 height 24
type input "+918108266388"
click at [705, 132] on button "button" at bounding box center [705, 127] width 24 height 24
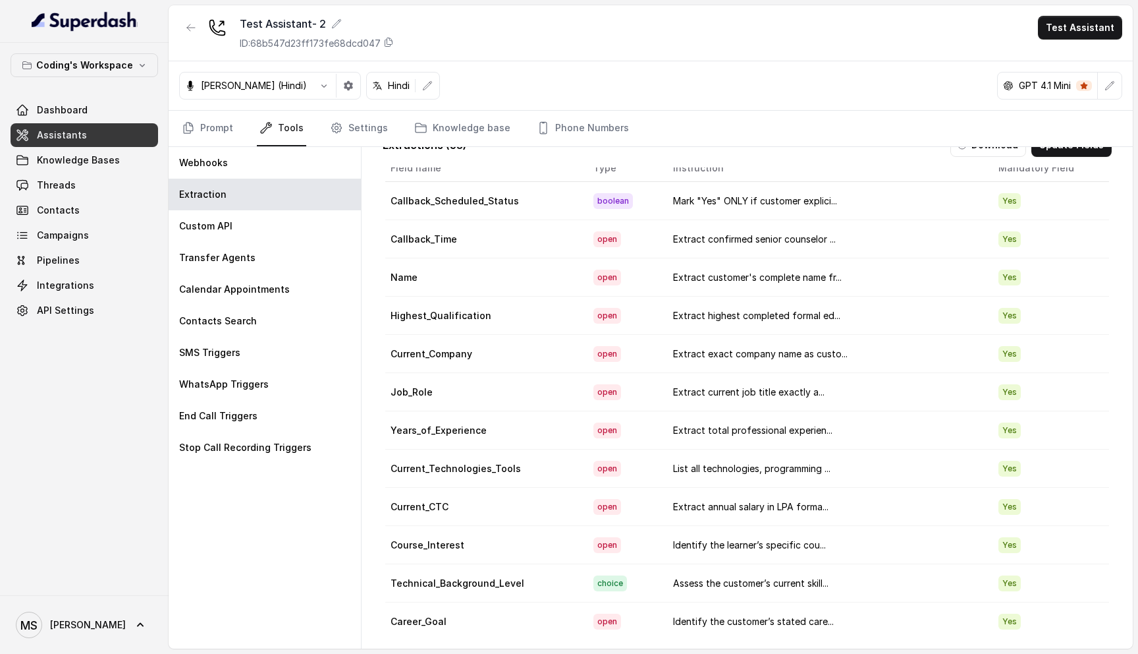
scroll to position [0, 0]
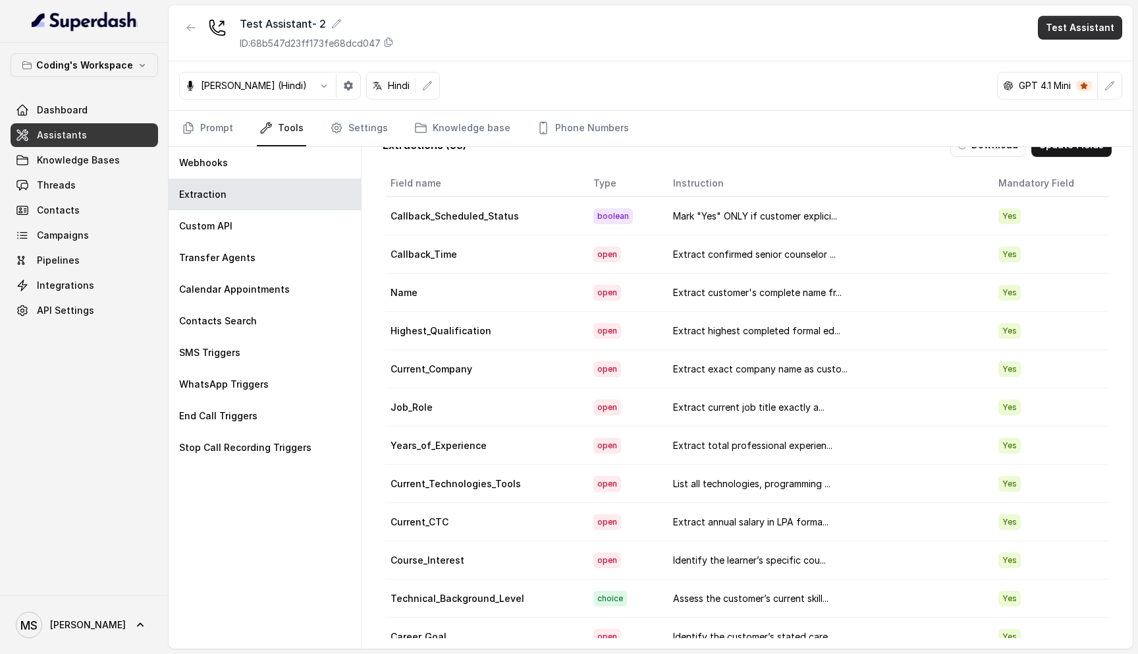
click at [1059, 36] on button "Test Assistant" at bounding box center [1080, 28] width 84 height 24
click at [1060, 60] on button "Phone Call" at bounding box center [1083, 59] width 83 height 24
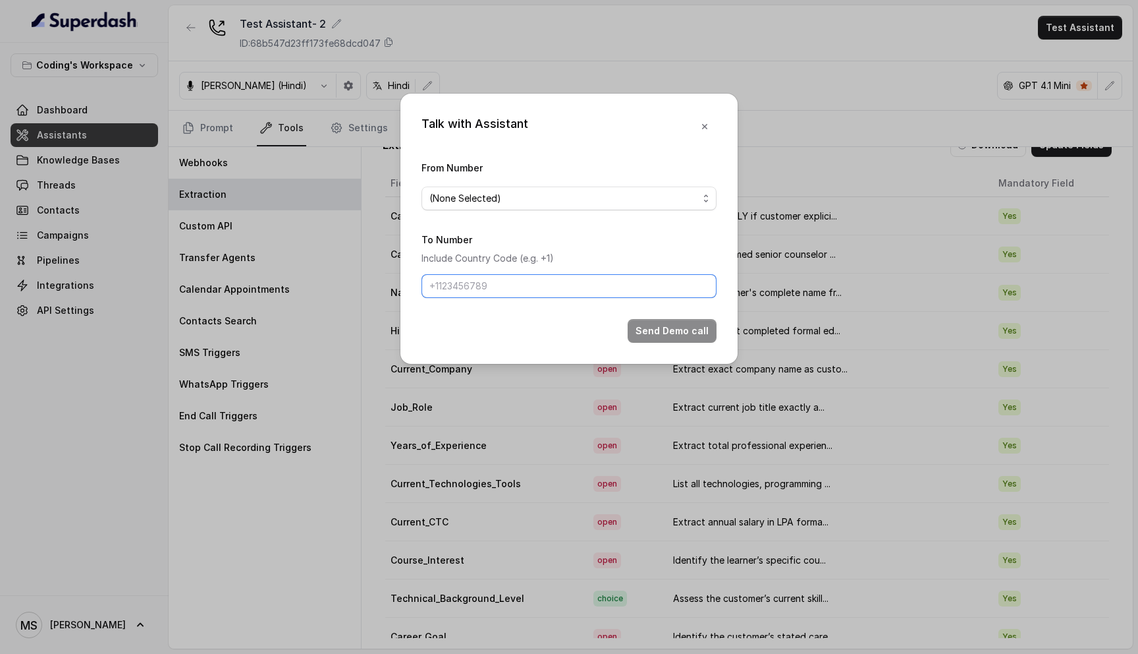
click at [524, 285] on input "To Number" at bounding box center [569, 286] width 295 height 24
click at [528, 220] on form "From Number (None Selected) To Number Include Country Code (e.g. +1) Send Demo …" at bounding box center [569, 250] width 295 height 183
click at [530, 196] on span "(None Selected)" at bounding box center [564, 198] width 269 height 16
click at [704, 123] on div "Talk with Assistant From Number (None Selected) To Number Include Country Code …" at bounding box center [569, 229] width 337 height 270
click at [702, 133] on button "button" at bounding box center [705, 127] width 24 height 24
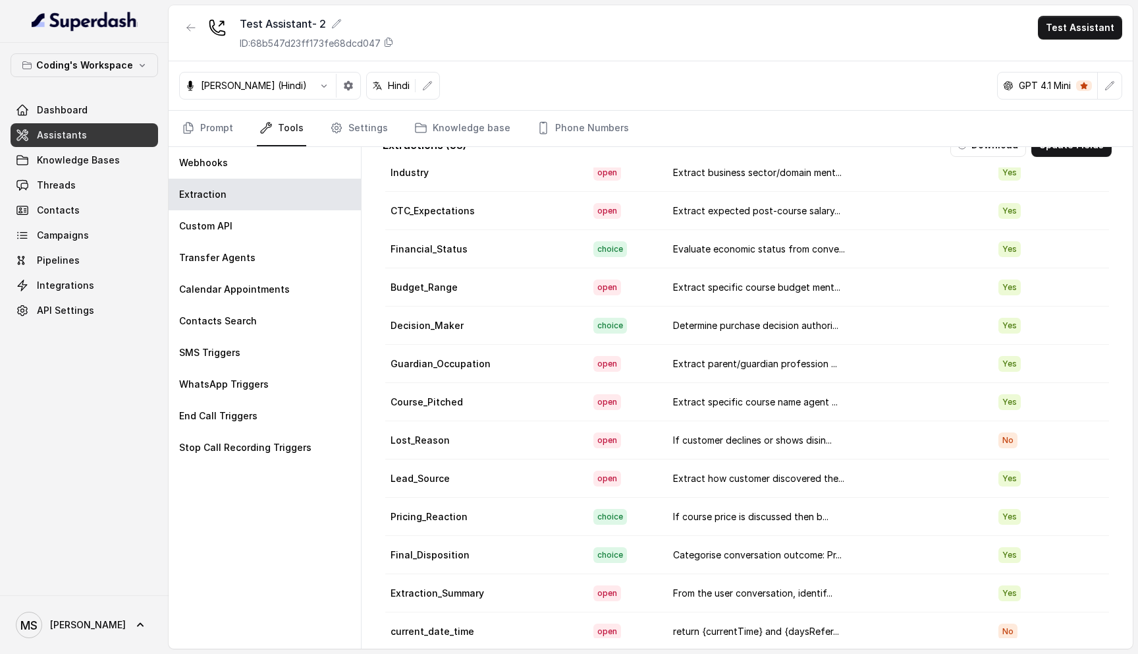
scroll to position [1587, 0]
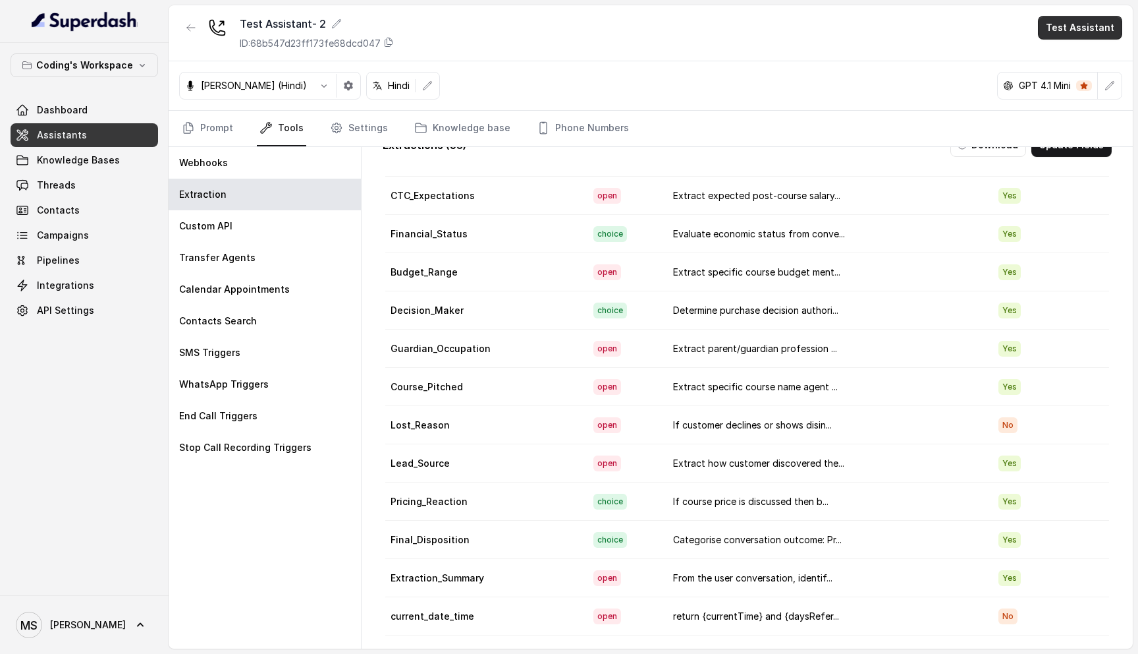
click at [1069, 34] on button "Test Assistant" at bounding box center [1080, 28] width 84 height 24
click at [1047, 62] on button "Phone Call" at bounding box center [1083, 59] width 83 height 24
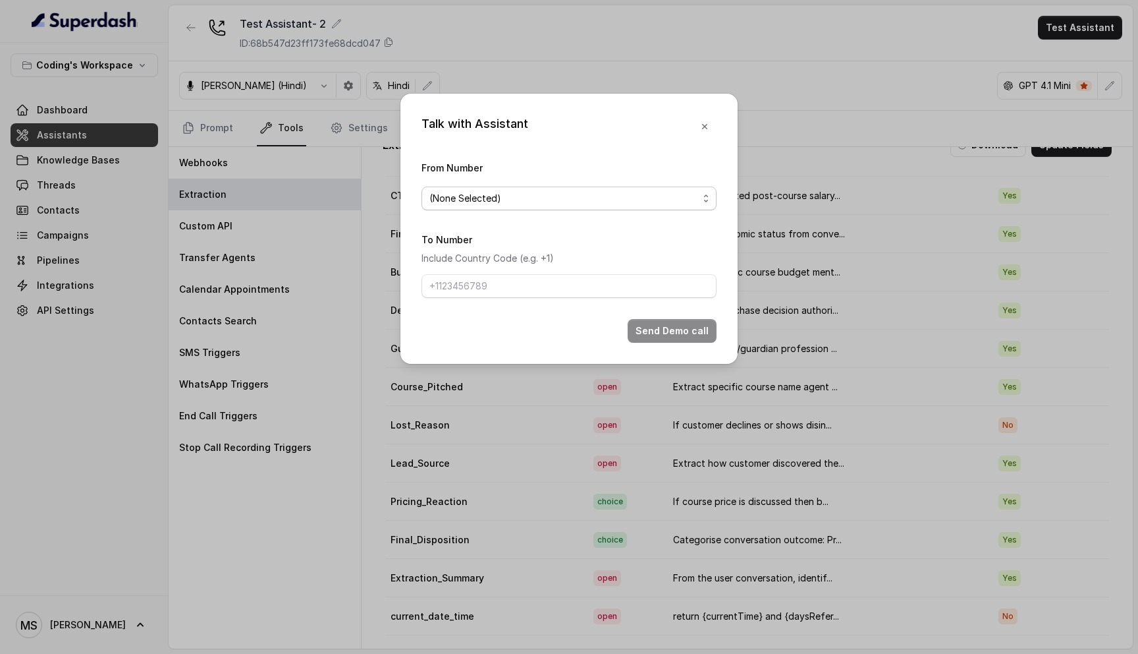
click at [573, 196] on span "(None Selected)" at bounding box center [564, 198] width 269 height 16
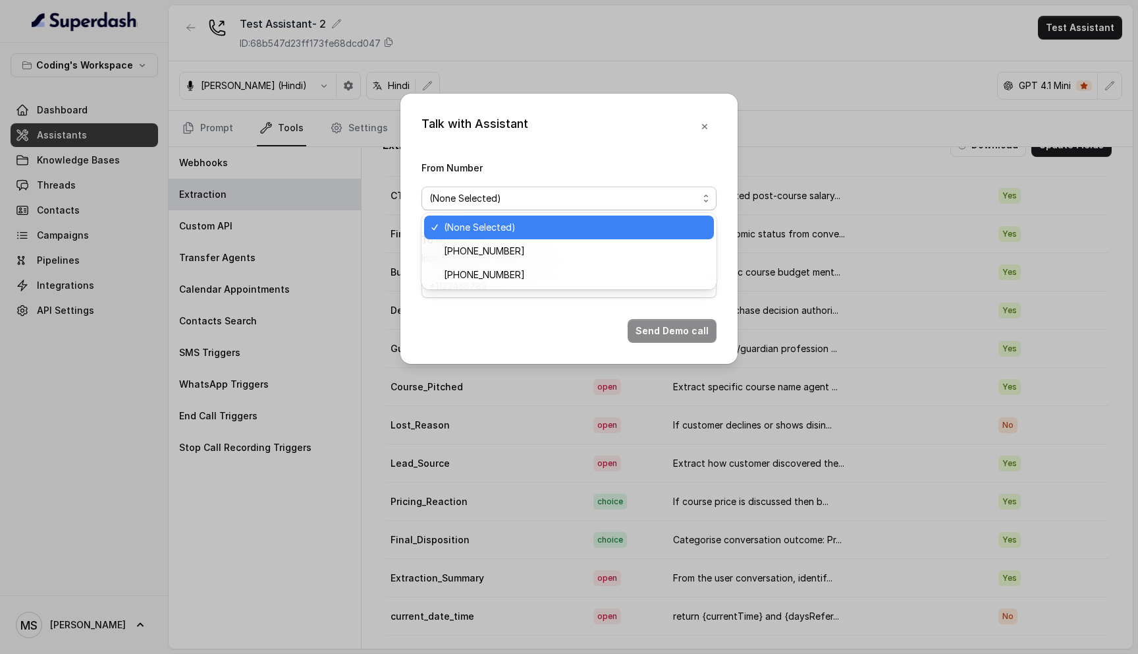
click at [747, 84] on div "Talk with Assistant From Number (None Selected) To Number Include Country Code …" at bounding box center [569, 327] width 1138 height 654
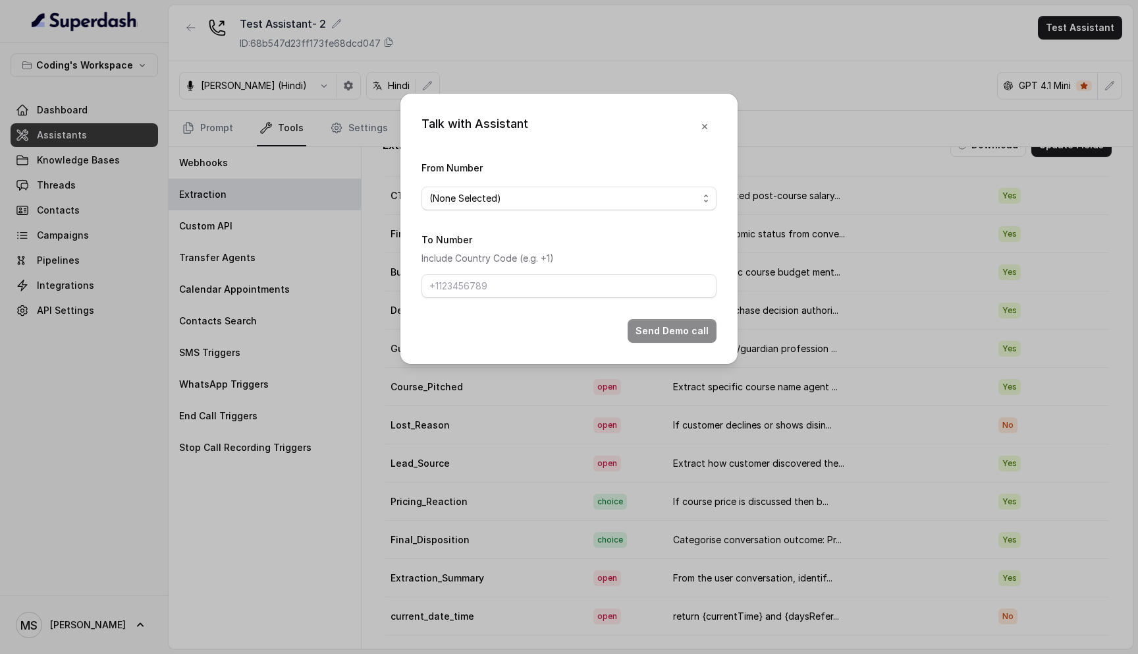
click at [722, 126] on div "Talk with Assistant From Number (None Selected) To Number Include Country Code …" at bounding box center [569, 229] width 337 height 270
click at [710, 127] on icon "button" at bounding box center [705, 126] width 11 height 11
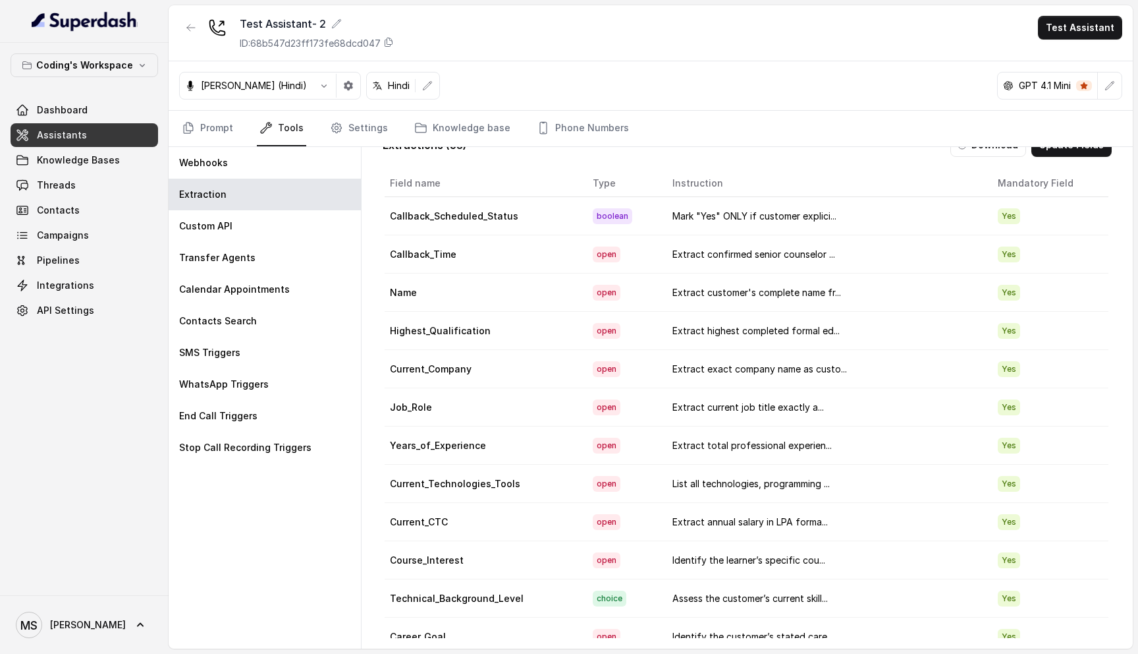
scroll to position [0, 0]
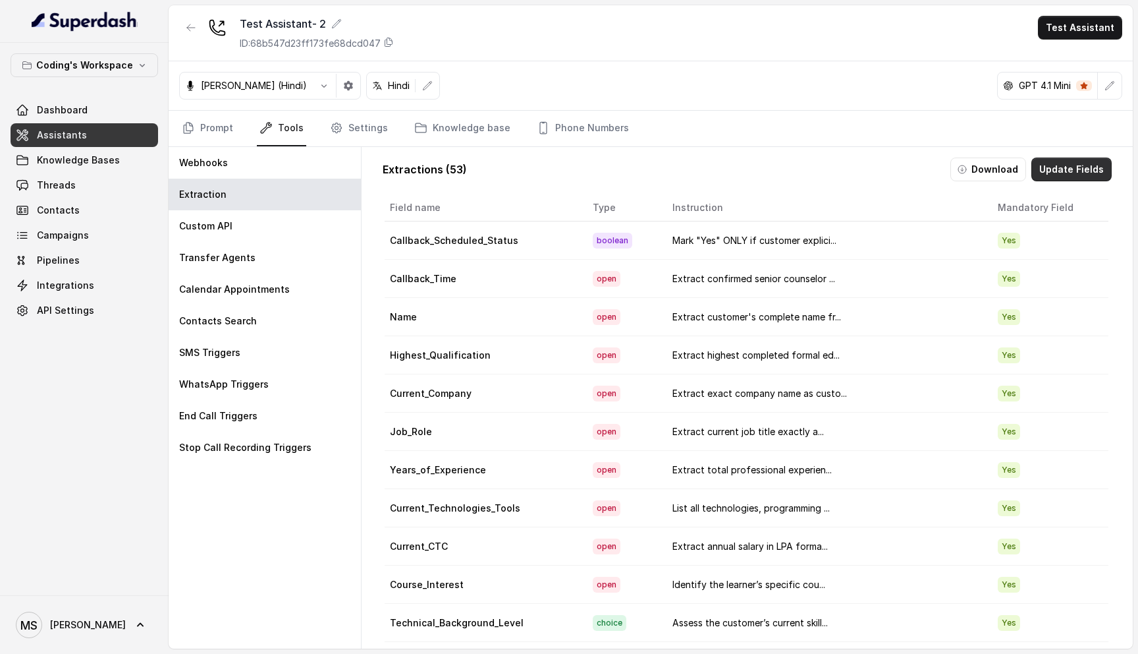
click at [1061, 175] on button "Update Fields" at bounding box center [1072, 169] width 80 height 24
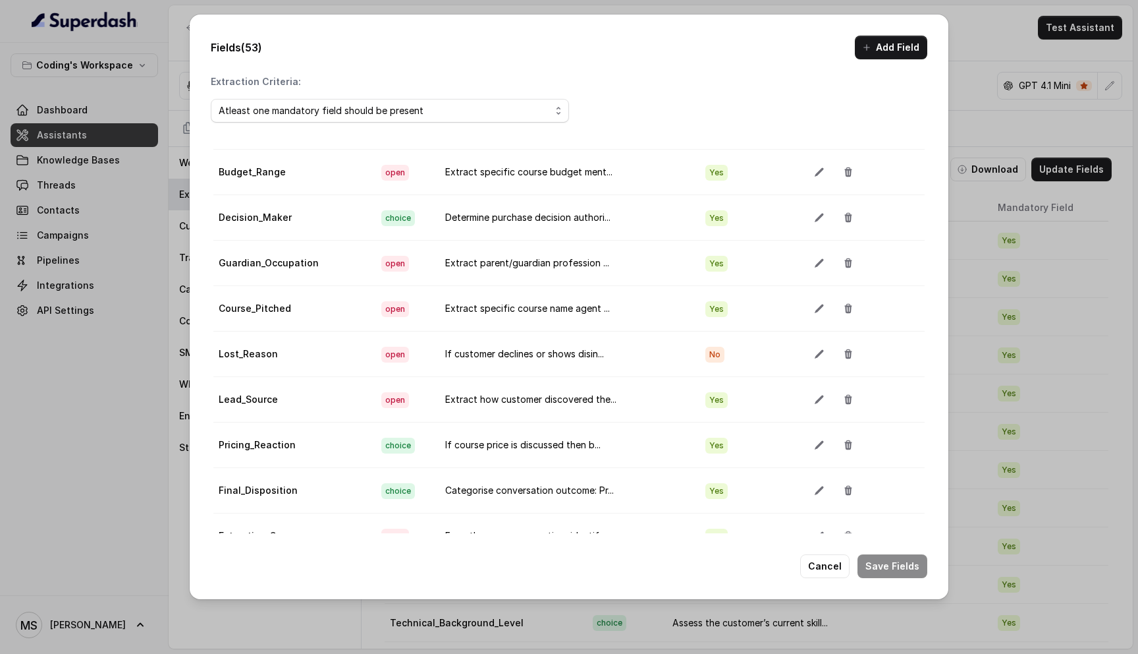
scroll to position [74, 0]
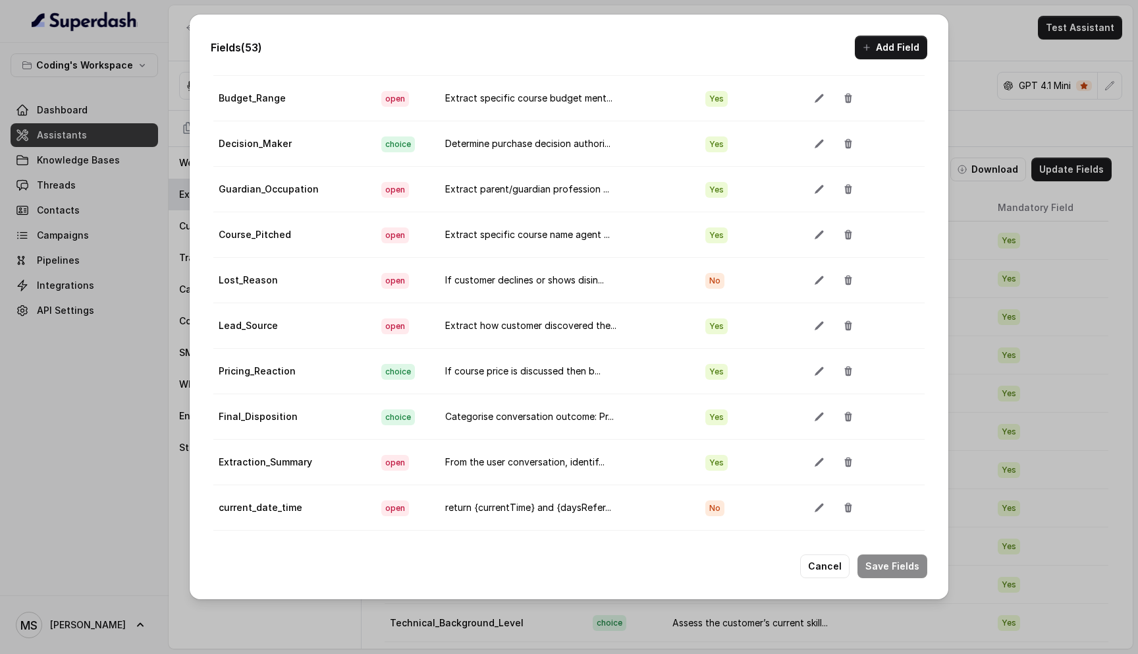
click at [806, 523] on td at bounding box center [861, 507] width 128 height 45
click at [808, 516] on button "button" at bounding box center [820, 507] width 24 height 24
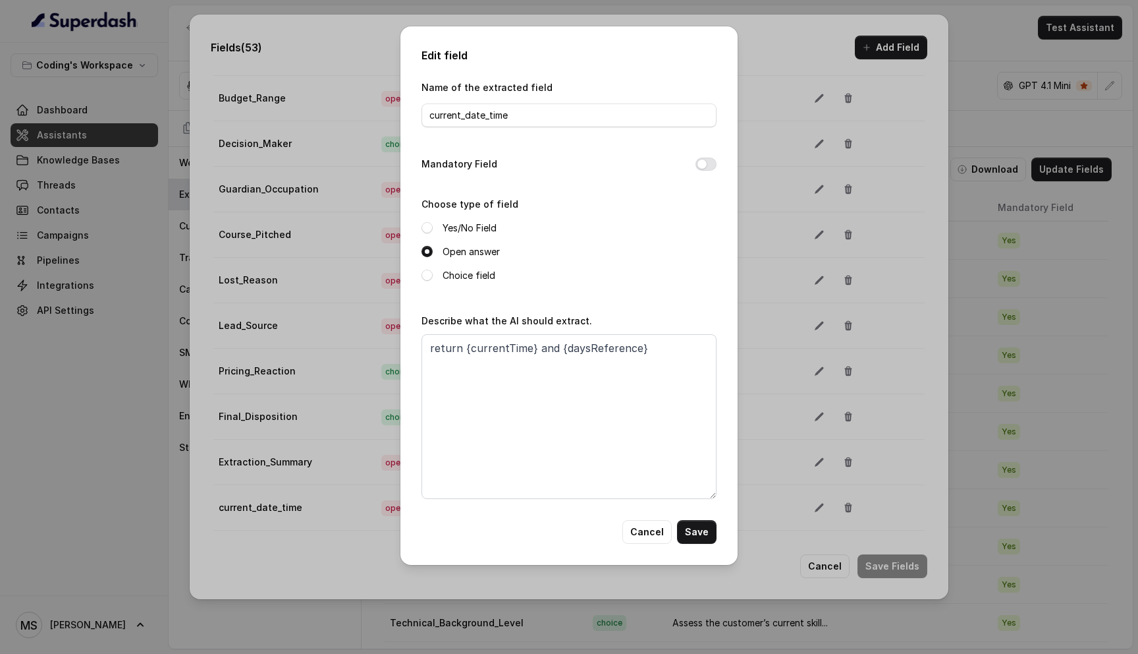
click at [655, 539] on button "Cancel" at bounding box center [647, 532] width 49 height 24
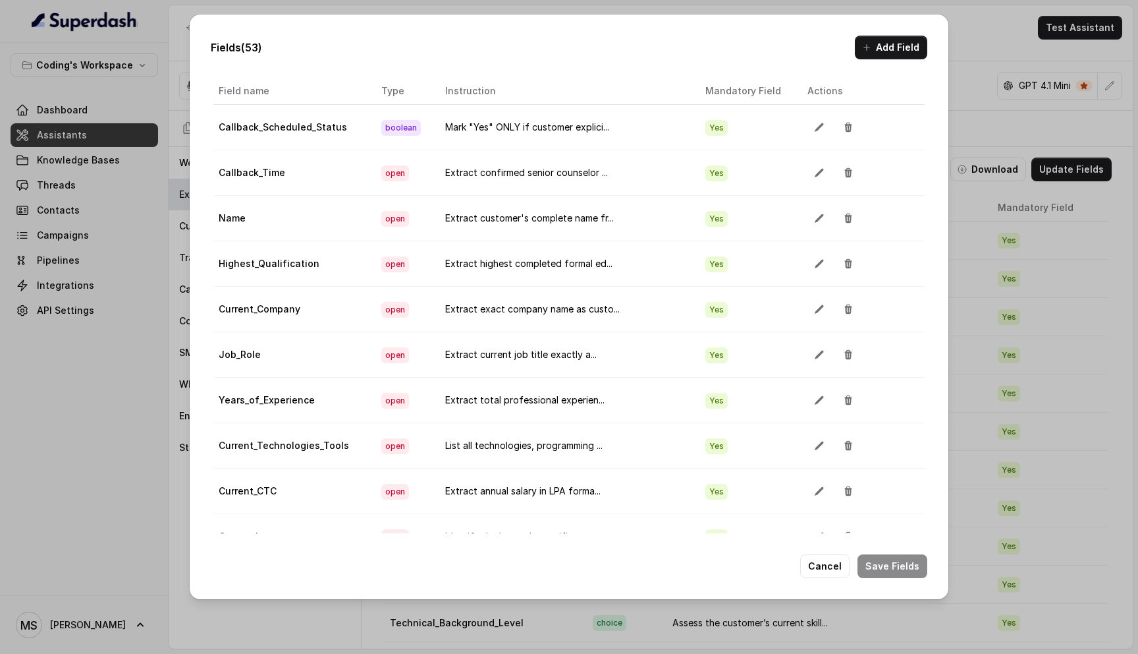
scroll to position [0, 0]
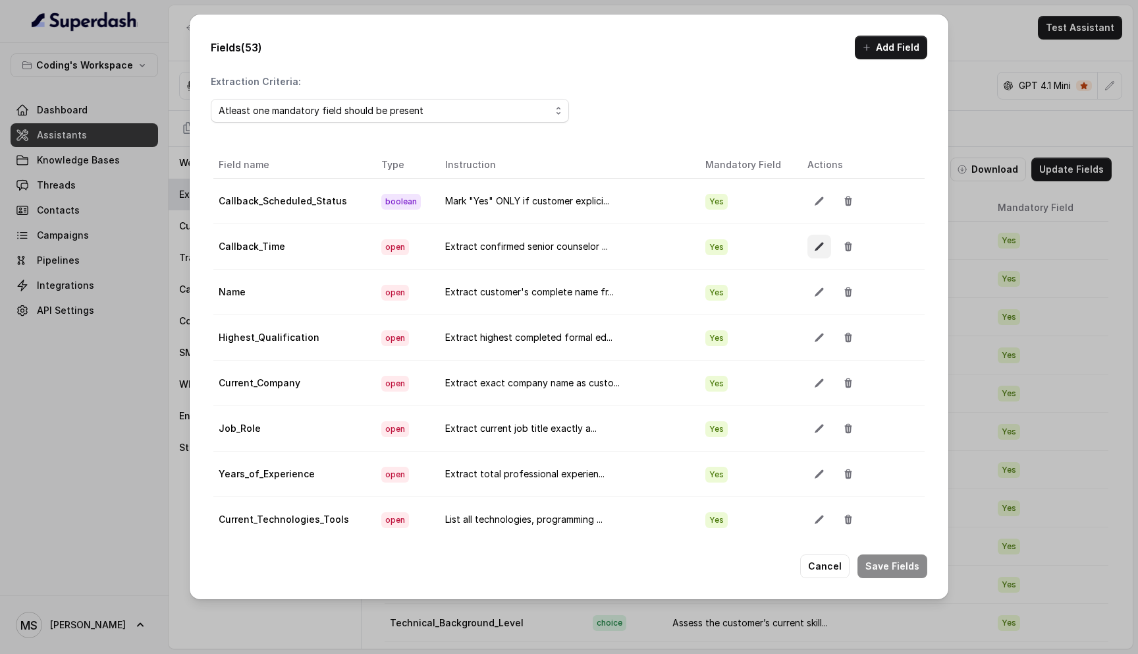
click at [808, 246] on button "button" at bounding box center [820, 247] width 24 height 24
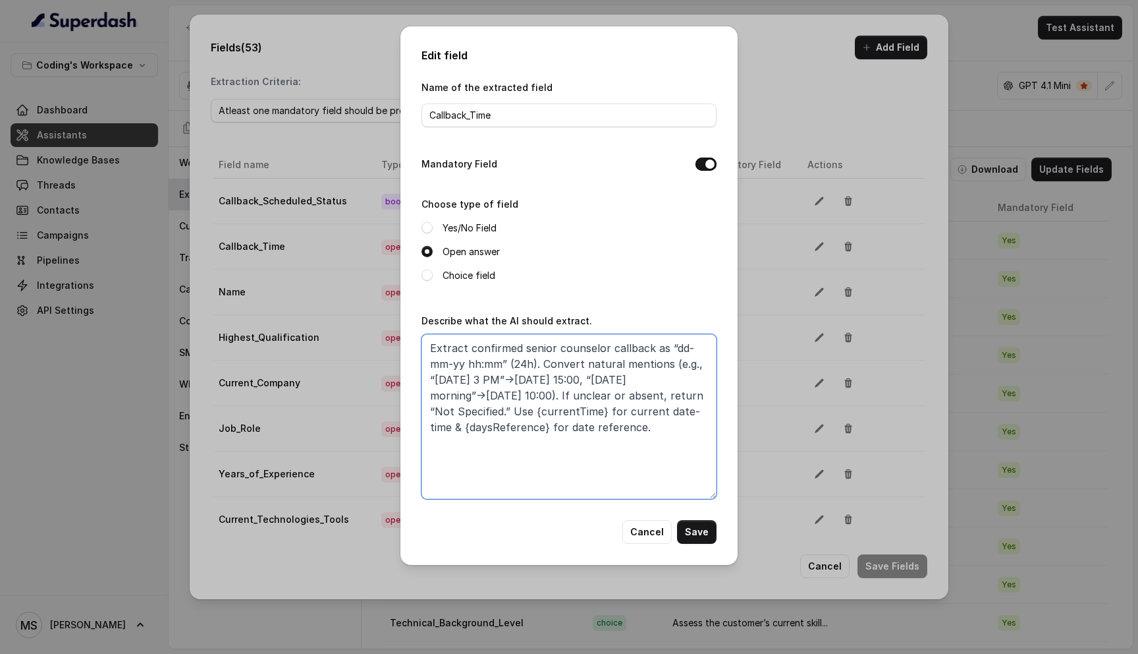
drag, startPoint x: 655, startPoint y: 427, endPoint x: 420, endPoint y: 348, distance: 248.1
click at [420, 348] on div "Edit field Name of the extracted field Callback_Time Mandatory Field Choose typ…" at bounding box center [569, 295] width 337 height 538
click at [561, 384] on textarea "Extract confirmed senior counselor callback as “dd-mm-yy hh:mm” (24h). Convert …" at bounding box center [569, 416] width 295 height 165
click at [646, 532] on button "Cancel" at bounding box center [647, 532] width 49 height 24
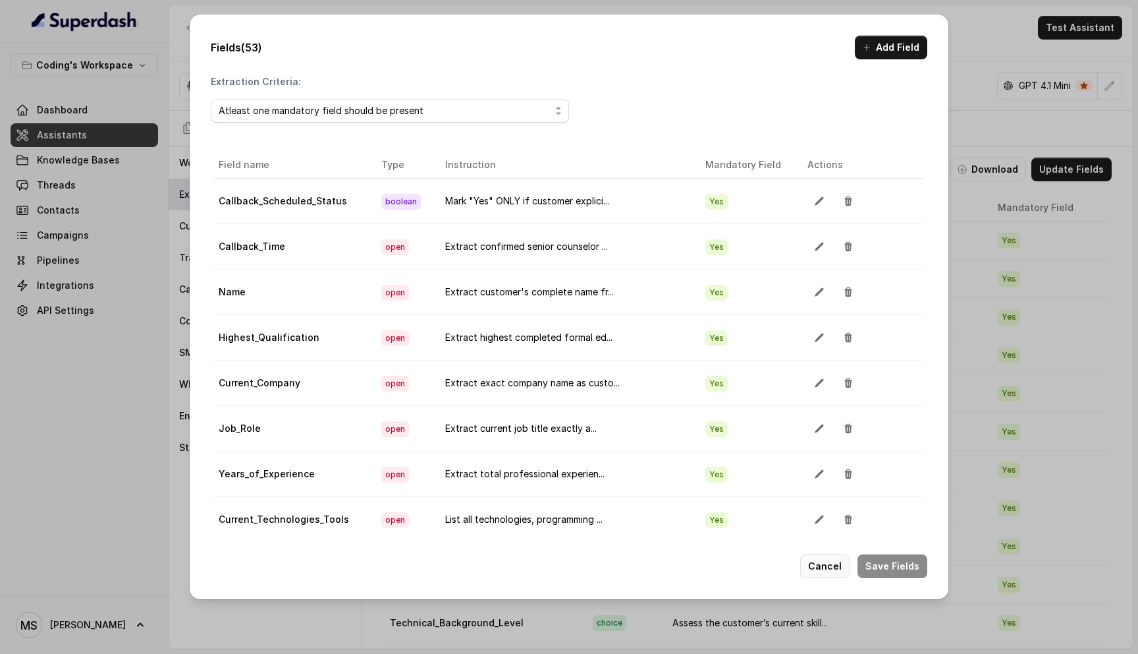
click at [833, 565] on button "Cancel" at bounding box center [824, 566] width 49 height 24
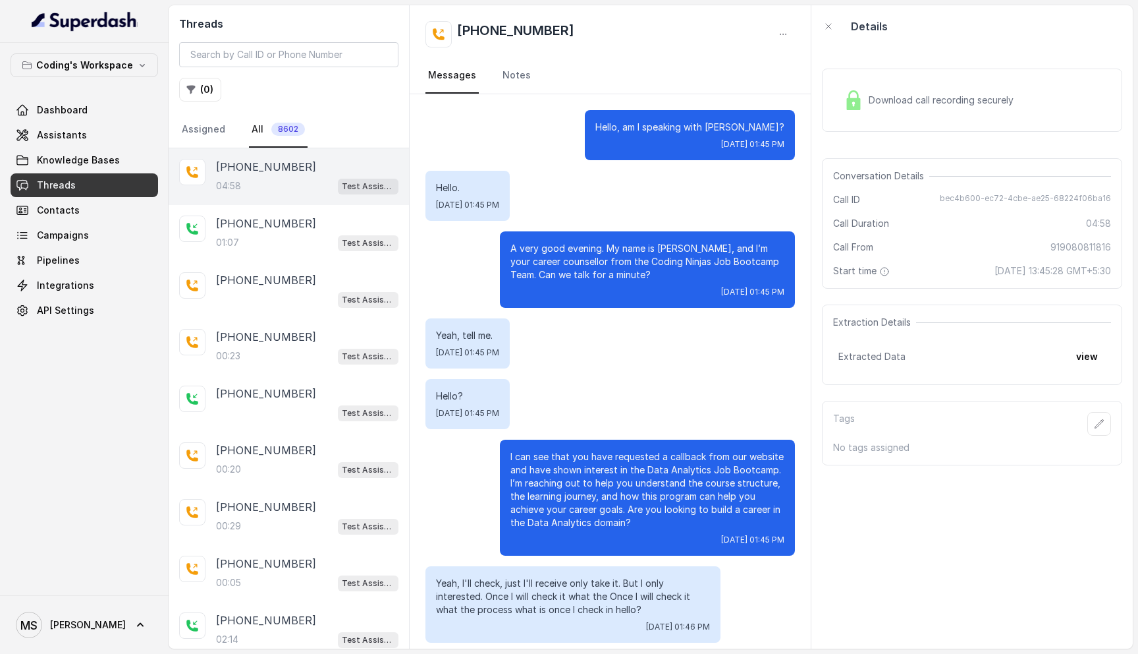
scroll to position [3130, 0]
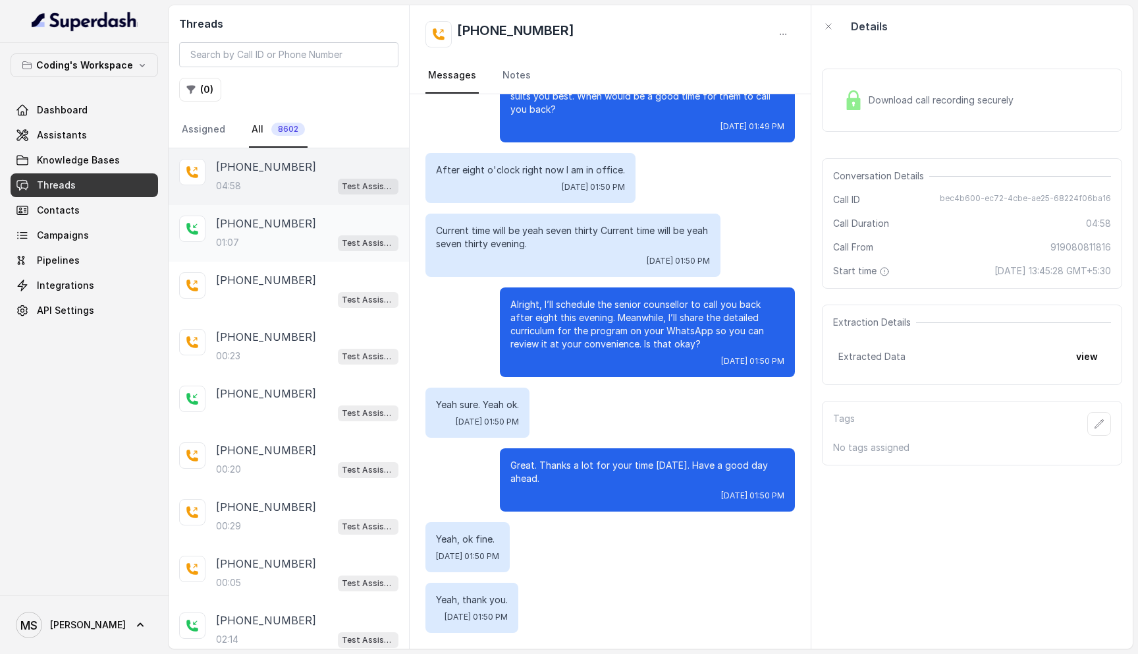
click at [277, 240] on div "01:07 Test Assistant- 2" at bounding box center [307, 242] width 182 height 17
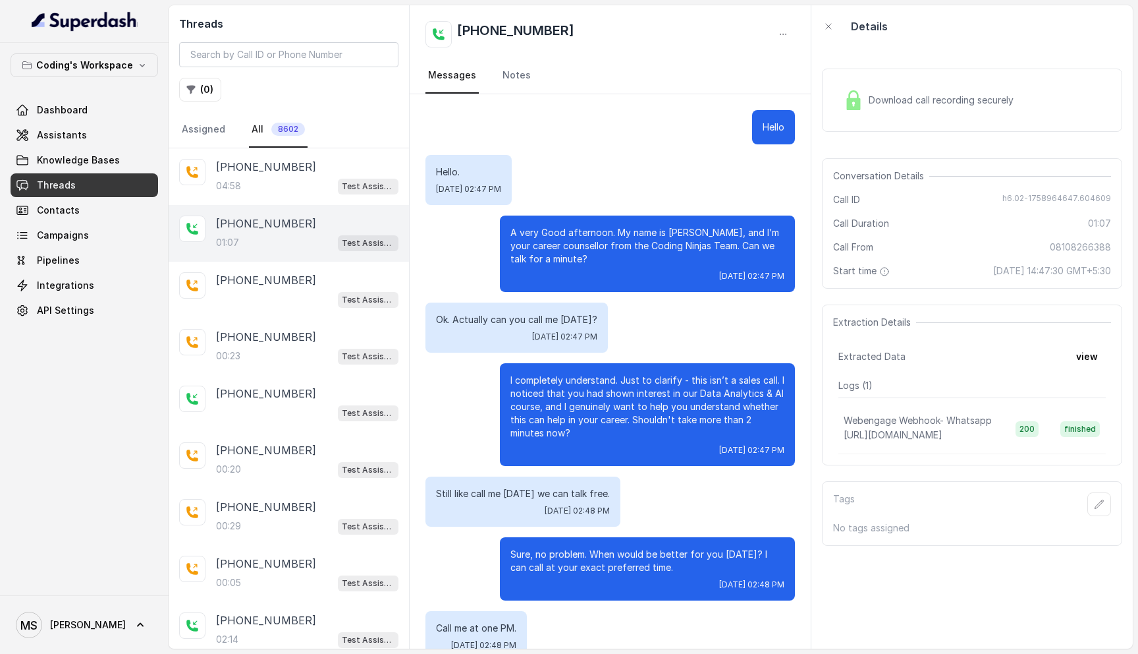
scroll to position [250, 0]
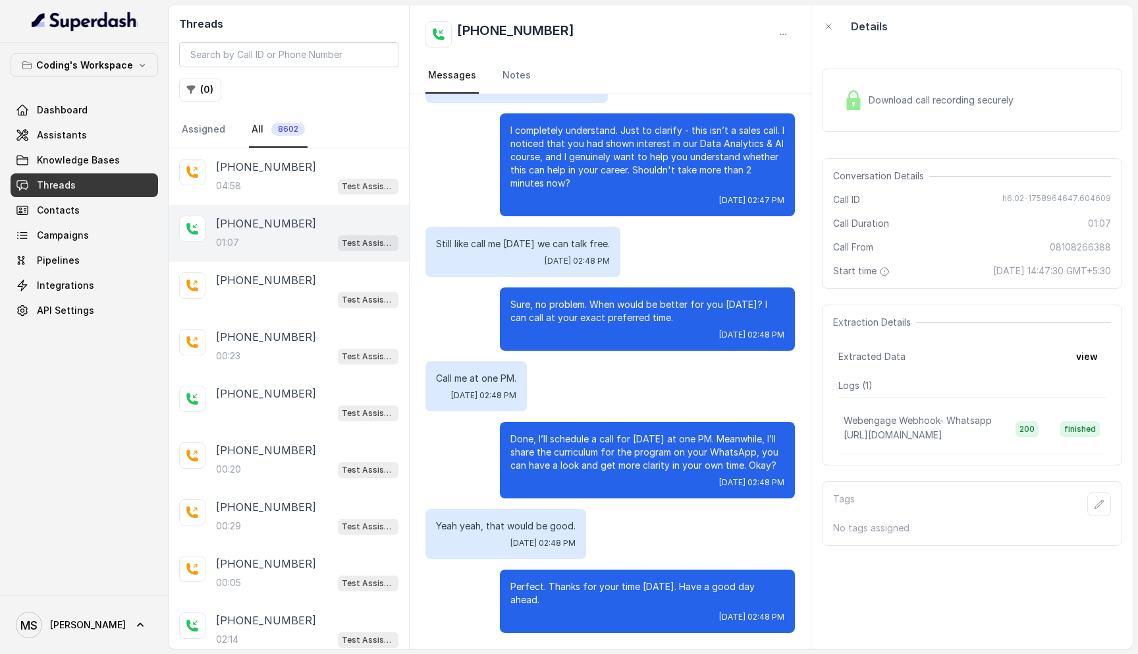
click at [947, 79] on div "Download call recording securely" at bounding box center [972, 100] width 300 height 63
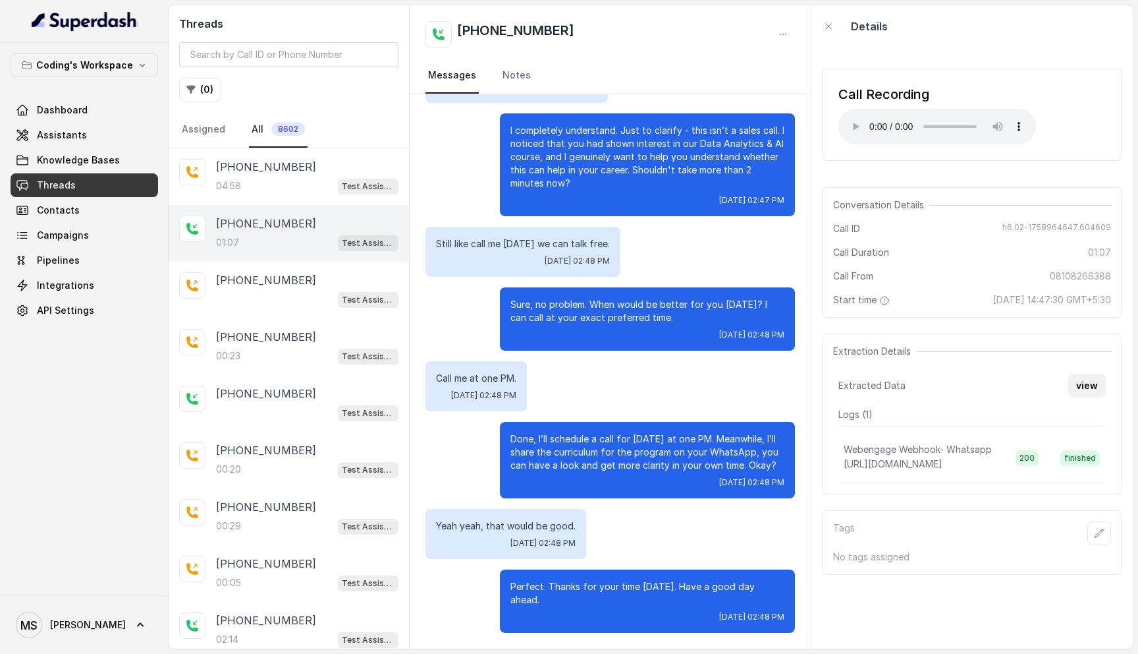
click at [1089, 384] on button "view" at bounding box center [1088, 386] width 38 height 24
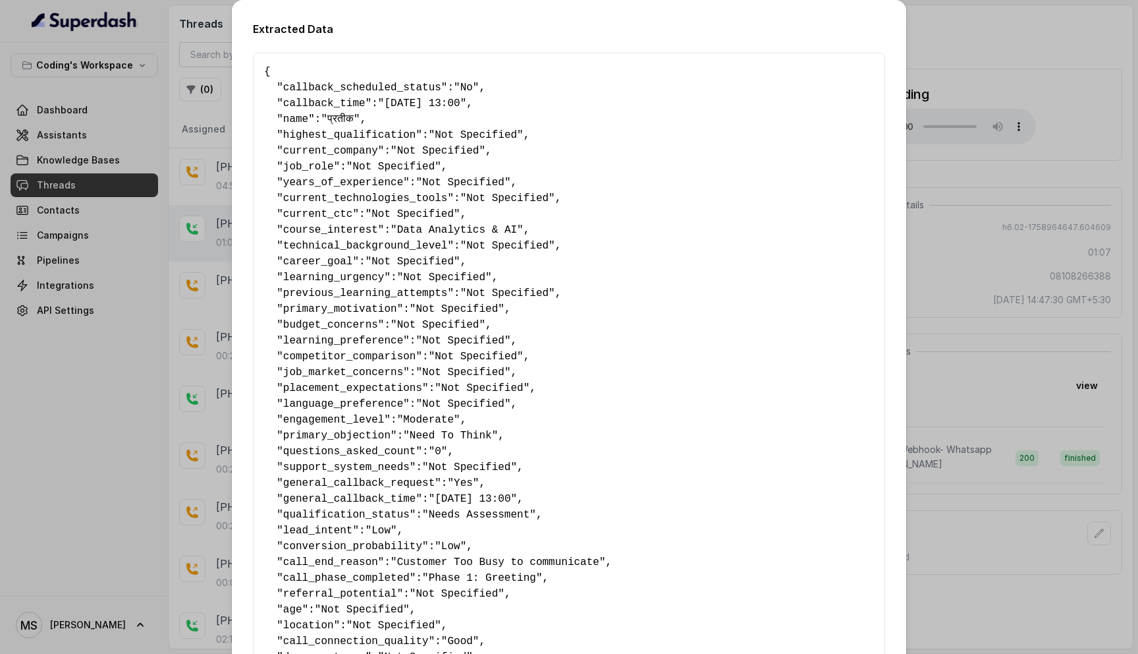
click at [418, 103] on span ""06-09-25 13:00"" at bounding box center [422, 103] width 88 height 12
click at [412, 103] on span ""06-09-25 13:00"" at bounding box center [422, 103] width 88 height 12
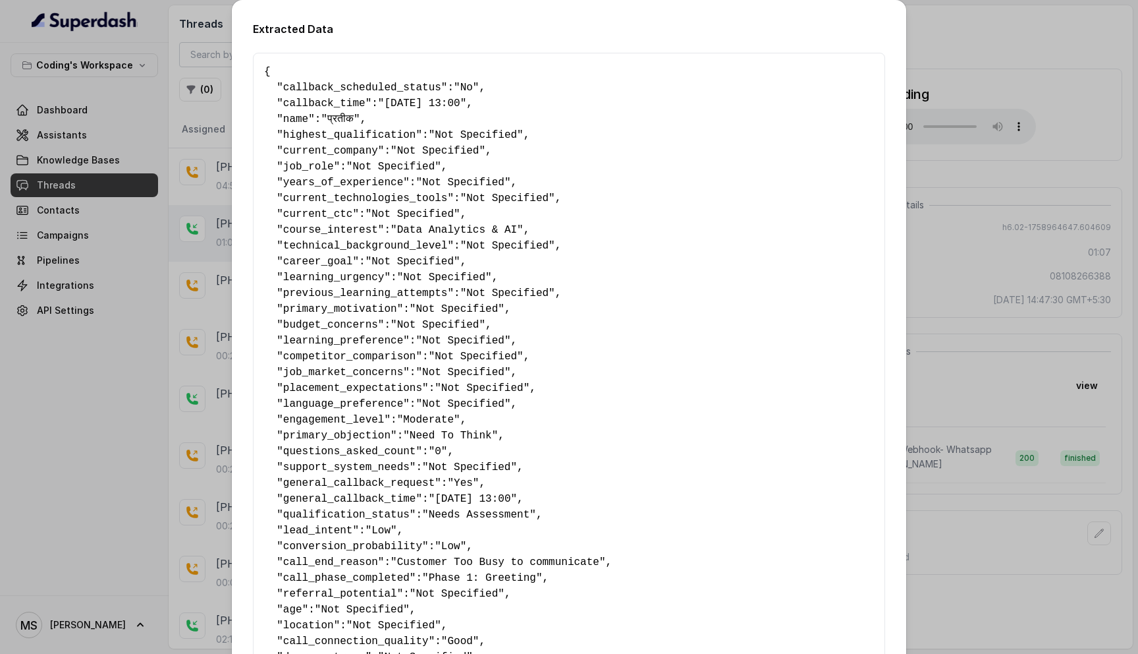
drag, startPoint x: 387, startPoint y: 105, endPoint x: 452, endPoint y: 105, distance: 64.6
click at [452, 105] on span ""06-09-25 13:00"" at bounding box center [422, 103] width 88 height 12
drag, startPoint x: 443, startPoint y: 102, endPoint x: 389, endPoint y: 98, distance: 54.8
click at [389, 98] on span ""06-09-25 13:00"" at bounding box center [422, 103] width 88 height 12
click at [964, 253] on div "Extracted Data { " callback_scheduled_status ": "No" , " callback_time ": "06-0…" at bounding box center [569, 327] width 1138 height 654
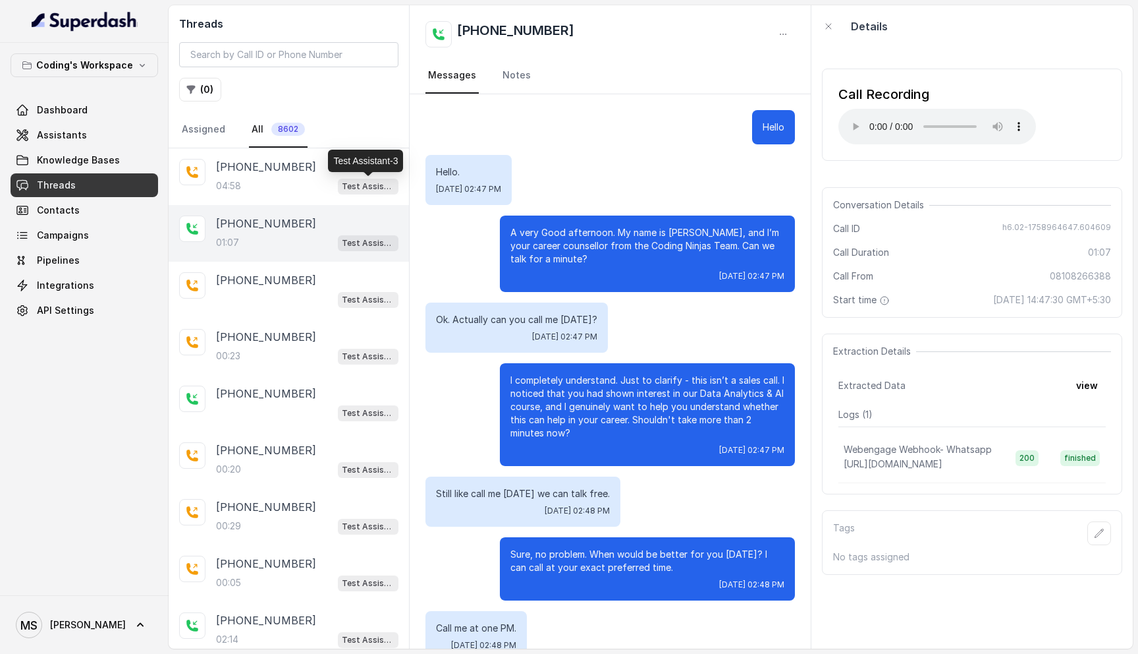
scroll to position [250, 0]
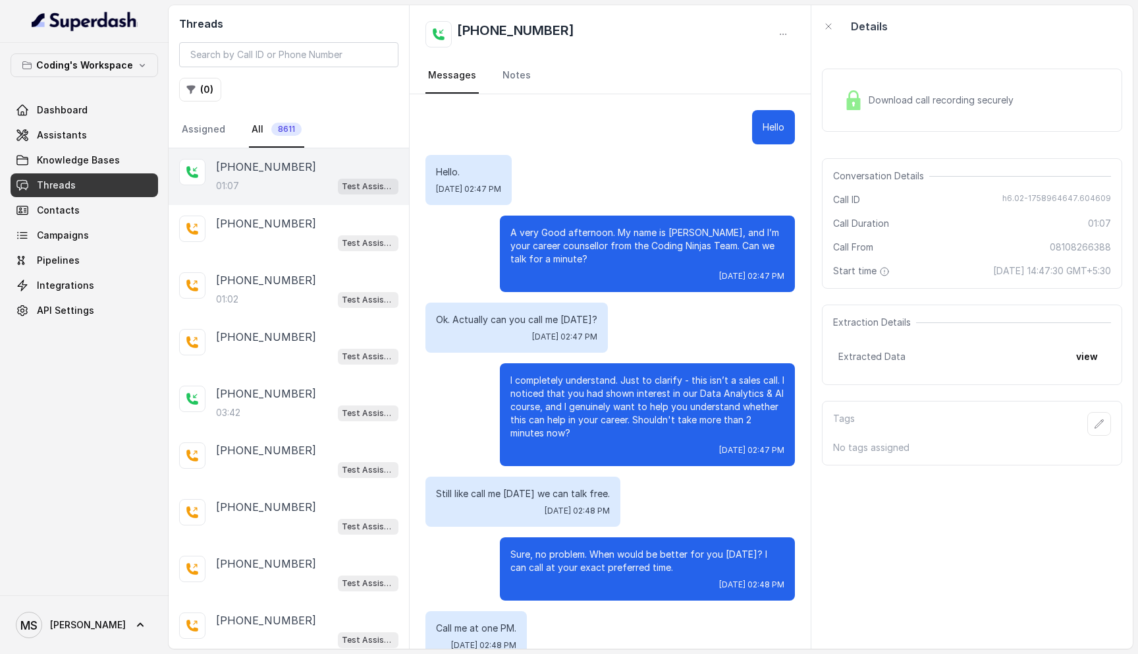
scroll to position [250, 0]
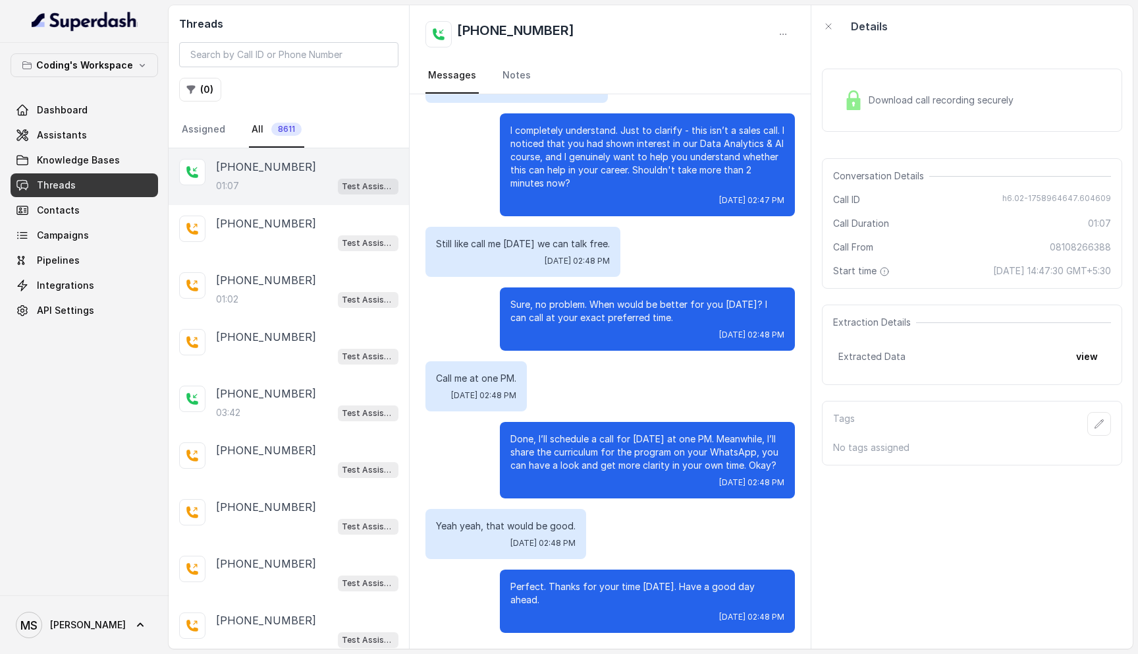
click at [281, 177] on div "[PHONE_NUMBER]:07 Test Assistant- 2" at bounding box center [307, 177] width 182 height 36
click at [1088, 354] on button "view" at bounding box center [1088, 357] width 38 height 24
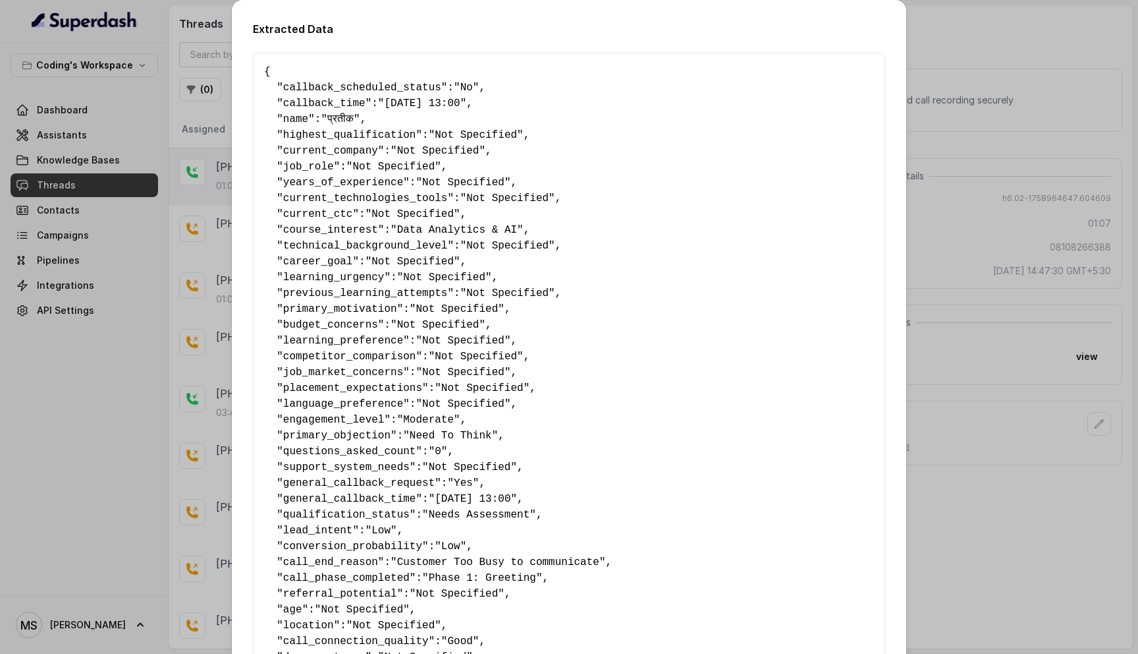
click at [978, 183] on div "Extracted Data { " callback_scheduled_status ": "No" , " callback_time ": "[DAT…" at bounding box center [569, 327] width 1138 height 654
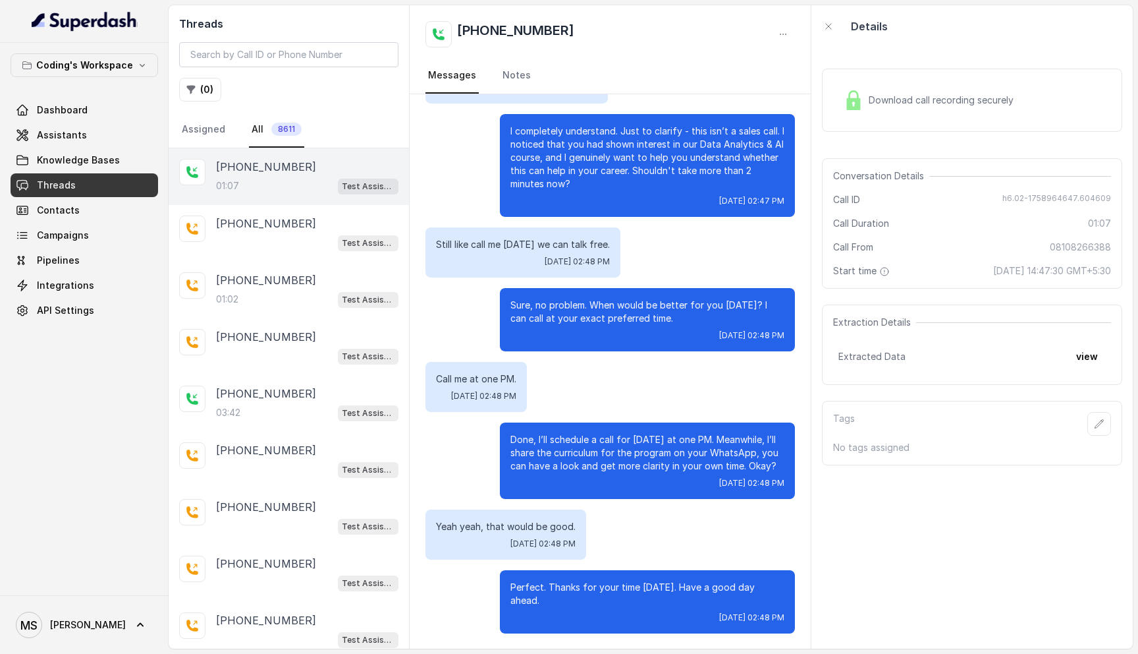
scroll to position [250, 0]
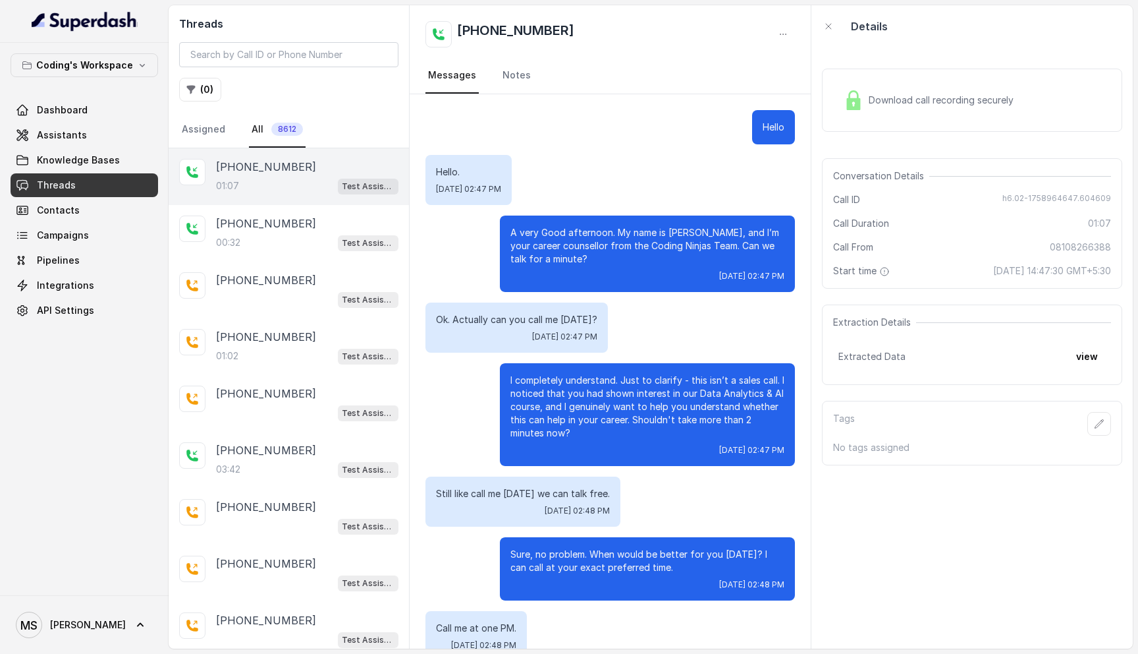
scroll to position [250, 0]
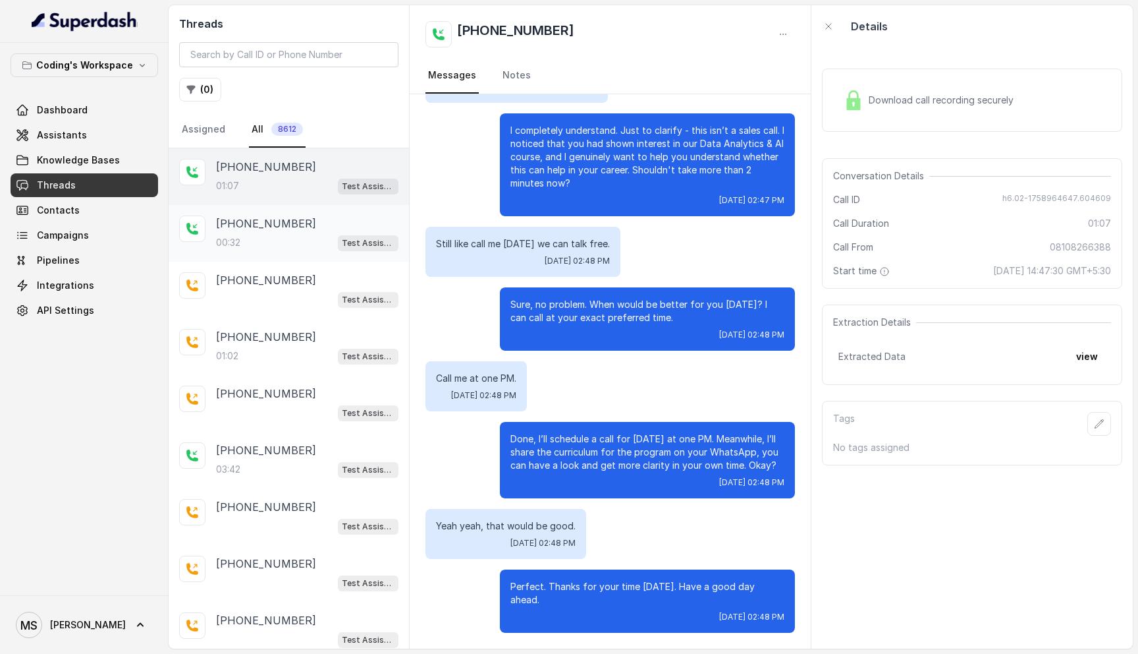
click at [279, 235] on div "00:32 Test Assistant- 2" at bounding box center [307, 242] width 182 height 17
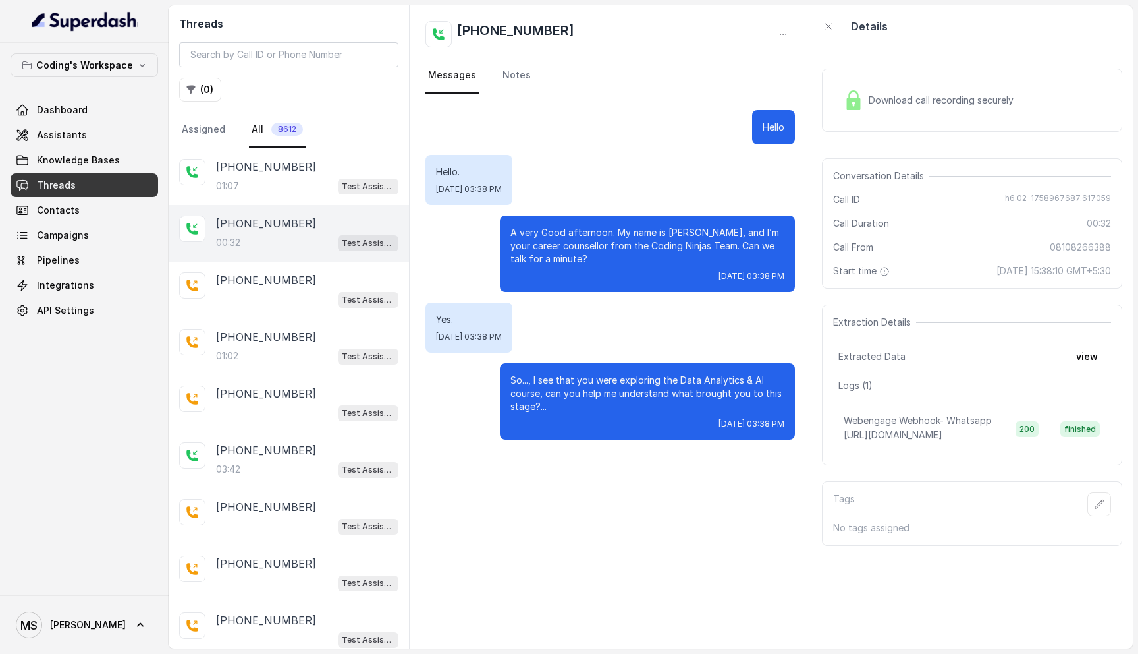
click at [914, 101] on span "Download call recording securely" at bounding box center [944, 100] width 150 height 13
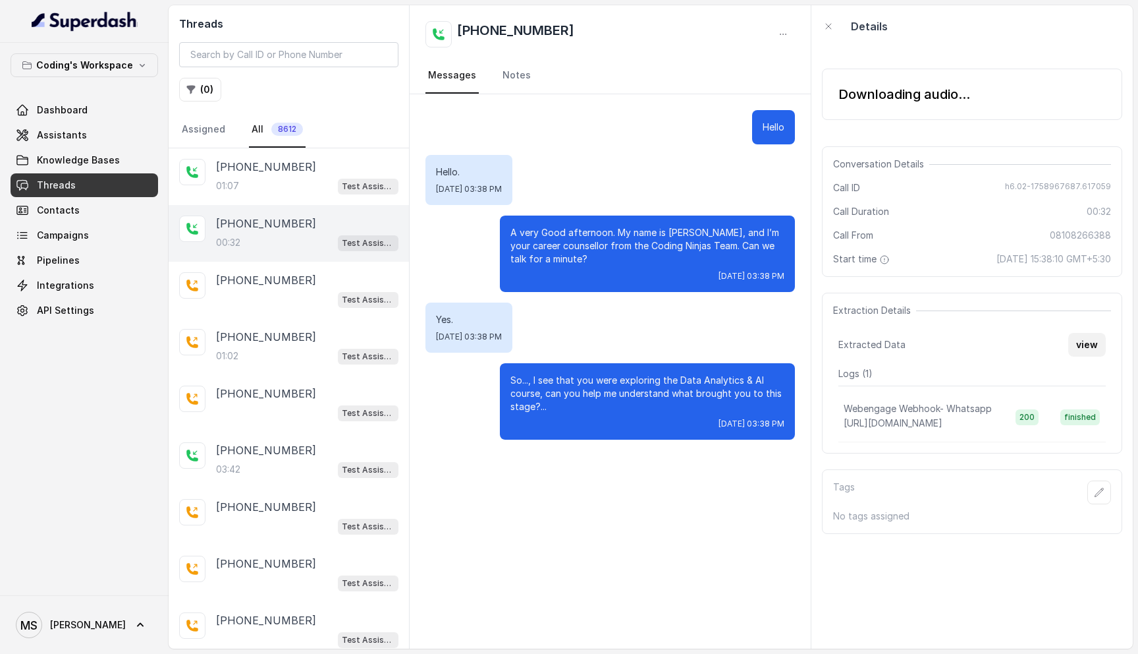
click at [1085, 336] on button "view" at bounding box center [1088, 345] width 38 height 24
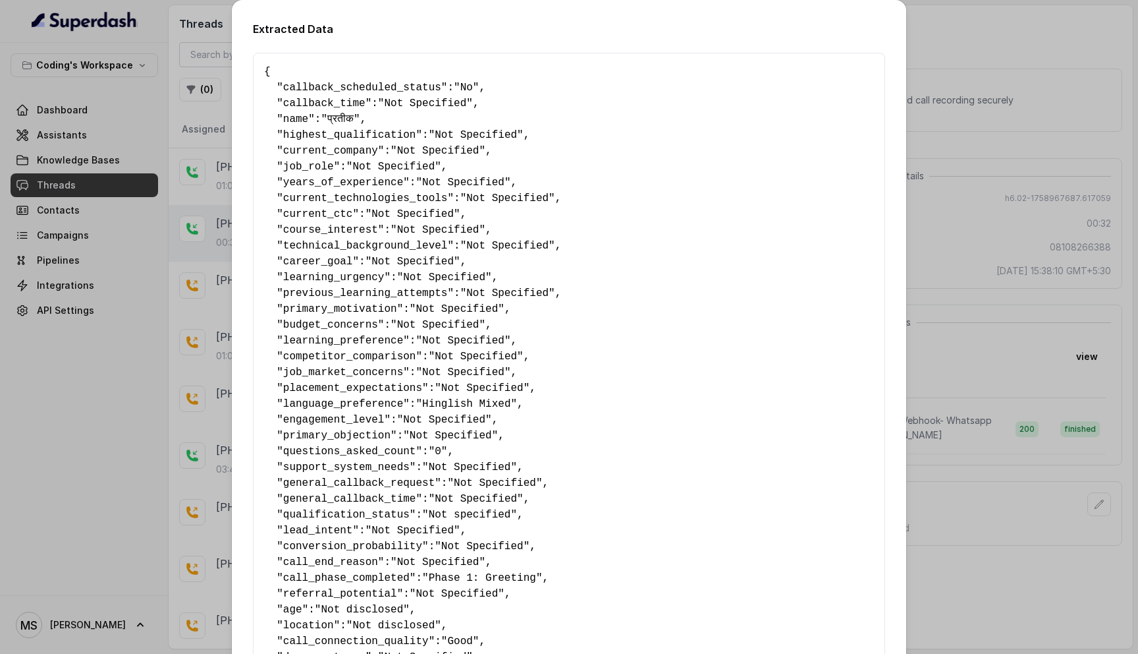
click at [491, 414] on span ""Not Specified"" at bounding box center [444, 420] width 95 height 12
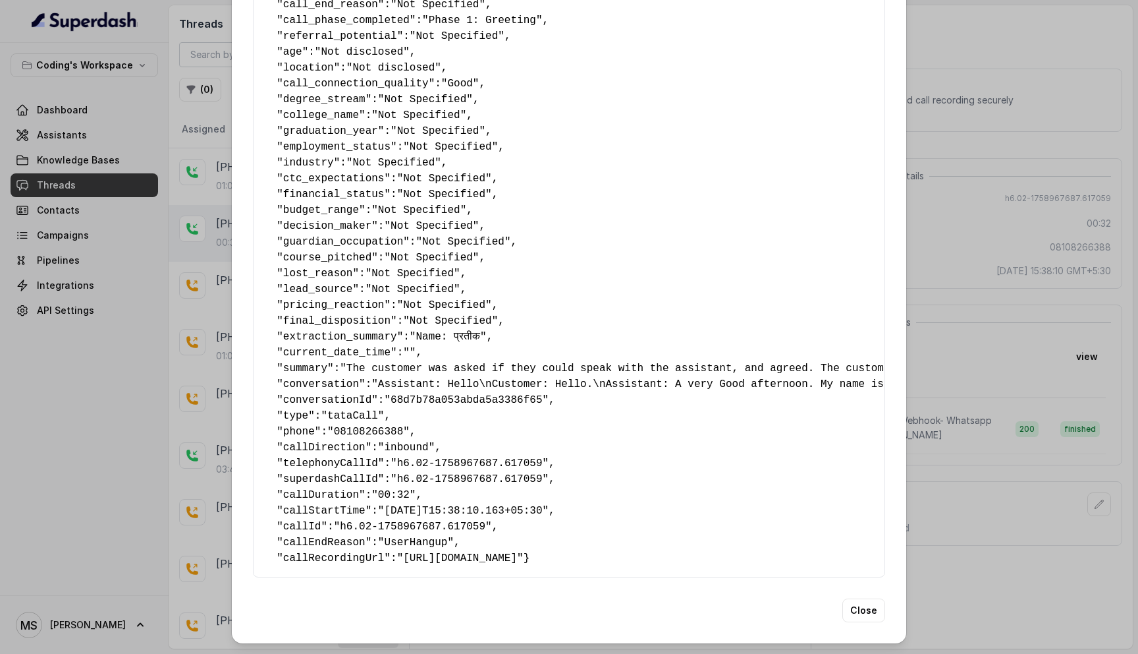
click at [390, 345] on pre "{ " callback_scheduled_status ": "No" , " callback_time ": "Not Specified" , " …" at bounding box center [569, 36] width 610 height 1059
click at [390, 347] on span "current_date_time" at bounding box center [336, 353] width 107 height 12
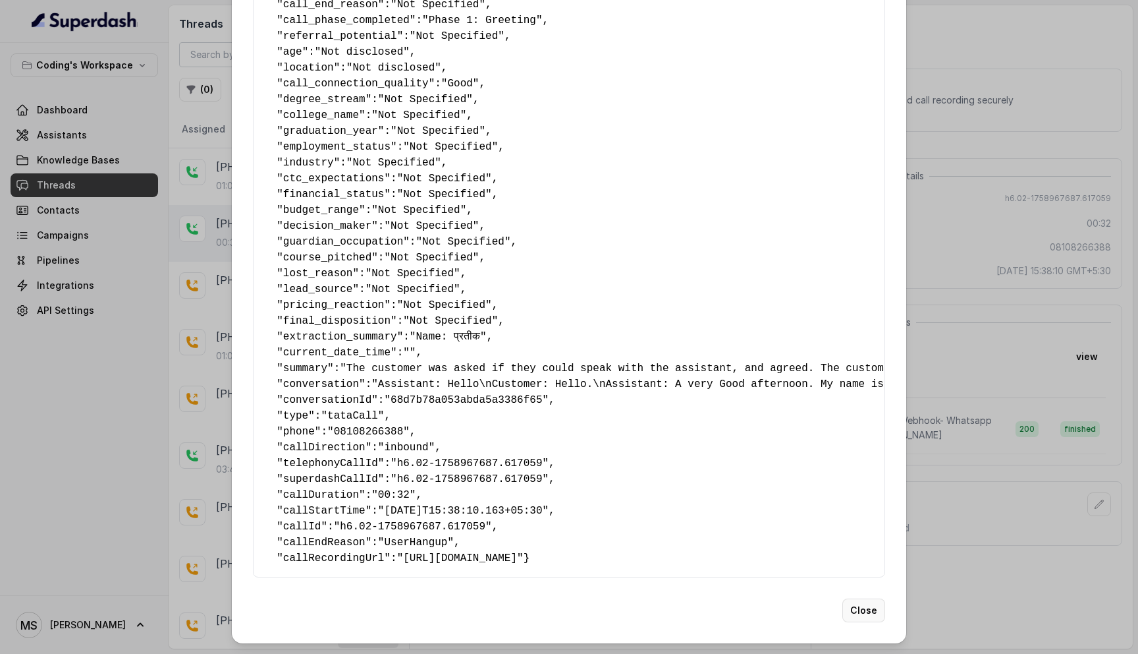
click at [862, 598] on button "Close" at bounding box center [864, 610] width 43 height 24
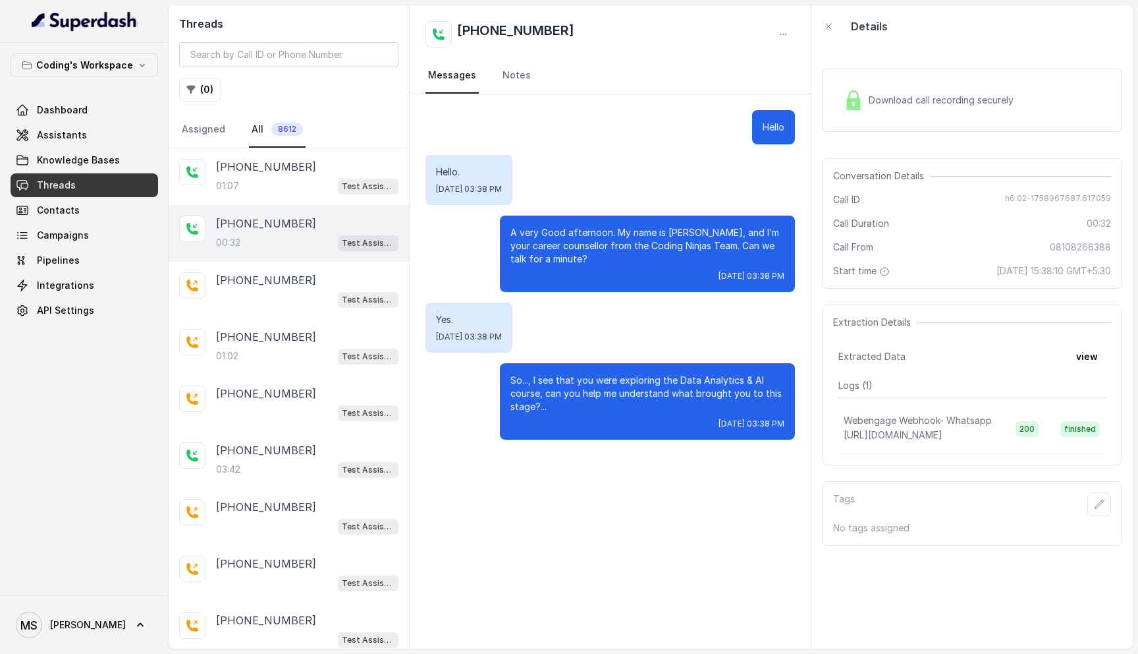
click at [269, 205] on div "[PHONE_NUMBER]:32 Test Assistant- 2" at bounding box center [289, 233] width 240 height 57
click at [269, 134] on link "All 8612" at bounding box center [277, 130] width 57 height 36
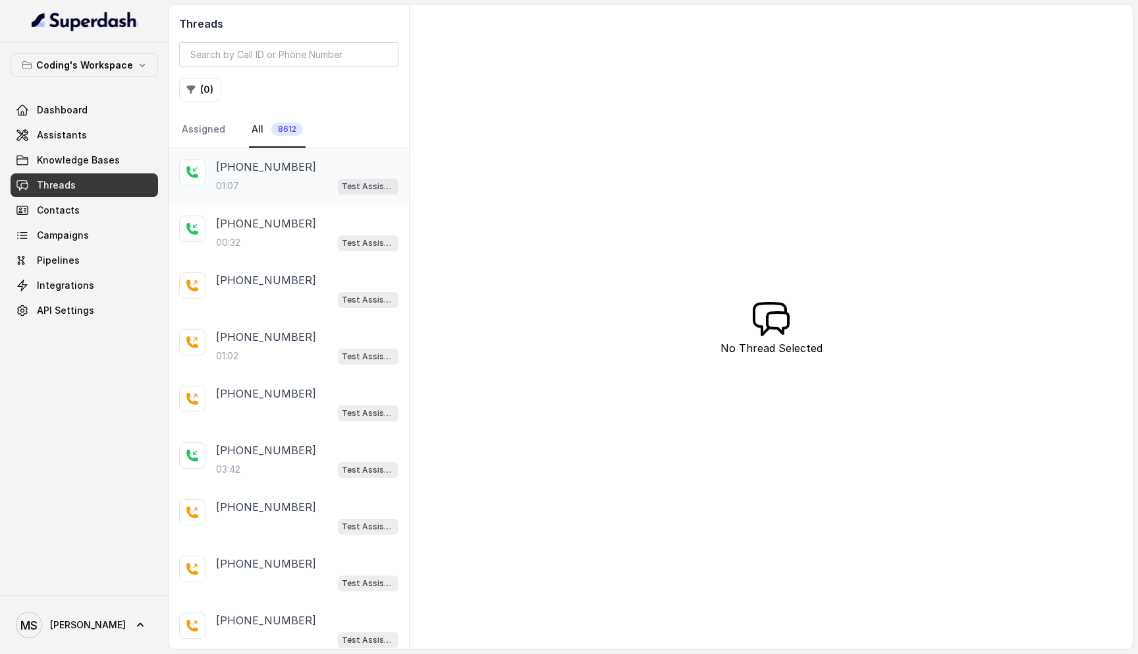
click at [265, 167] on p "[PHONE_NUMBER]" at bounding box center [266, 167] width 100 height 16
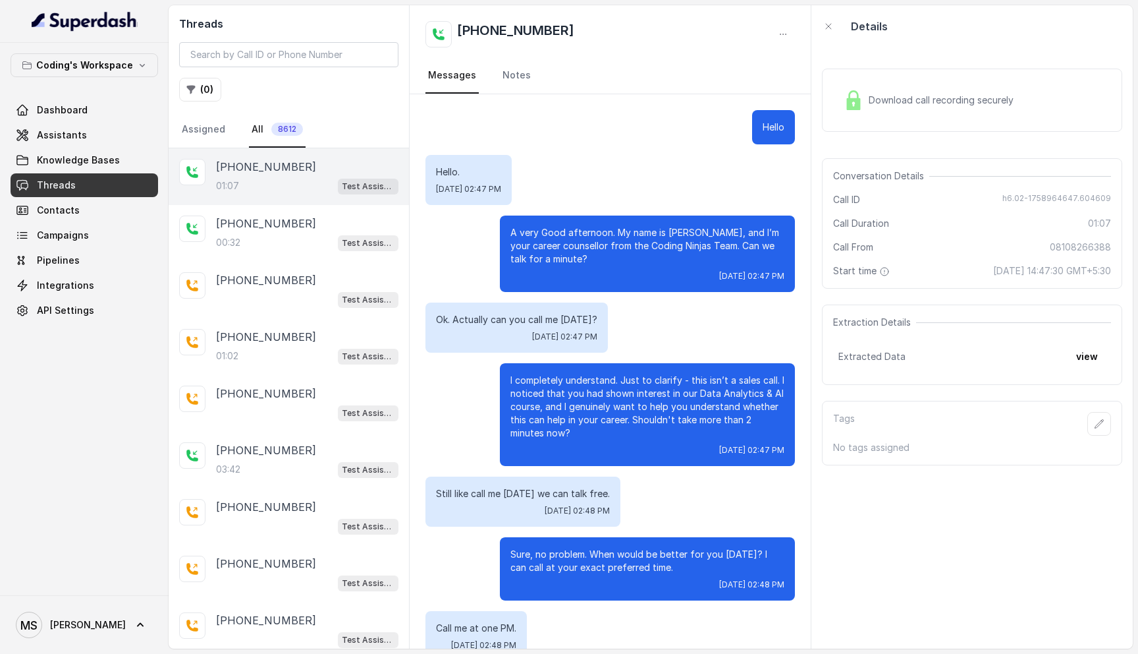
scroll to position [250, 0]
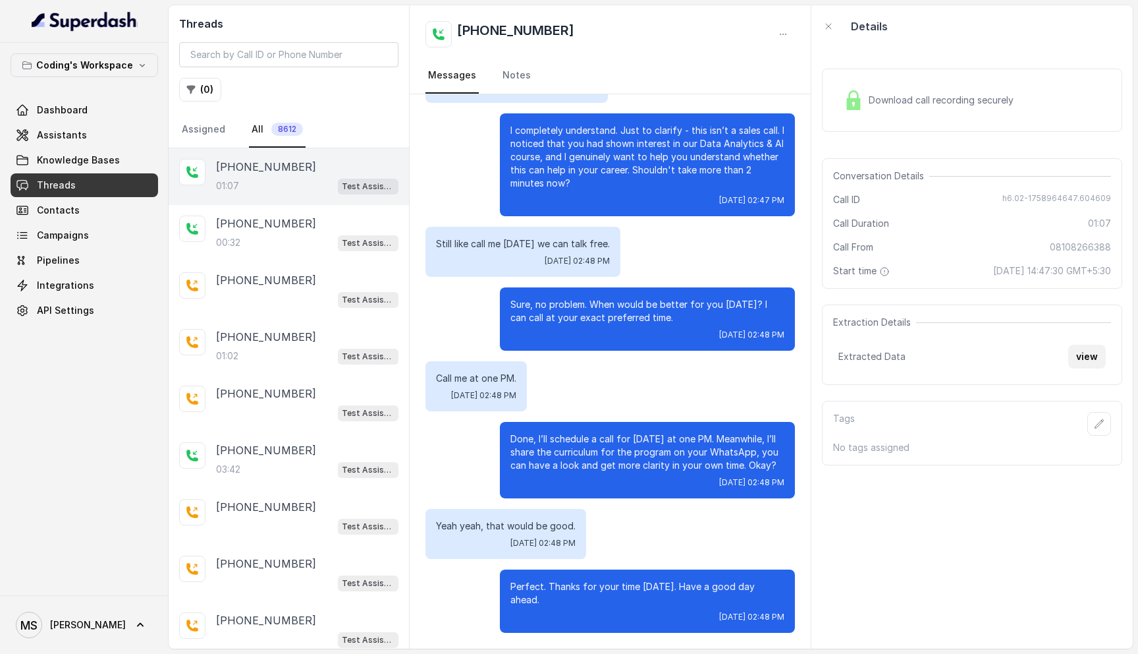
click at [1080, 358] on button "view" at bounding box center [1088, 357] width 38 height 24
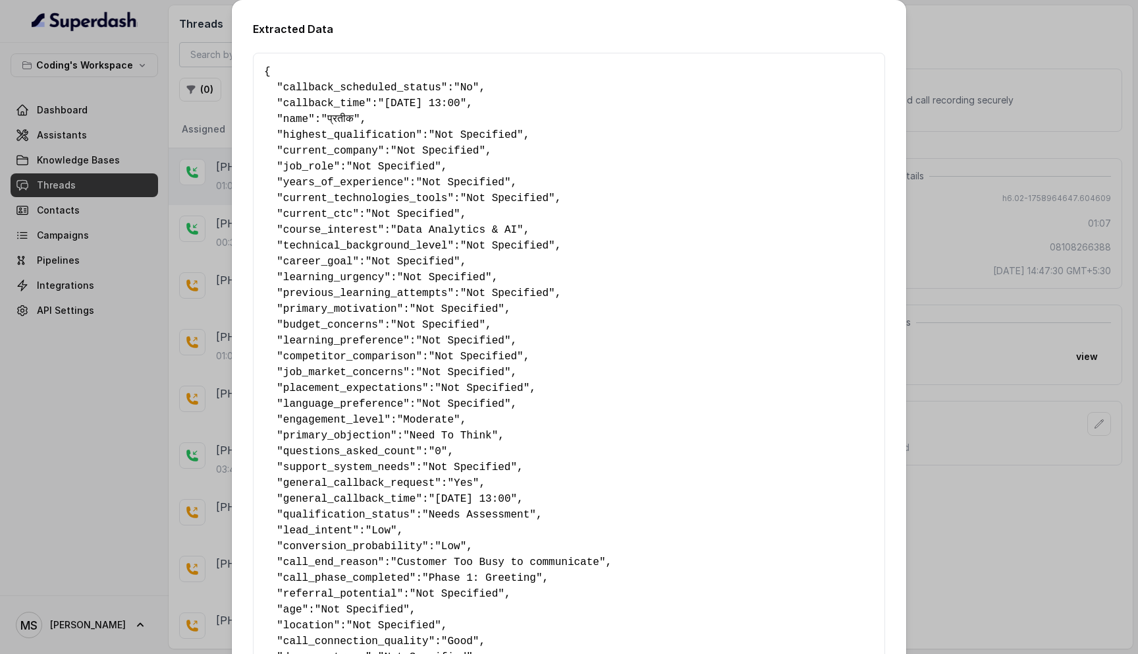
scroll to position [488, 0]
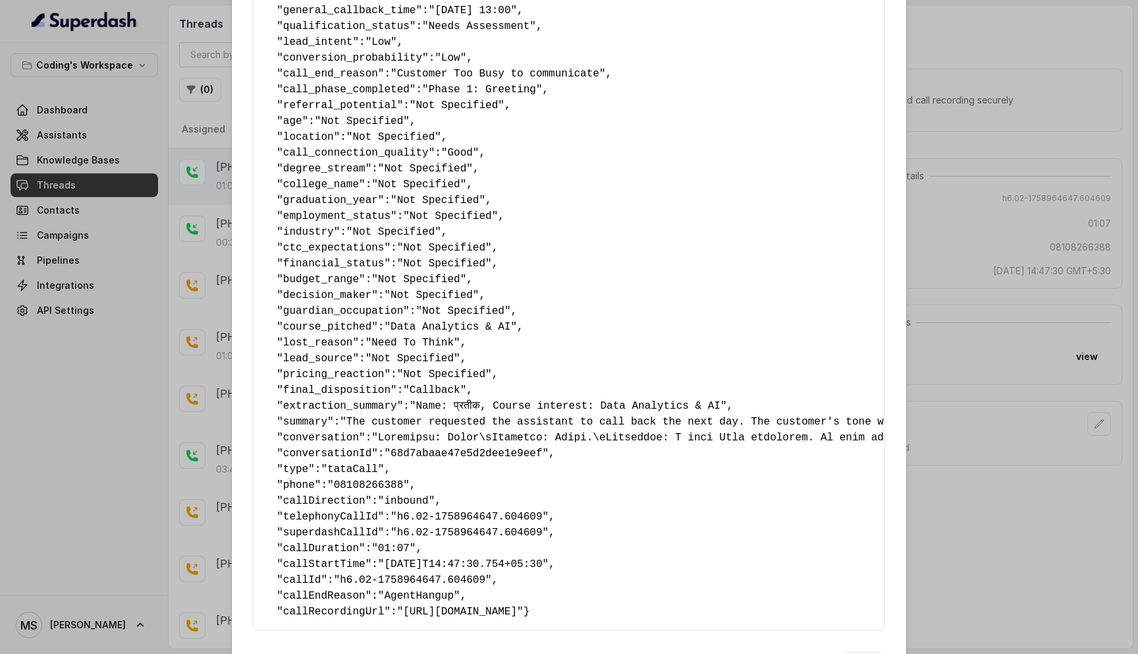
click at [977, 304] on div "Extracted Data { " callback_scheduled_status ": "No" , " callback_time ": "[DAT…" at bounding box center [569, 327] width 1138 height 654
